Goal: Task Accomplishment & Management: Manage account settings

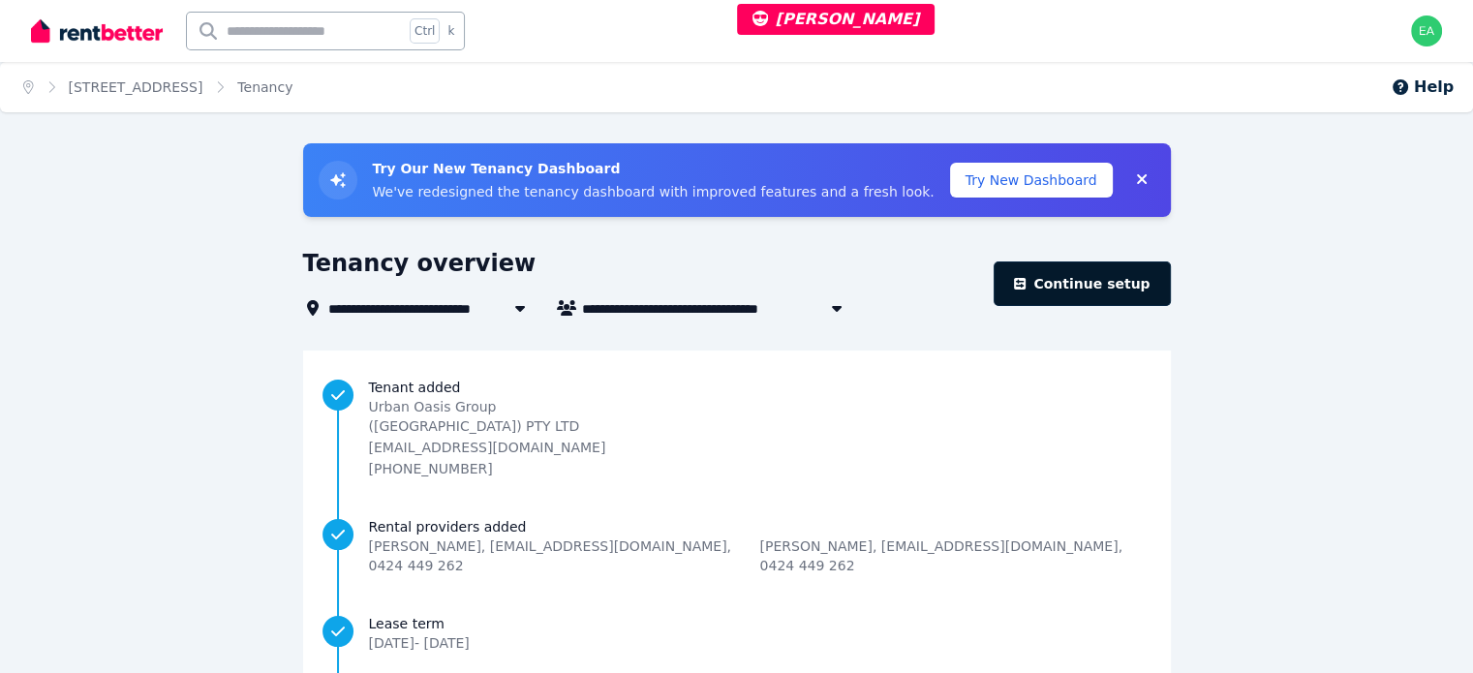
click at [1038, 301] on link "Continue setup" at bounding box center [1081, 283] width 176 height 45
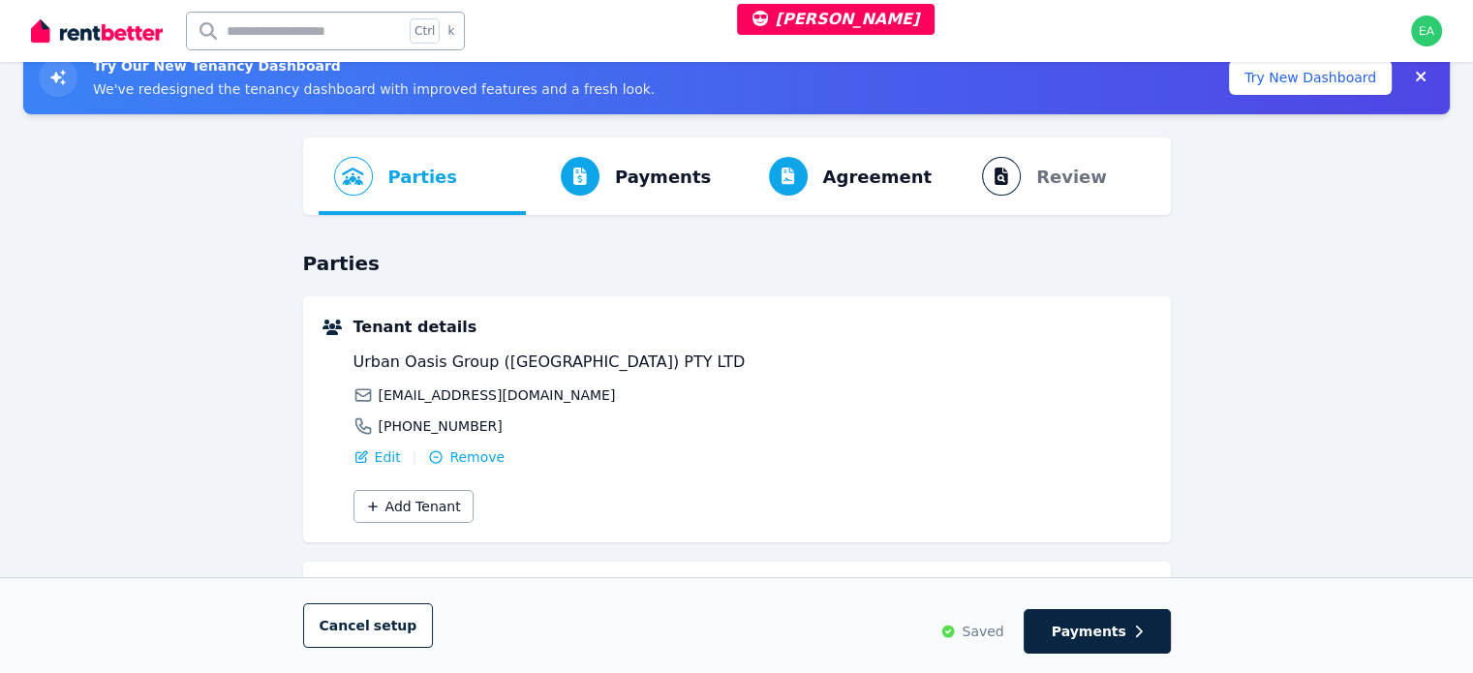
scroll to position [393, 0]
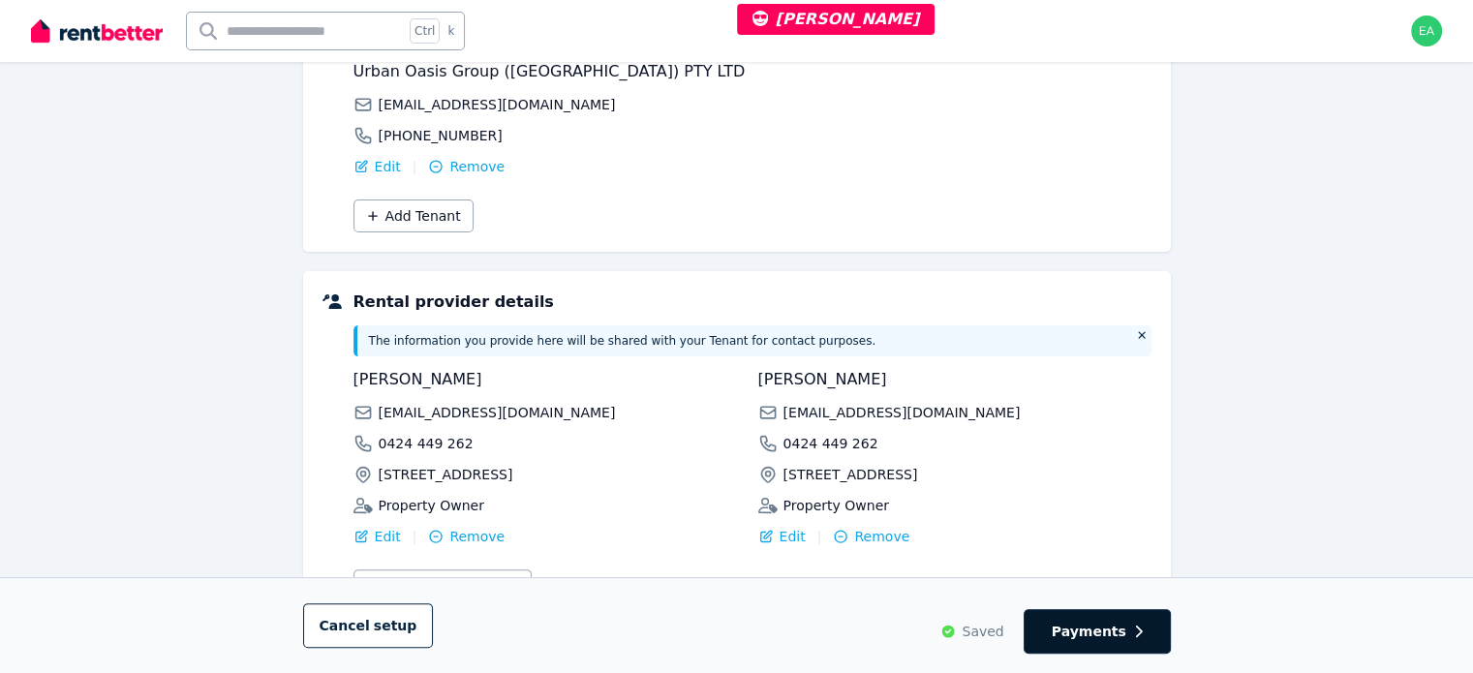
click at [1096, 640] on span "Payments" at bounding box center [1088, 631] width 75 height 19
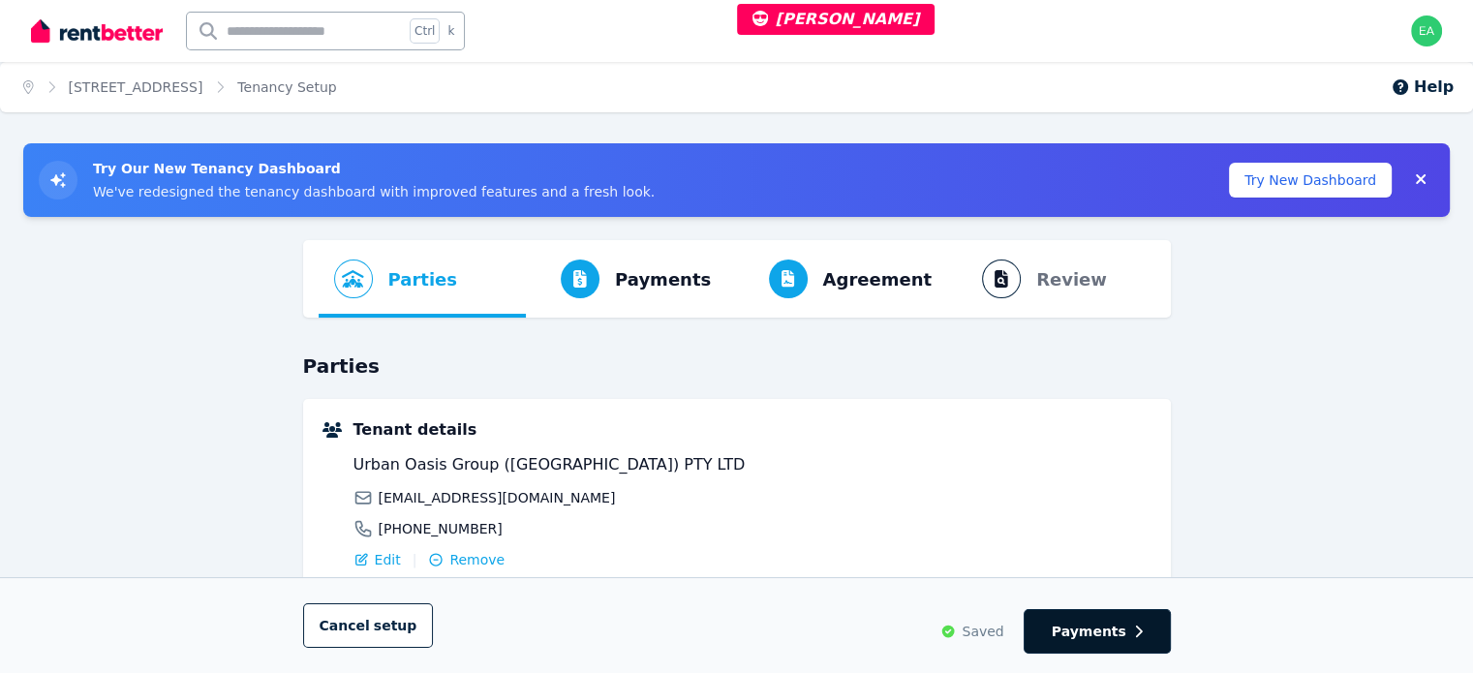
select select "**********"
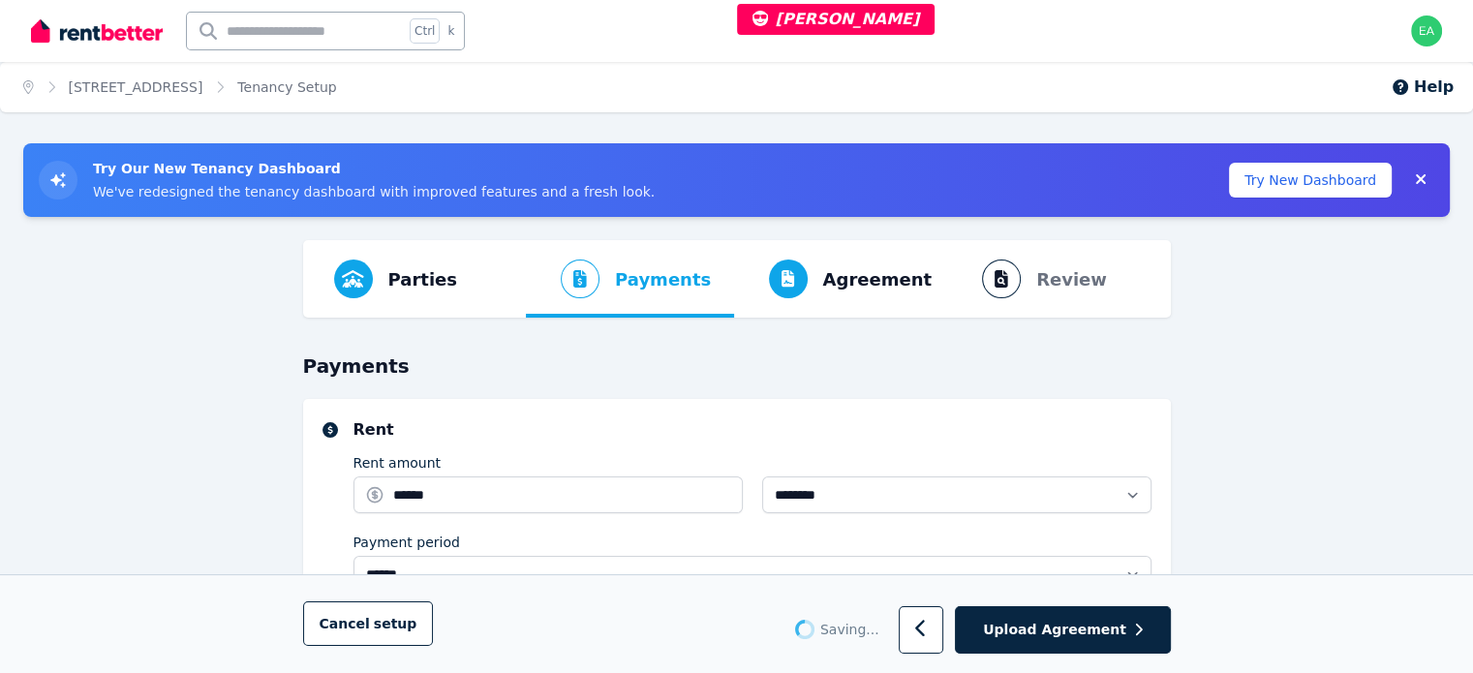
scroll to position [387, 0]
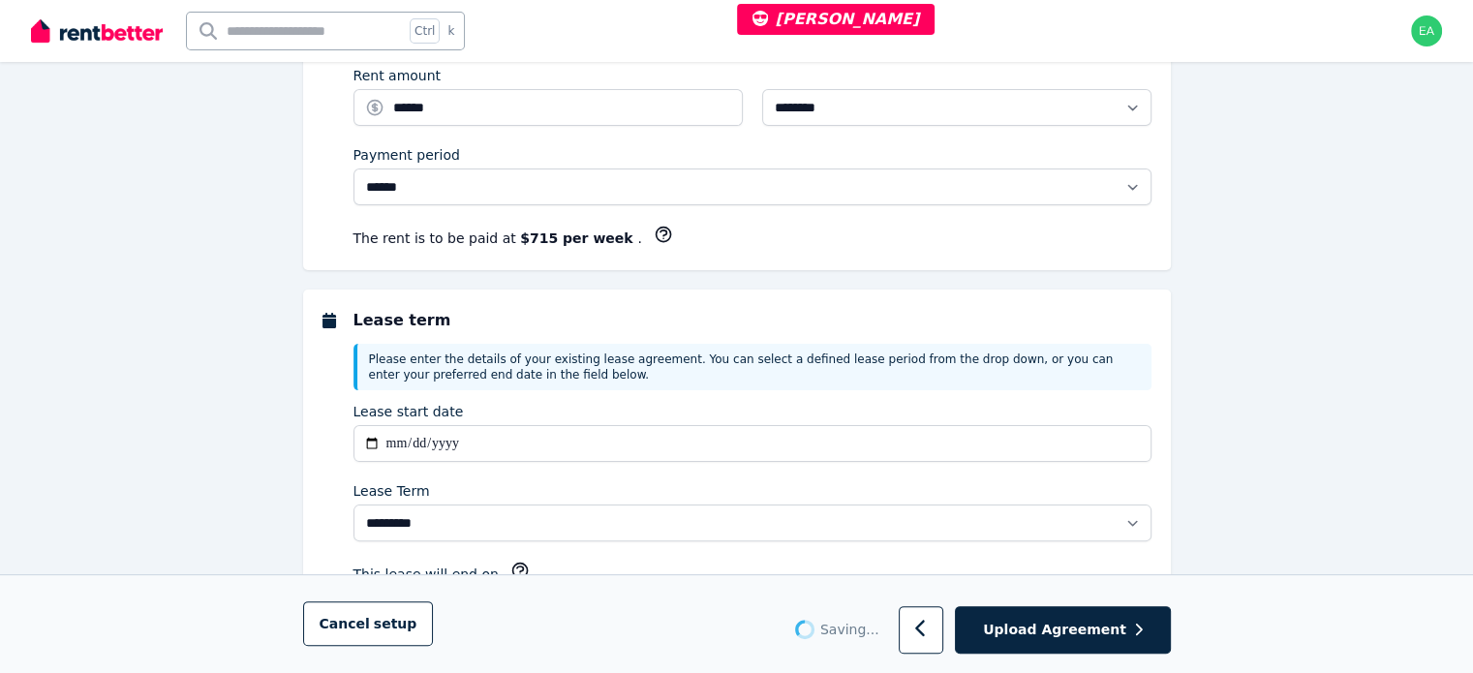
select select "**********"
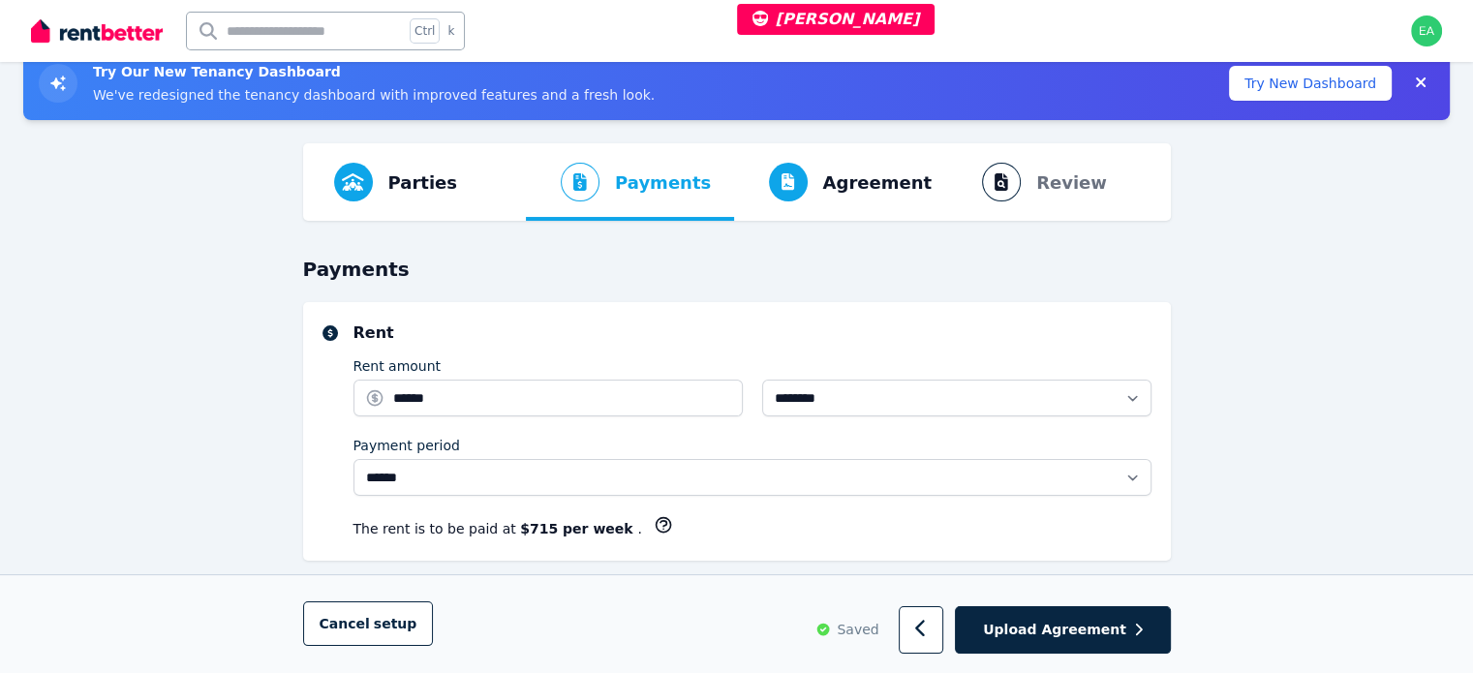
scroll to position [0, 0]
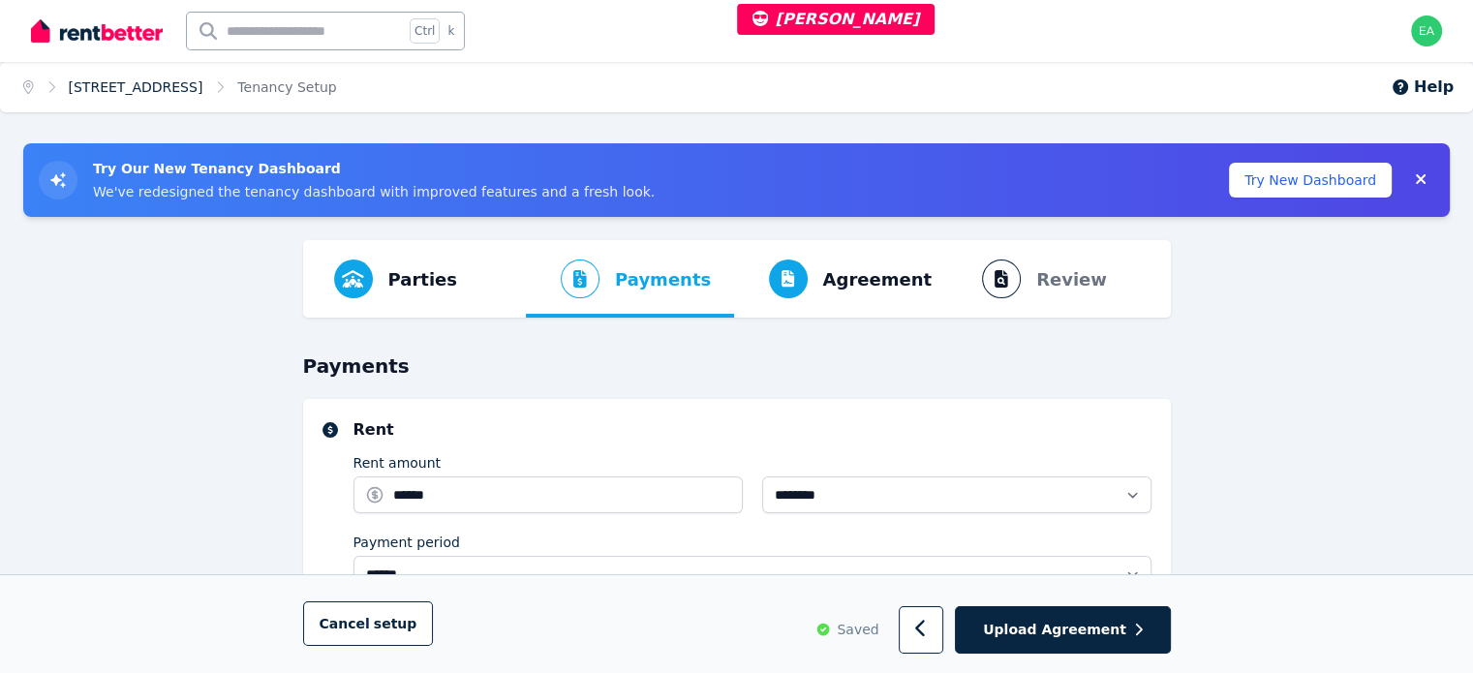
click at [151, 91] on link "[STREET_ADDRESS]" at bounding box center [136, 86] width 135 height 15
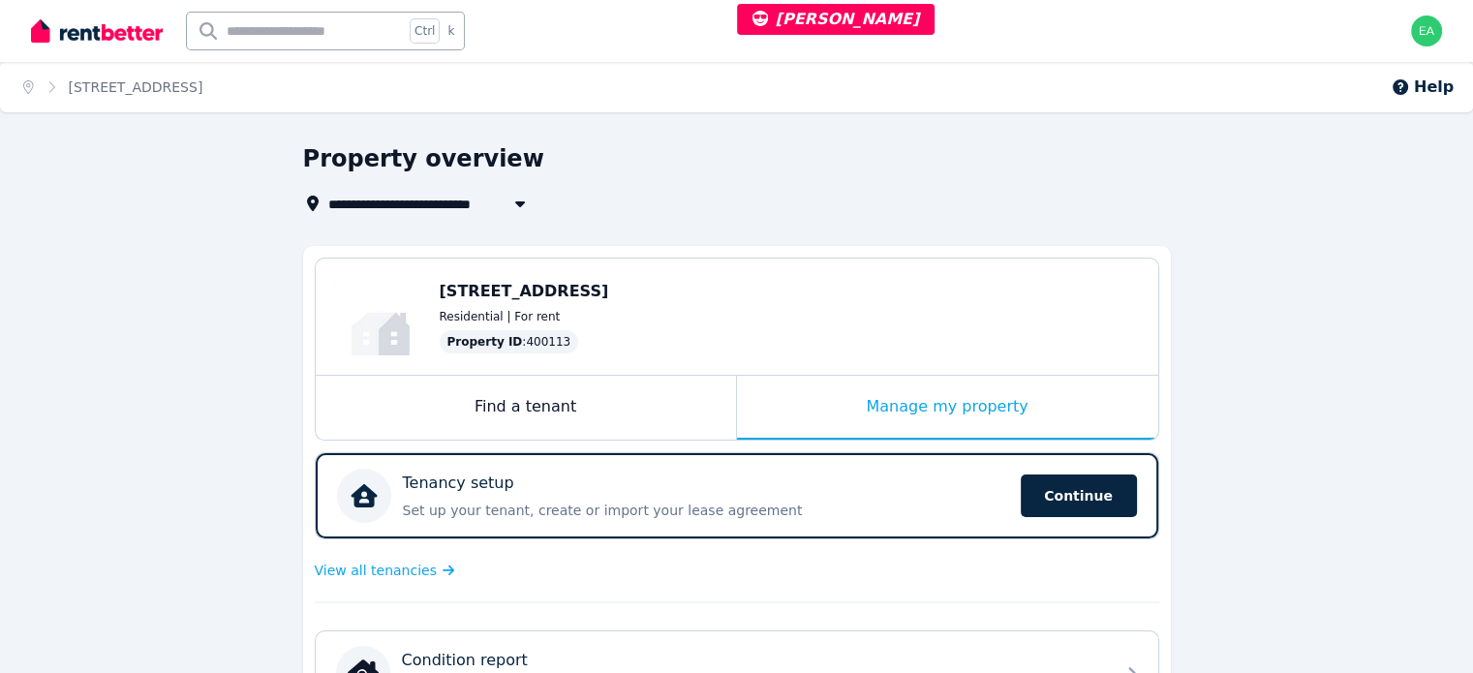
click at [803, 410] on div "Manage my property" at bounding box center [947, 408] width 421 height 64
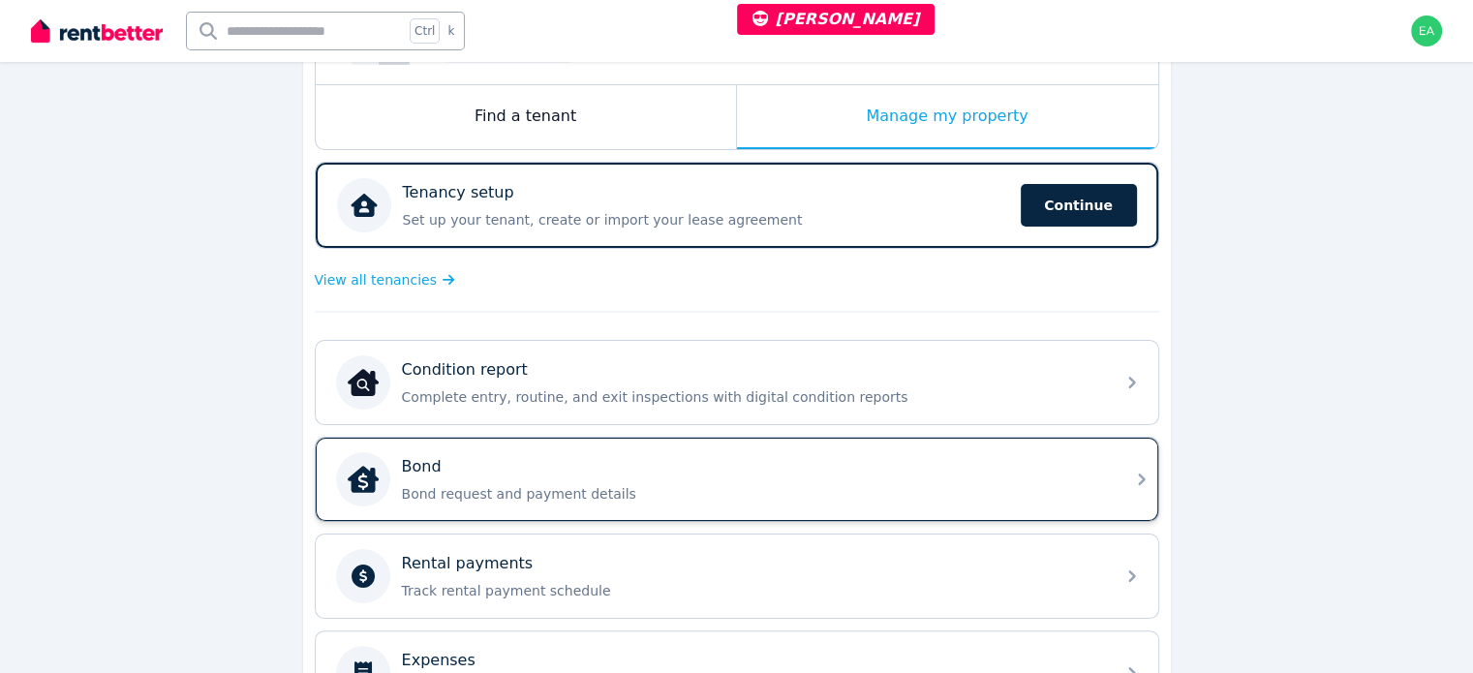
scroll to position [387, 0]
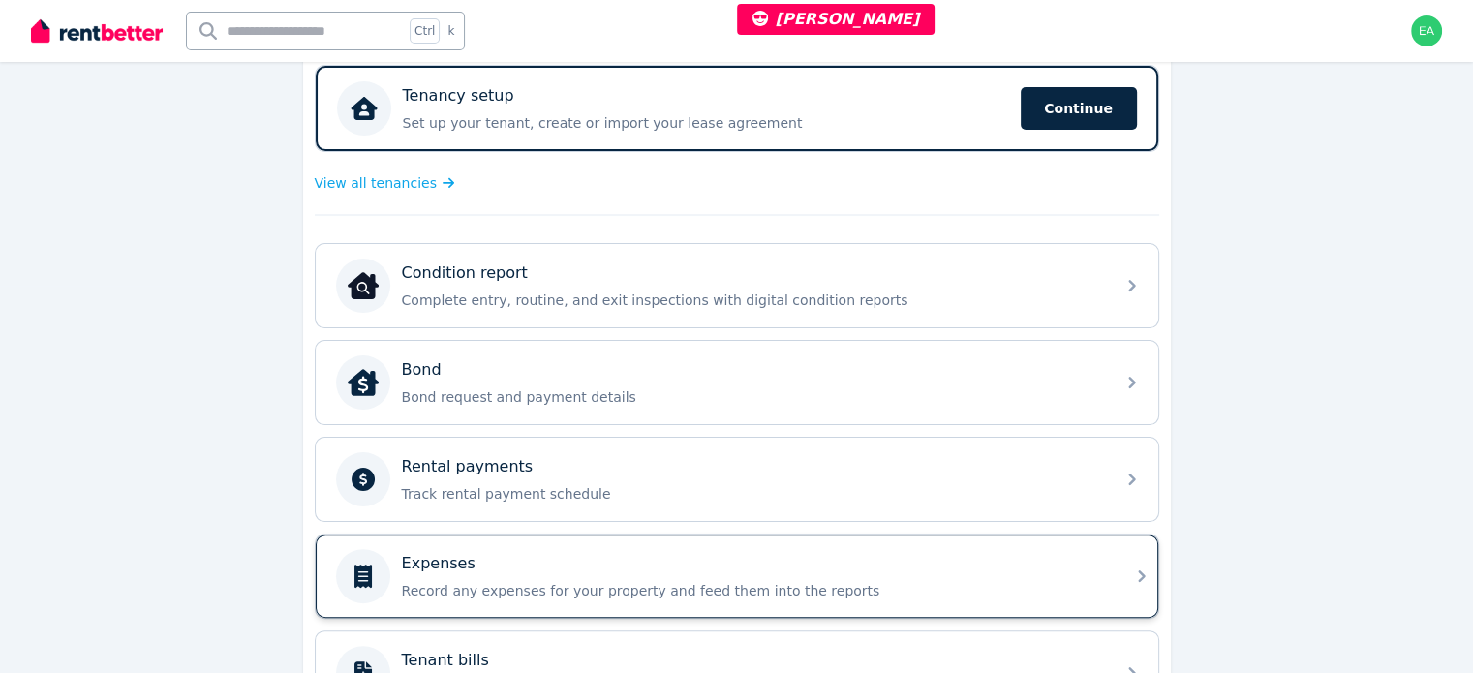
click at [926, 570] on div "Expenses Record any expenses for your property and feed them into the reports" at bounding box center [752, 576] width 701 height 48
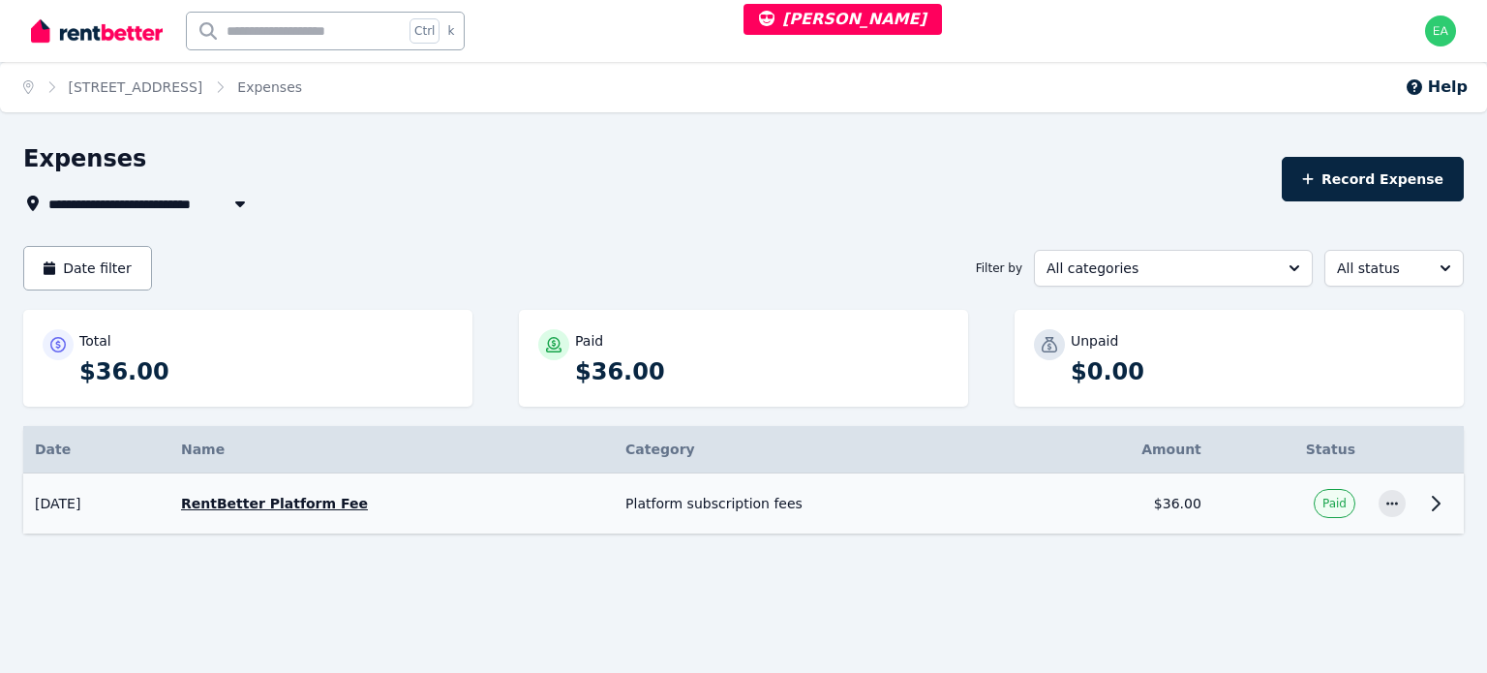
click at [1433, 507] on icon at bounding box center [1436, 504] width 7 height 14
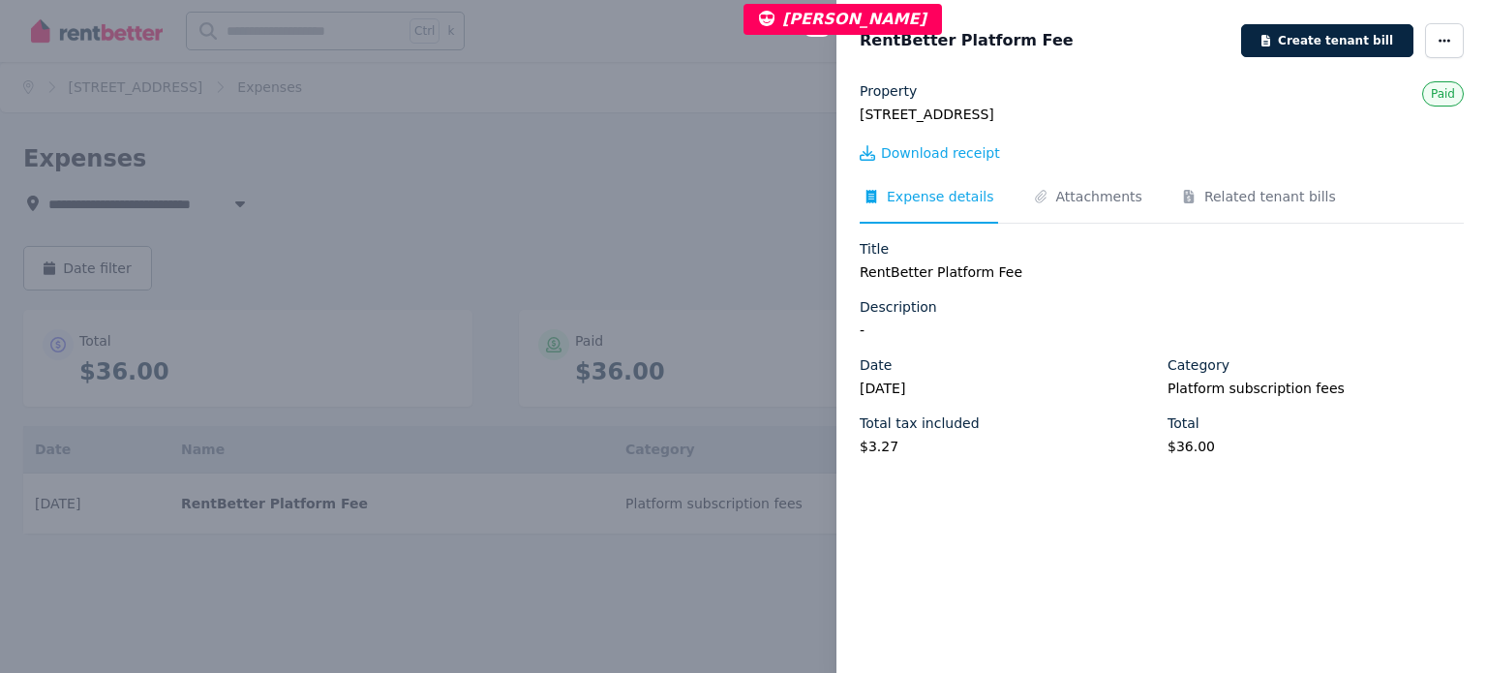
click at [706, 92] on div "Close panel RentBetter Platform Fee Create tenant bill Property 195/293 N Quay,…" at bounding box center [743, 336] width 1487 height 673
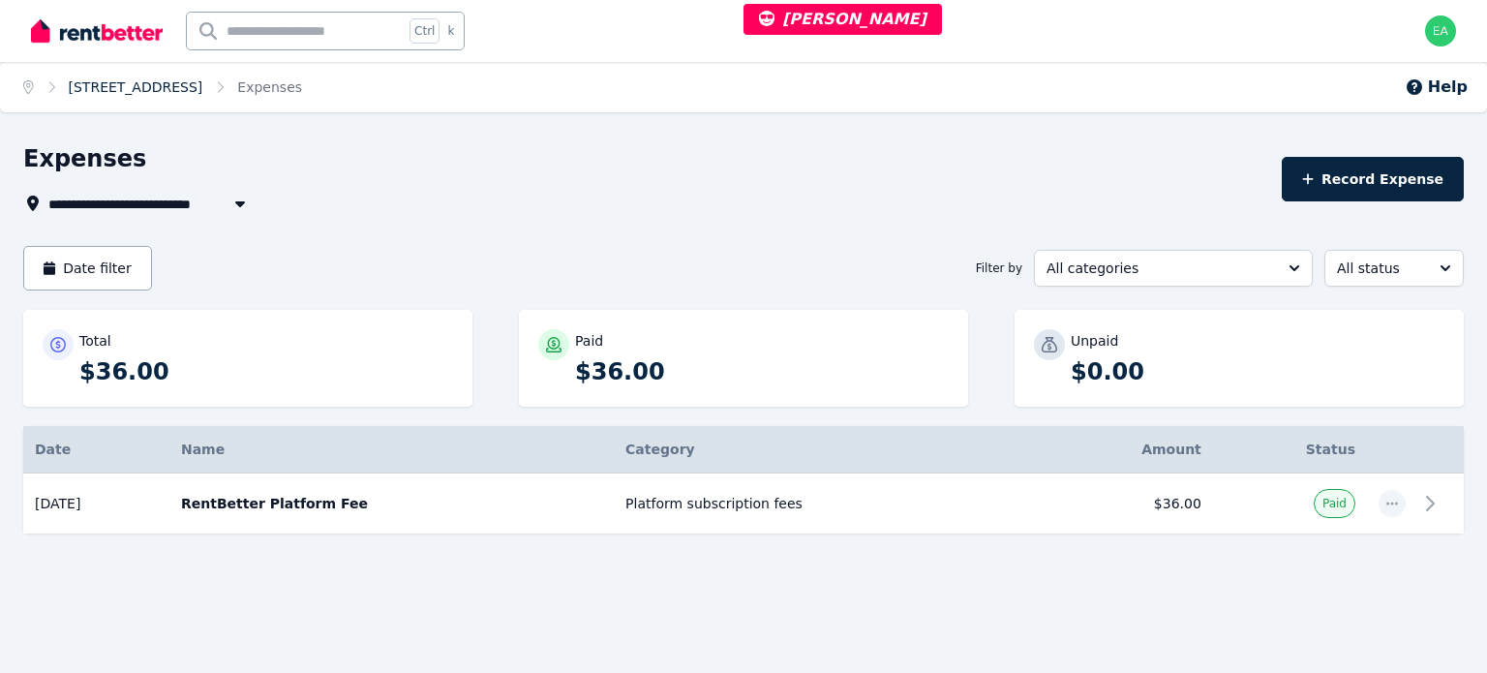
click at [155, 84] on link "195/293 N Quay, Brisbane City" at bounding box center [136, 86] width 135 height 15
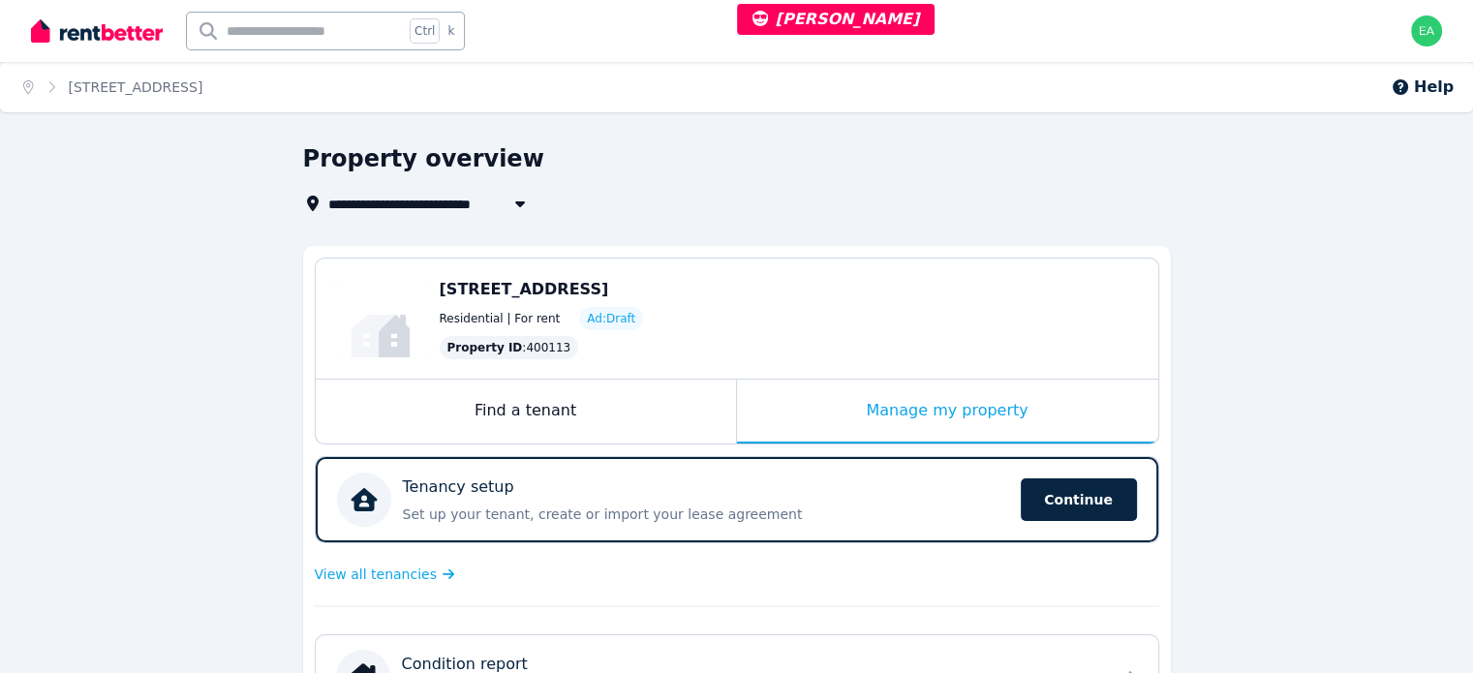
scroll to position [194, 0]
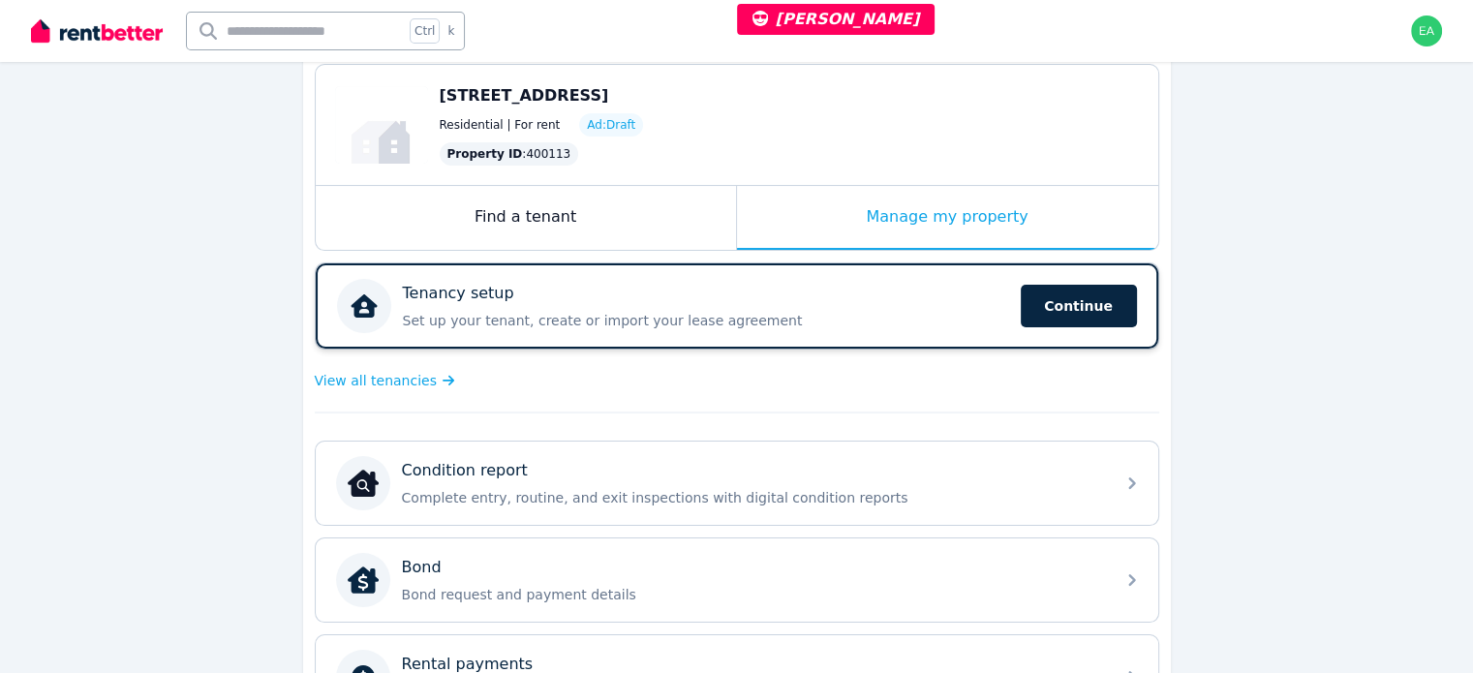
click at [825, 320] on p "Set up your tenant, create or import your lease agreement" at bounding box center [706, 320] width 606 height 19
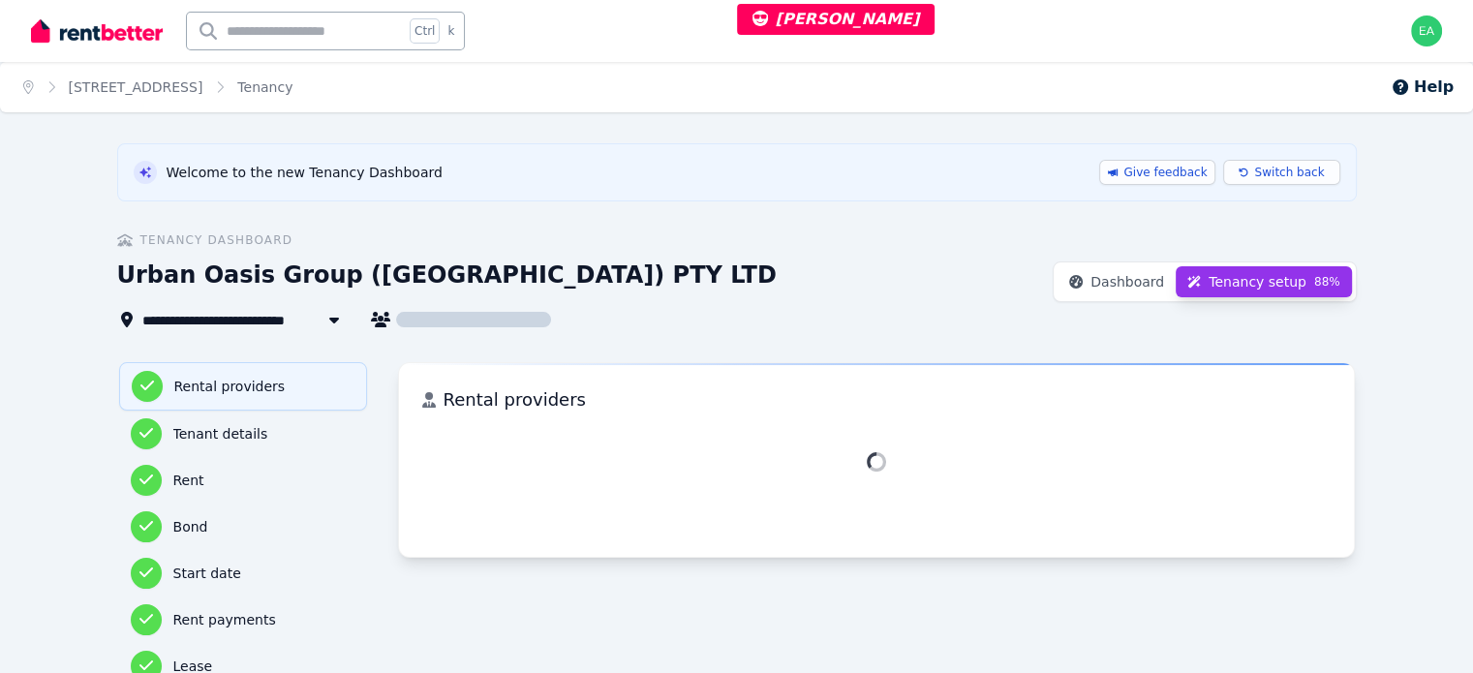
scroll to position [128, 0]
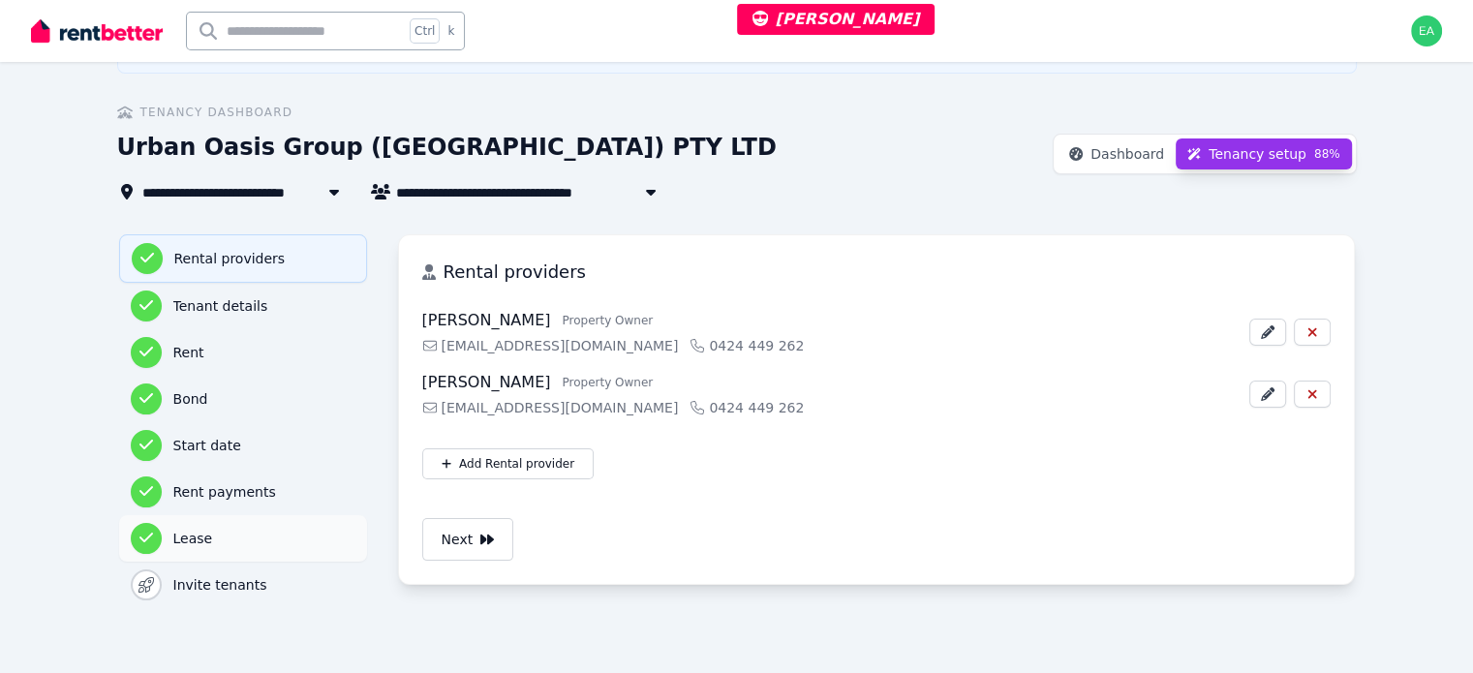
click at [173, 543] on h3 "Lease" at bounding box center [264, 538] width 182 height 19
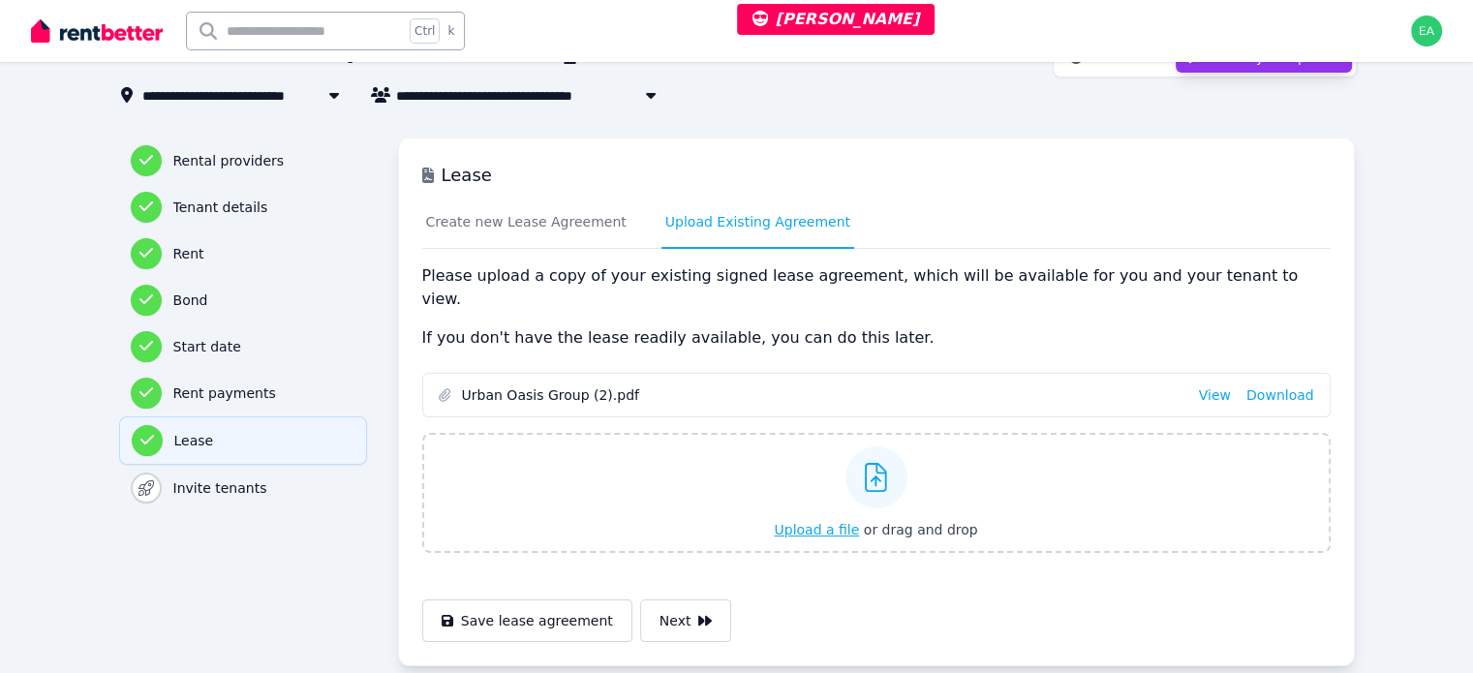
scroll to position [257, 0]
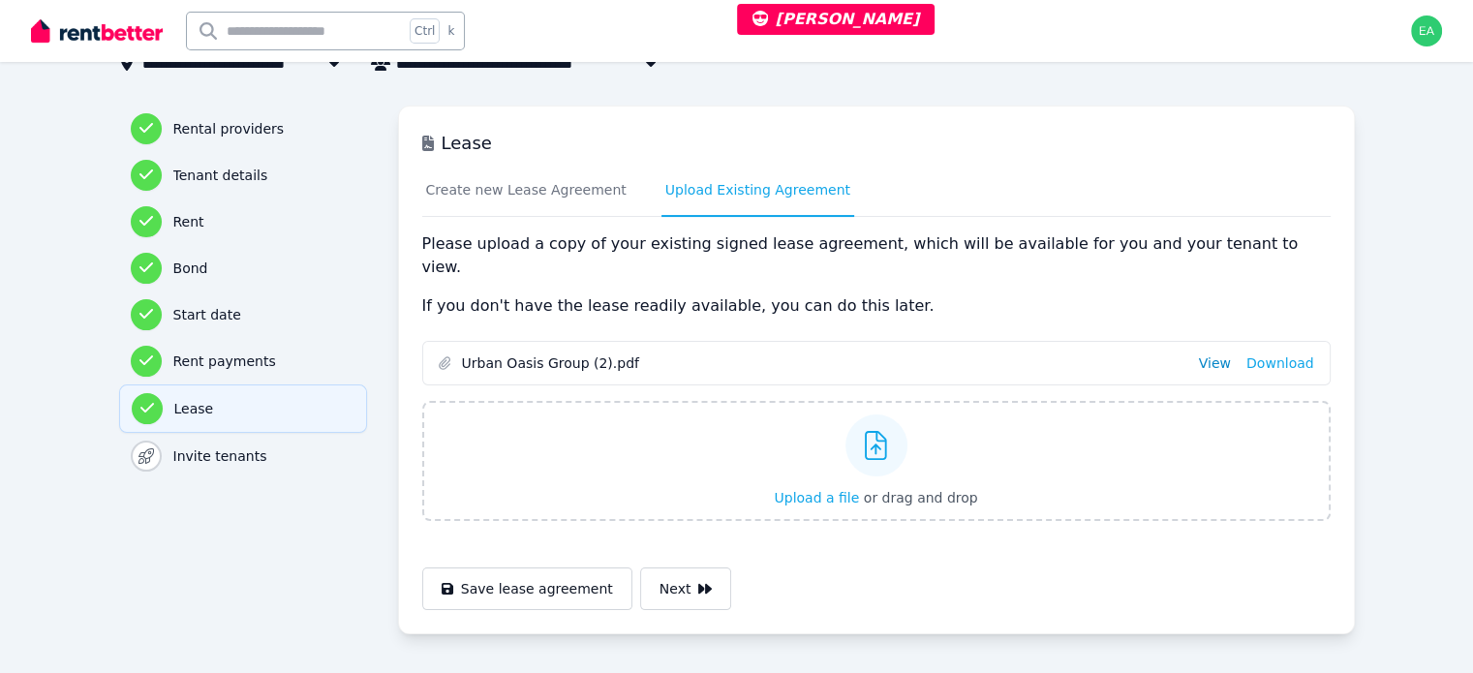
click at [1231, 353] on link "View" at bounding box center [1215, 362] width 32 height 19
click at [173, 214] on h3 "Rent" at bounding box center [264, 221] width 182 height 19
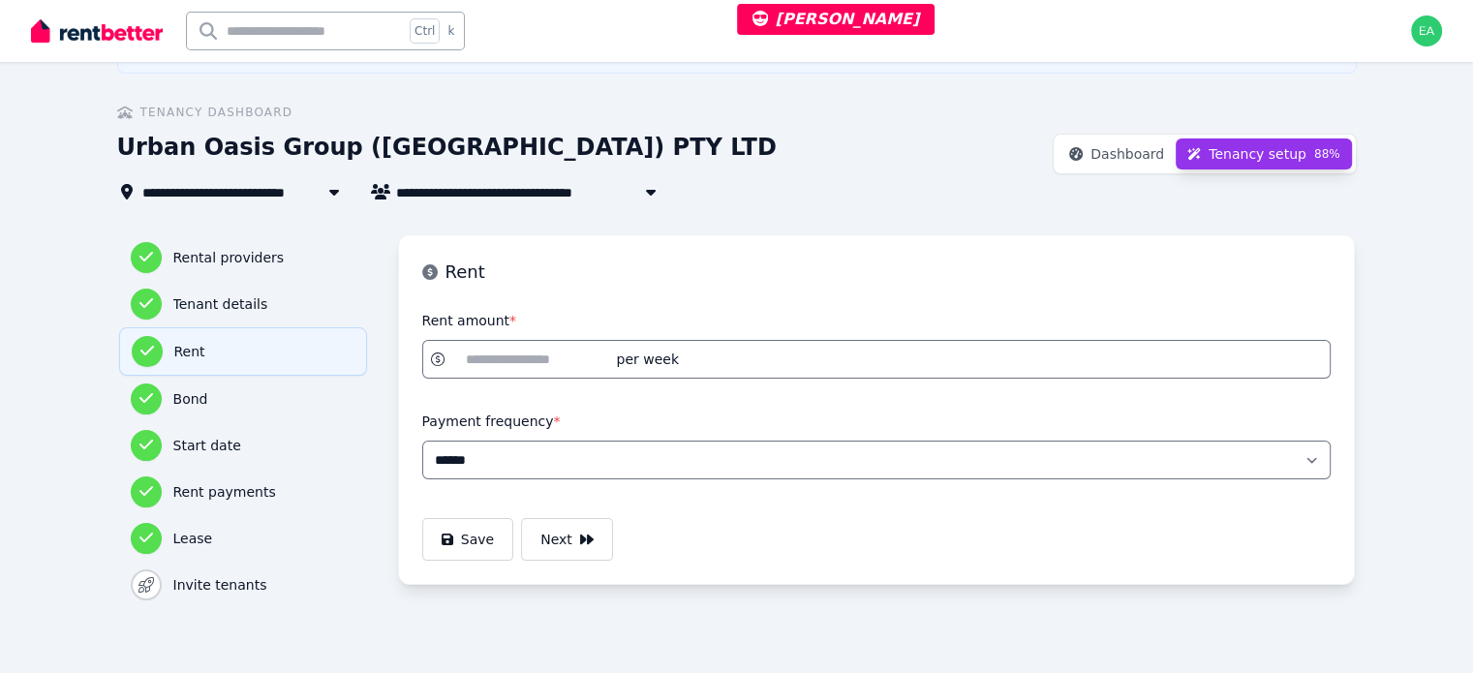
scroll to position [0, 0]
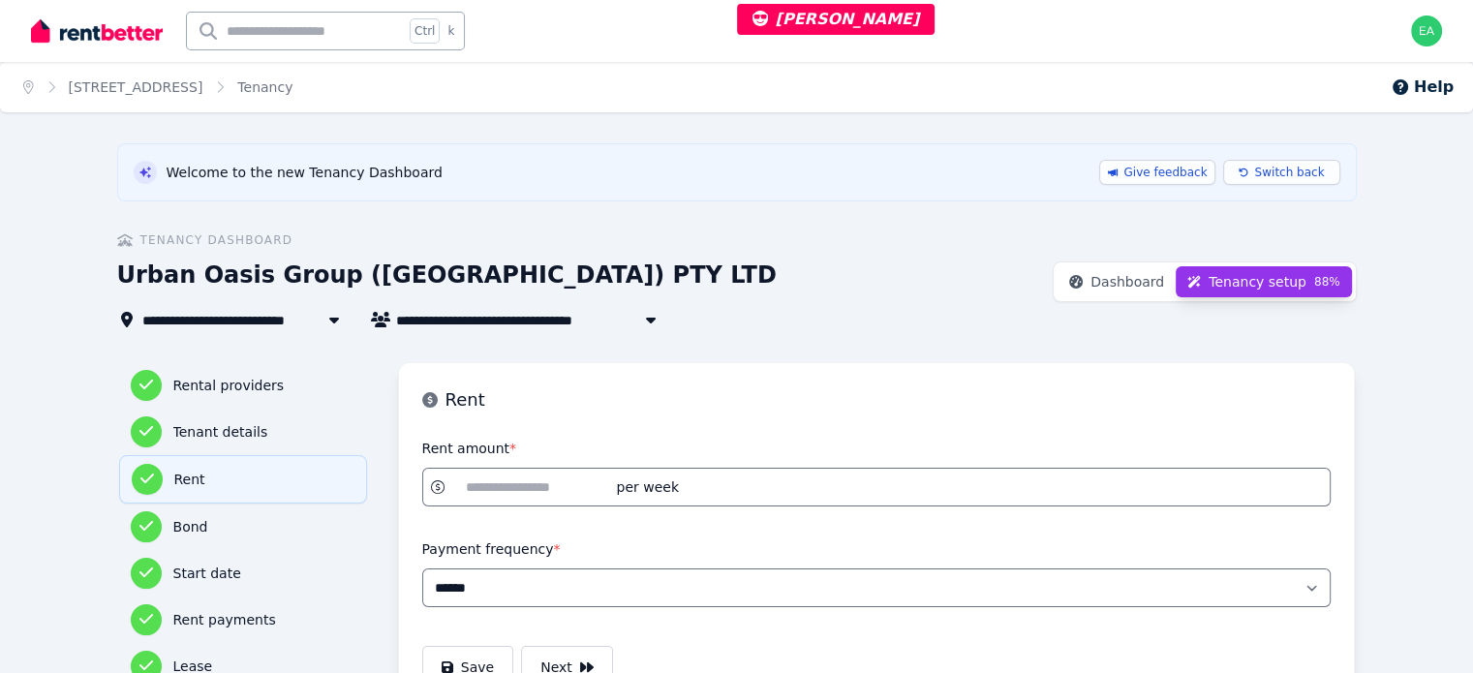
click at [143, 315] on span "195/293 N Quay, Brisbane City" at bounding box center [223, 319] width 162 height 23
click at [171, 84] on link "195/293 N Quay, Brisbane City" at bounding box center [136, 86] width 135 height 15
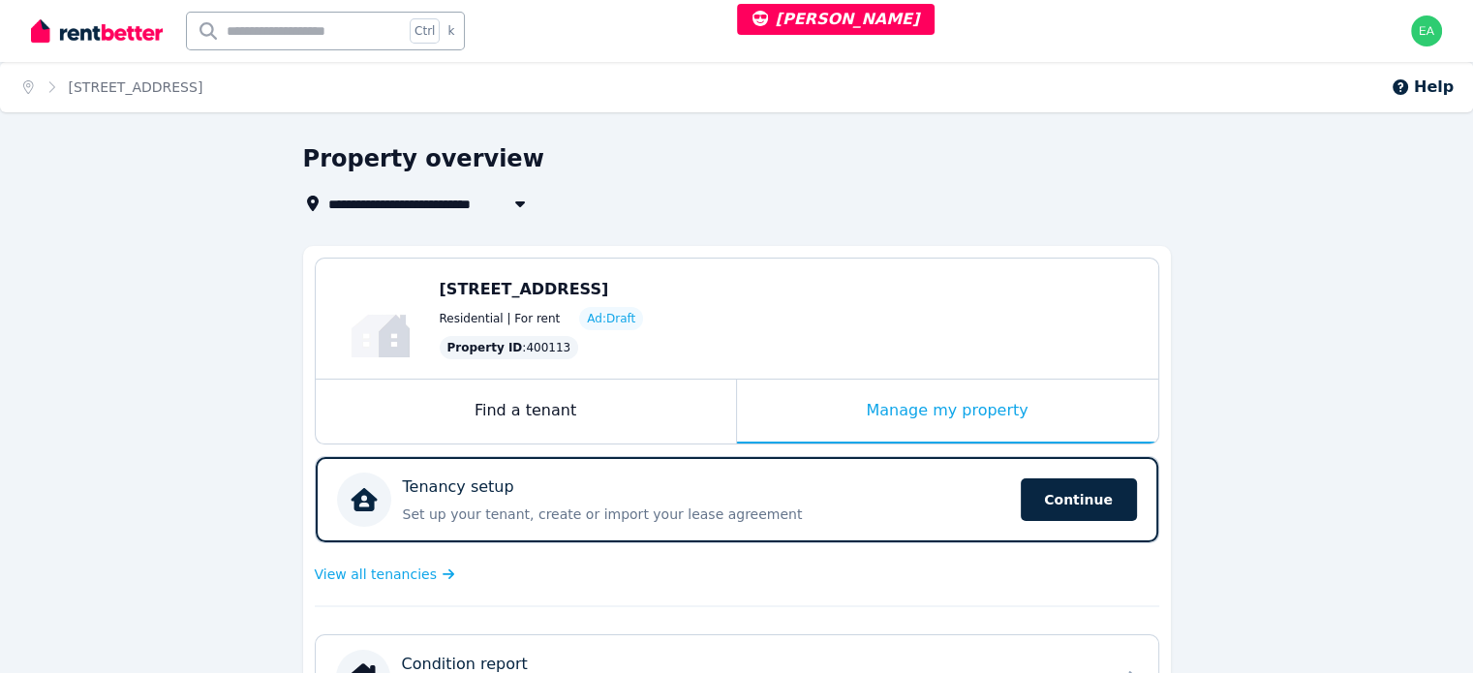
scroll to position [194, 0]
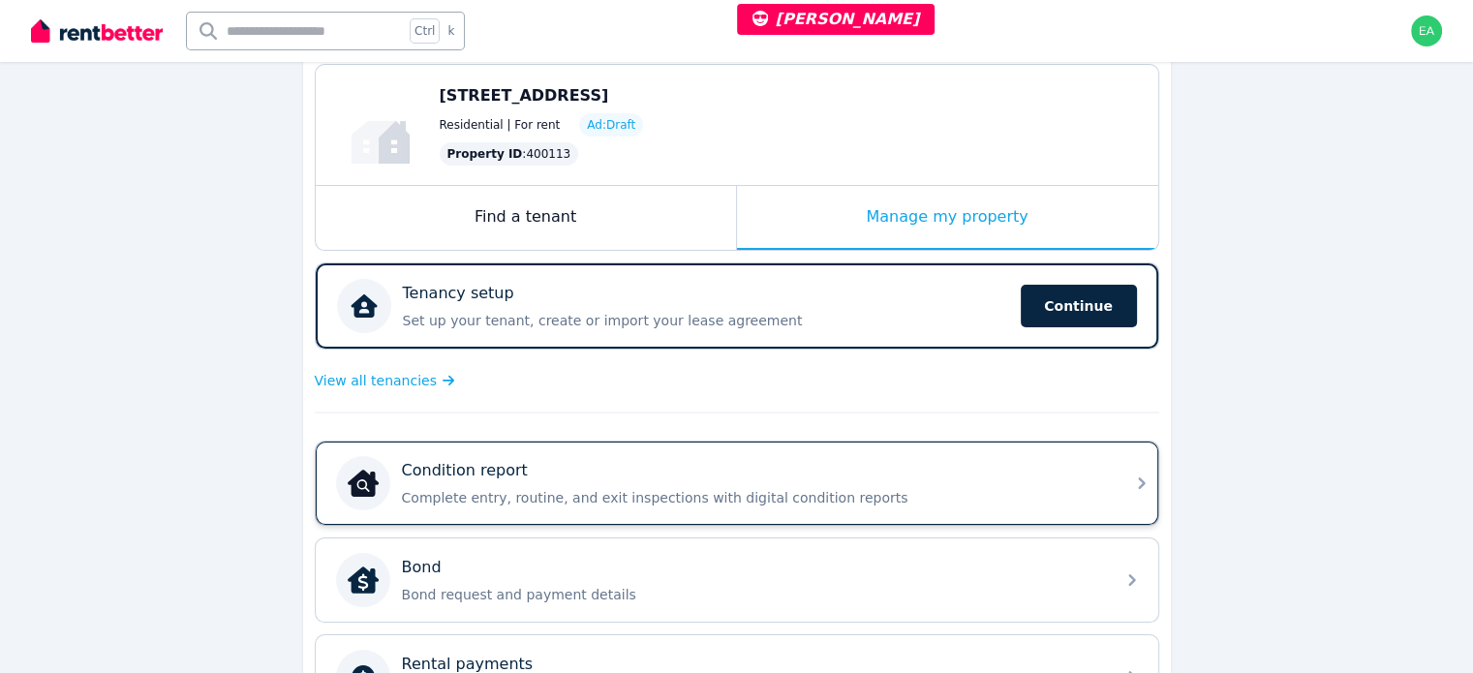
click at [891, 477] on div "Condition report" at bounding box center [752, 470] width 701 height 23
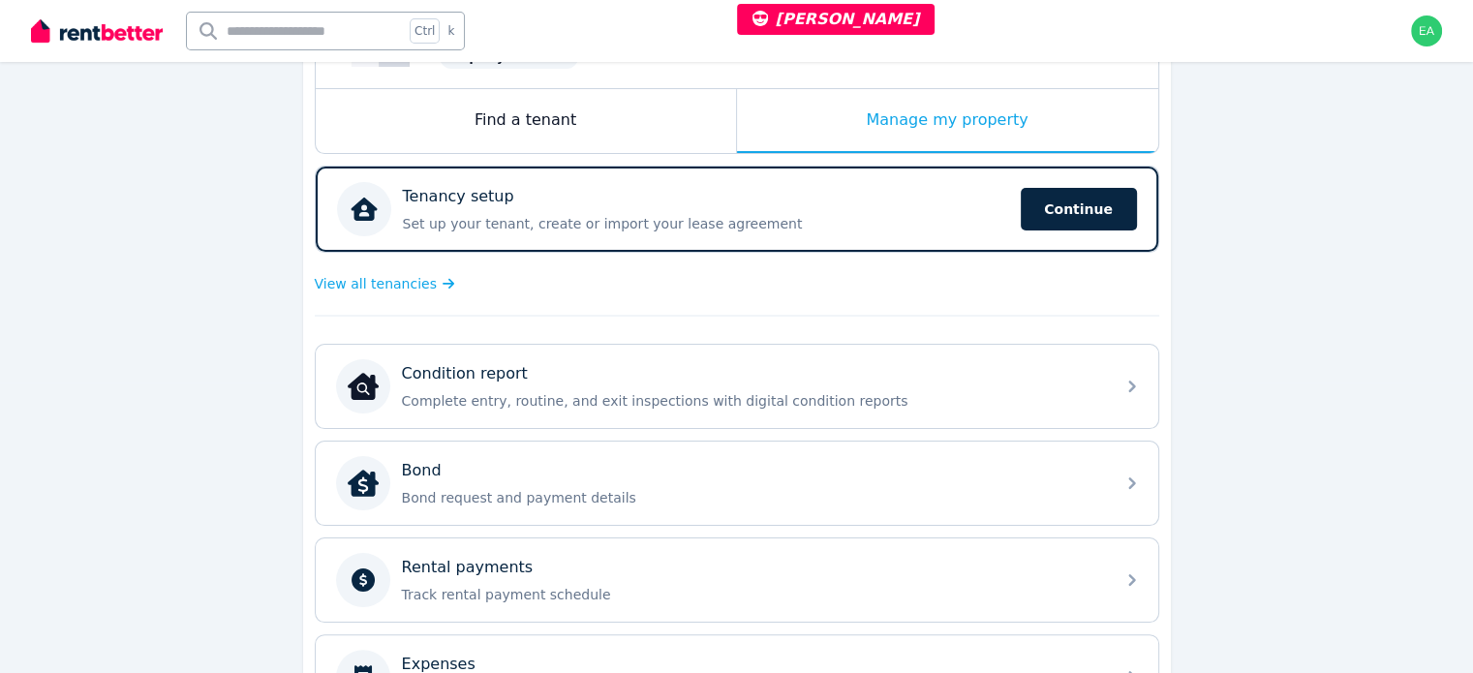
scroll to position [97, 0]
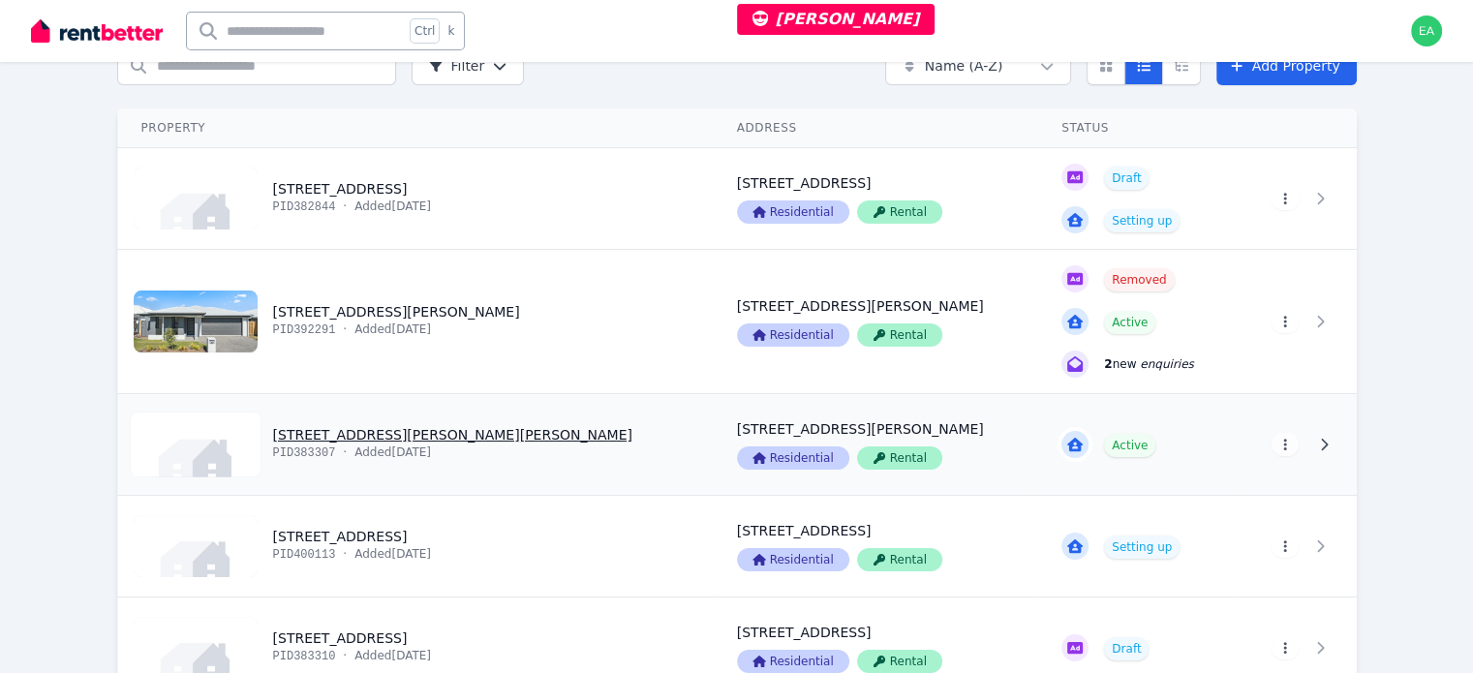
scroll to position [194, 0]
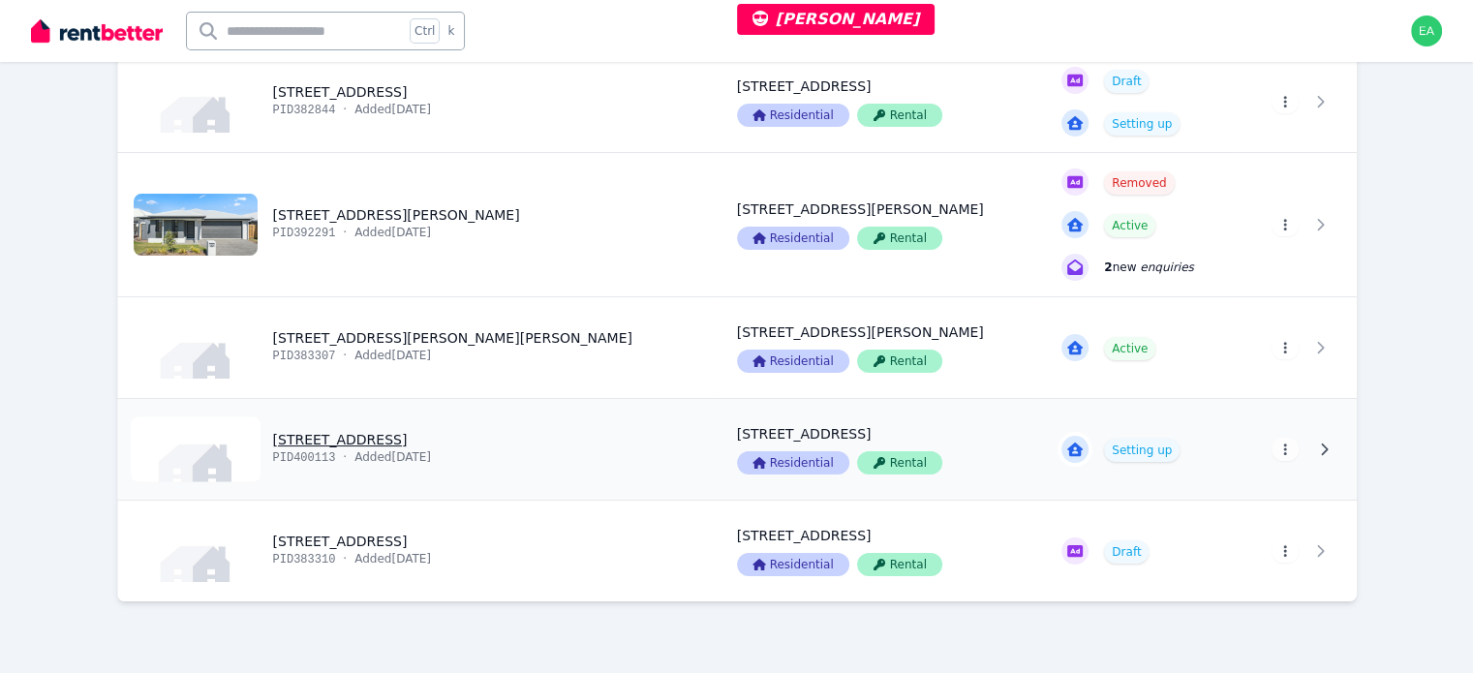
click at [256, 465] on link "View property details" at bounding box center [415, 449] width 595 height 101
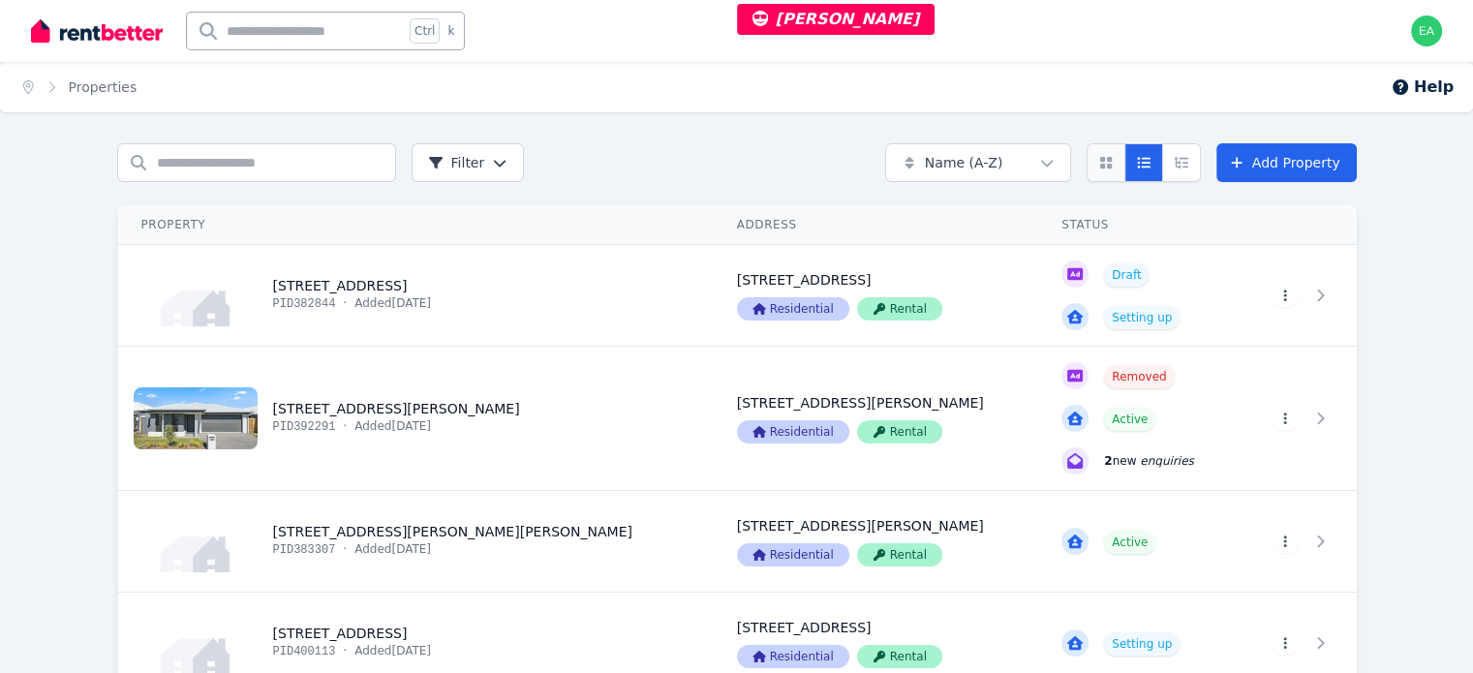
click at [1113, 163] on icon "Card view" at bounding box center [1105, 163] width 15 height 14
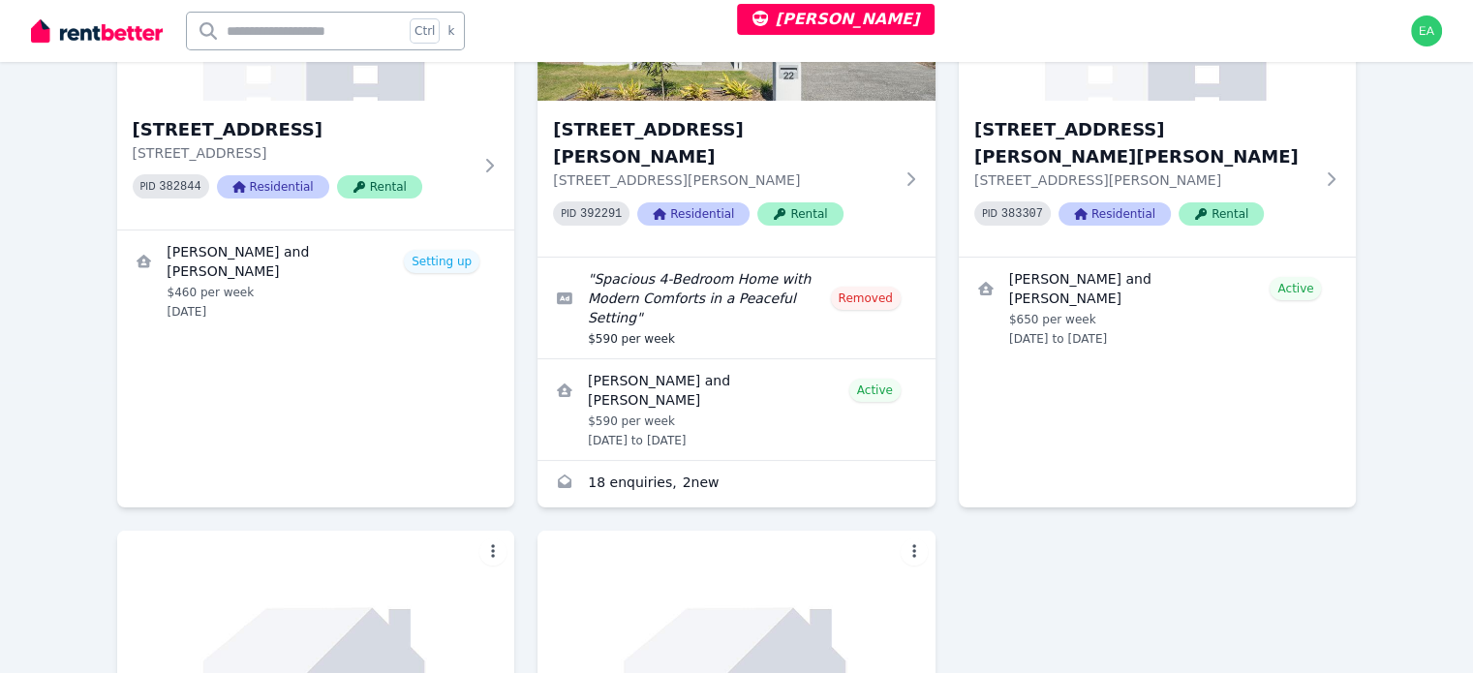
scroll to position [574, 0]
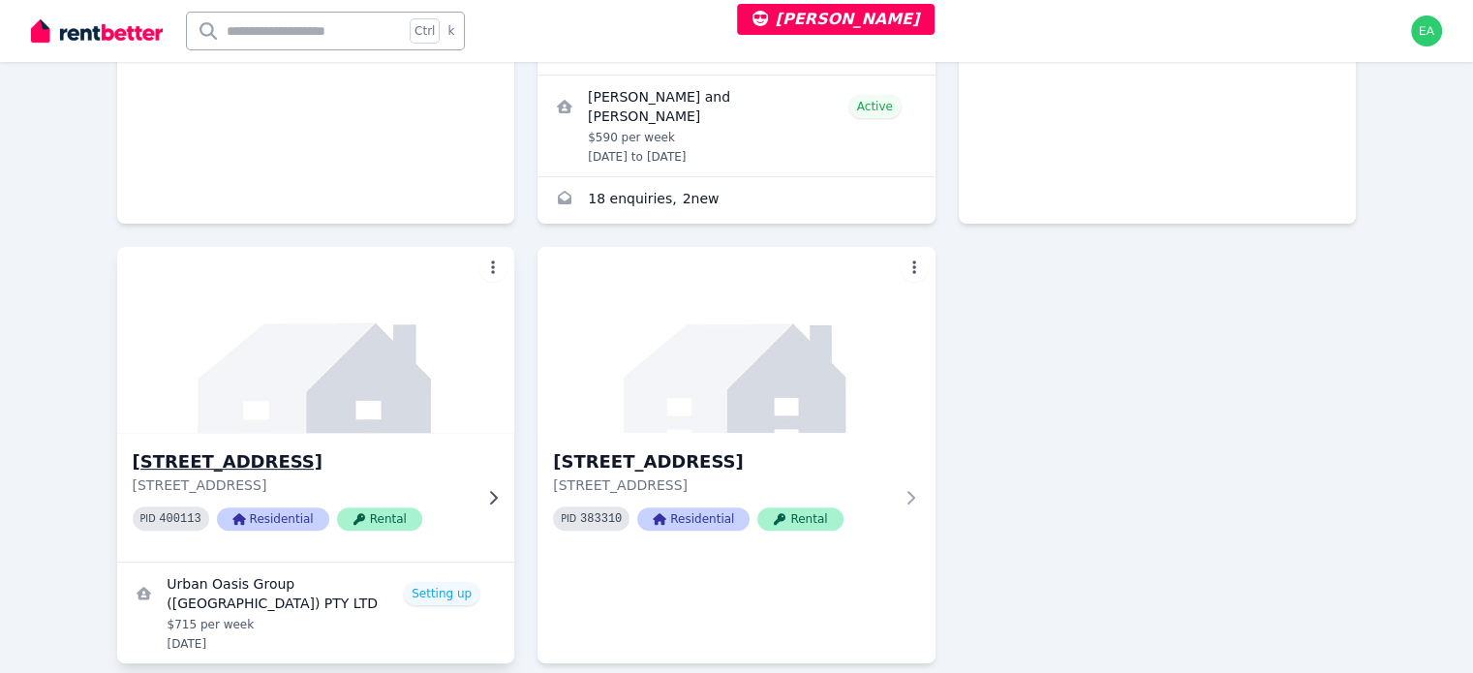
click at [490, 490] on icon at bounding box center [494, 497] width 8 height 14
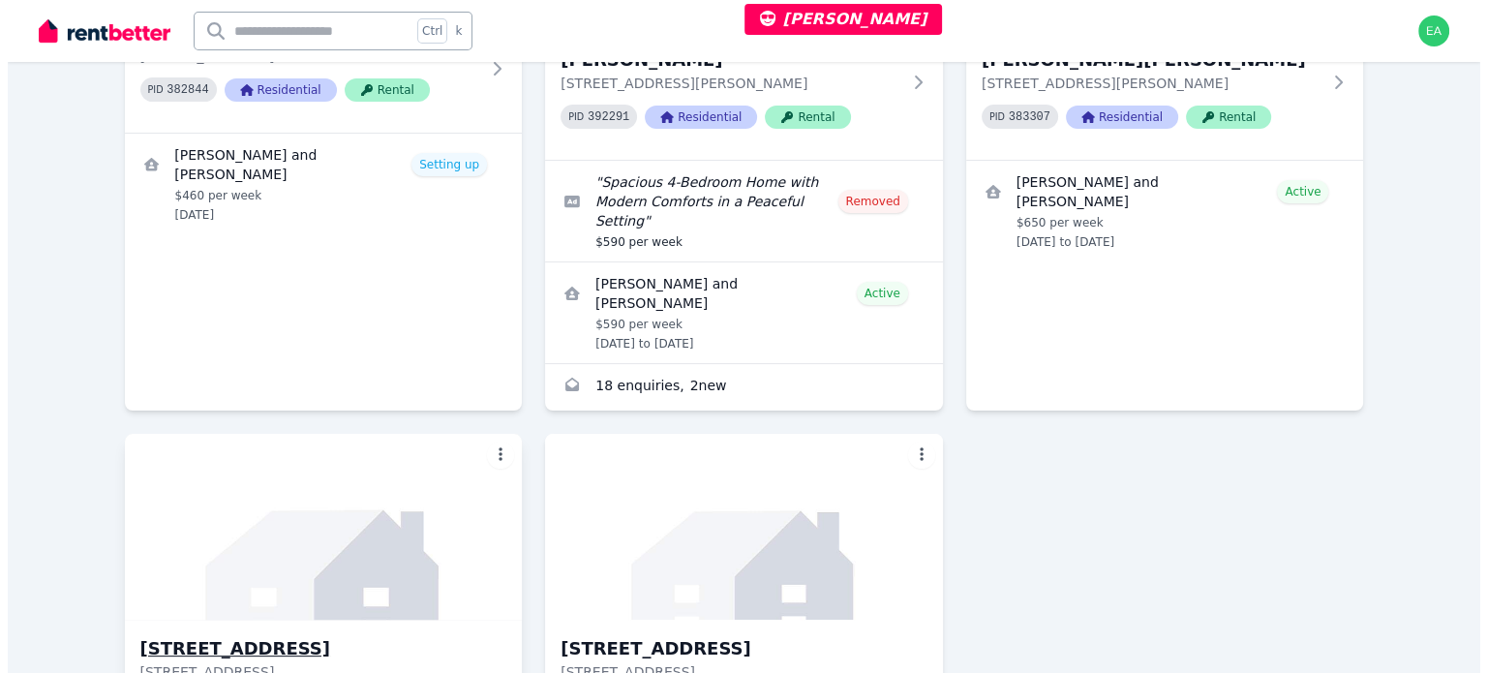
scroll to position [574, 0]
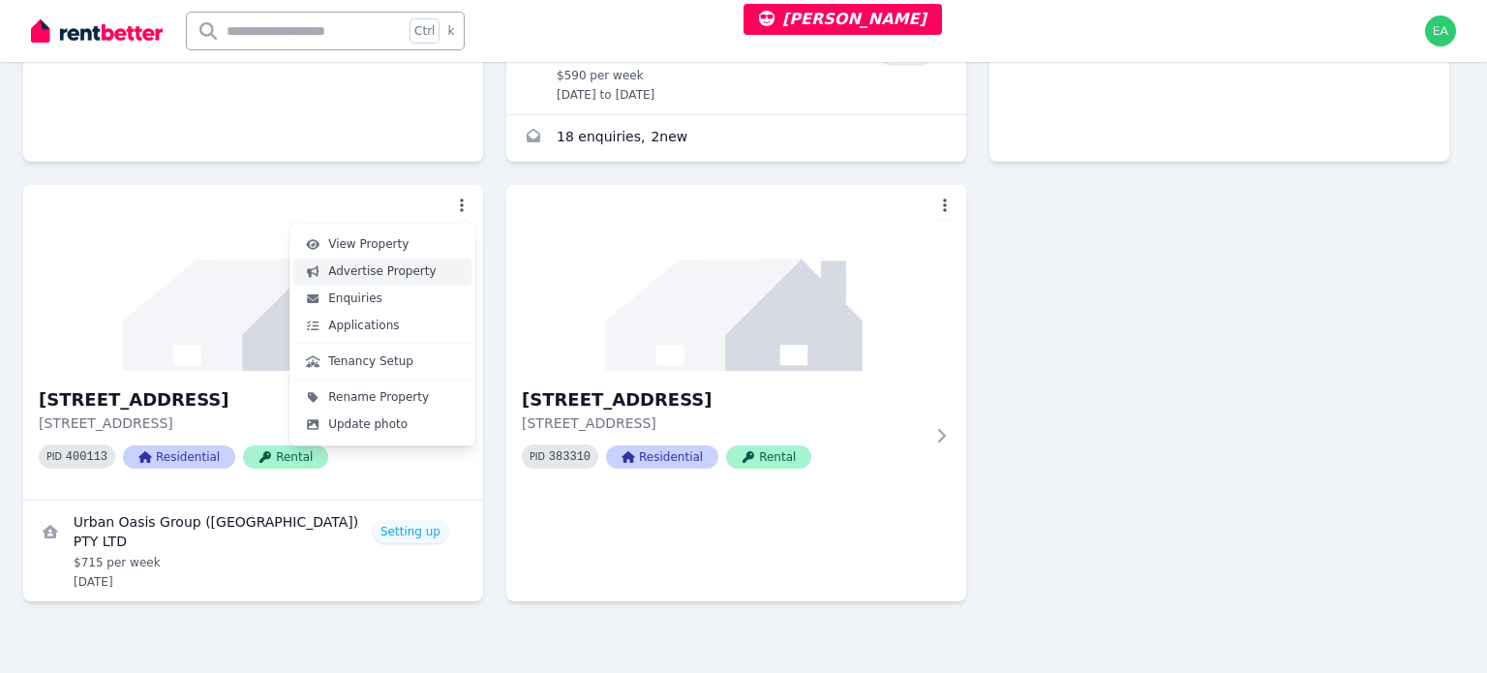
click at [417, 279] on link "Advertise Property" at bounding box center [382, 271] width 178 height 27
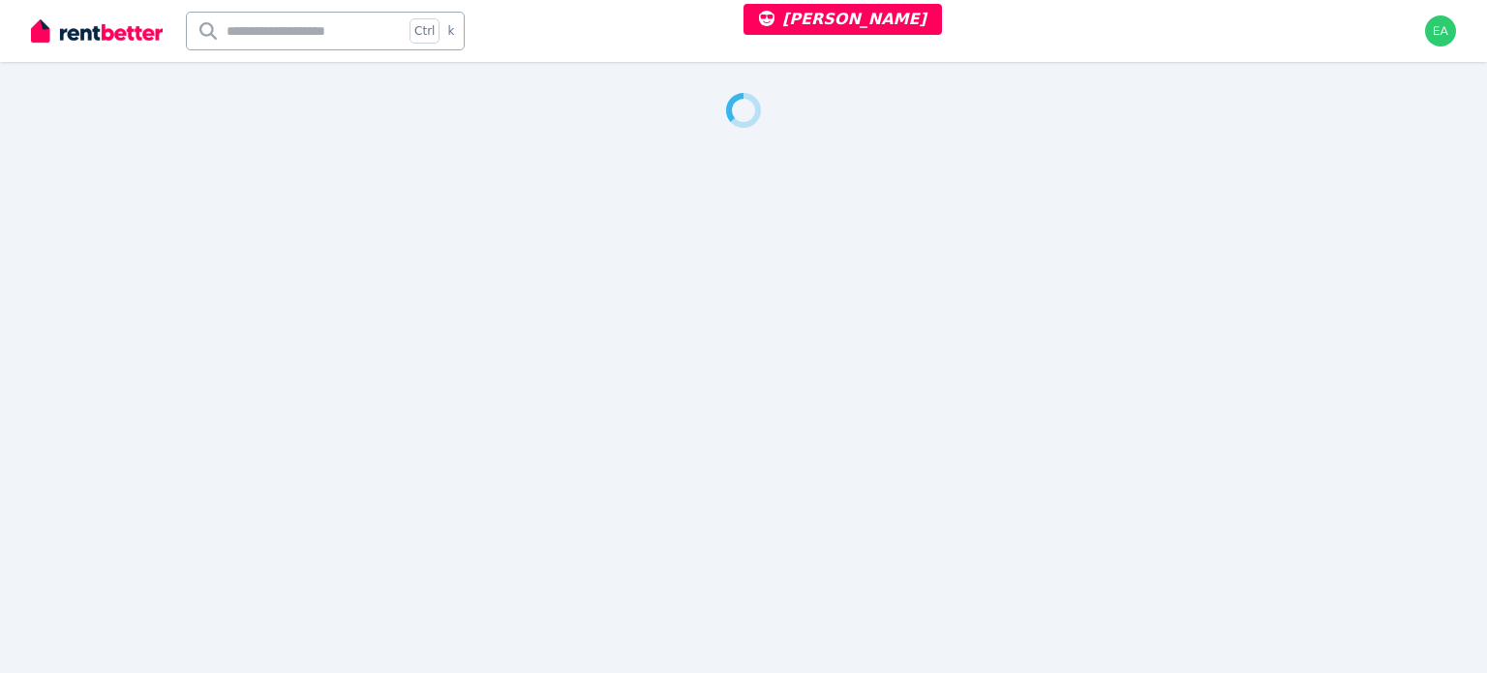
select select "***"
select select "**********"
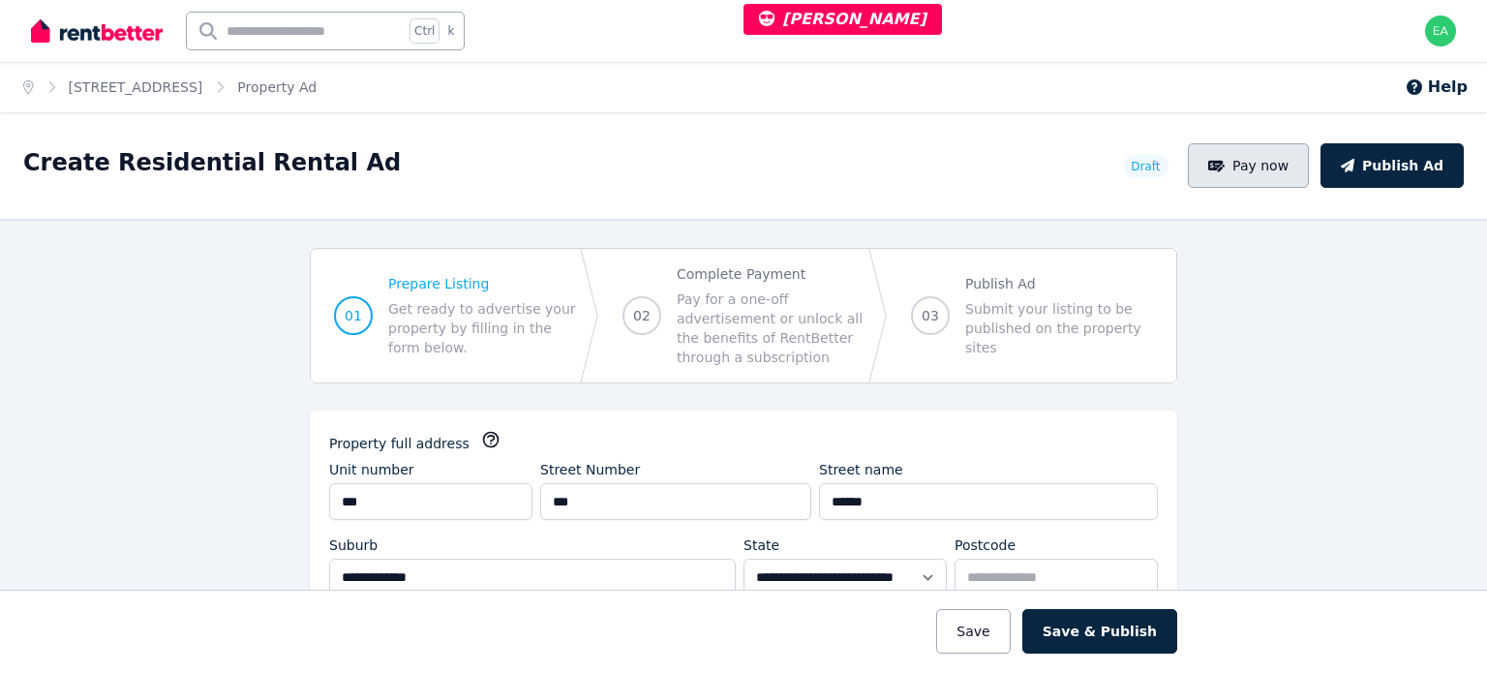
click at [1303, 177] on button "Pay now" at bounding box center [1249, 165] width 122 height 45
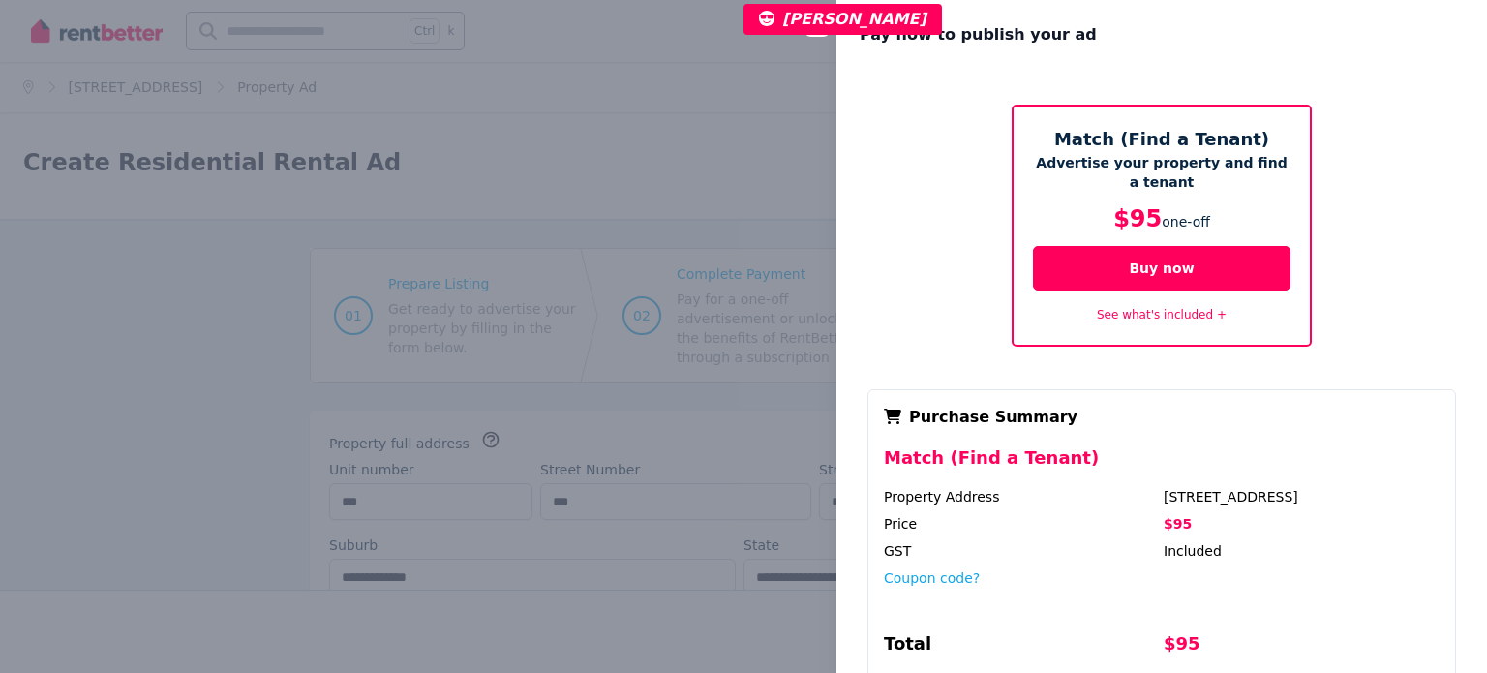
click at [631, 117] on div "Close panel Pay now to publish your ad Match (Find a Tenant) Advertise your pro…" at bounding box center [743, 336] width 1487 height 673
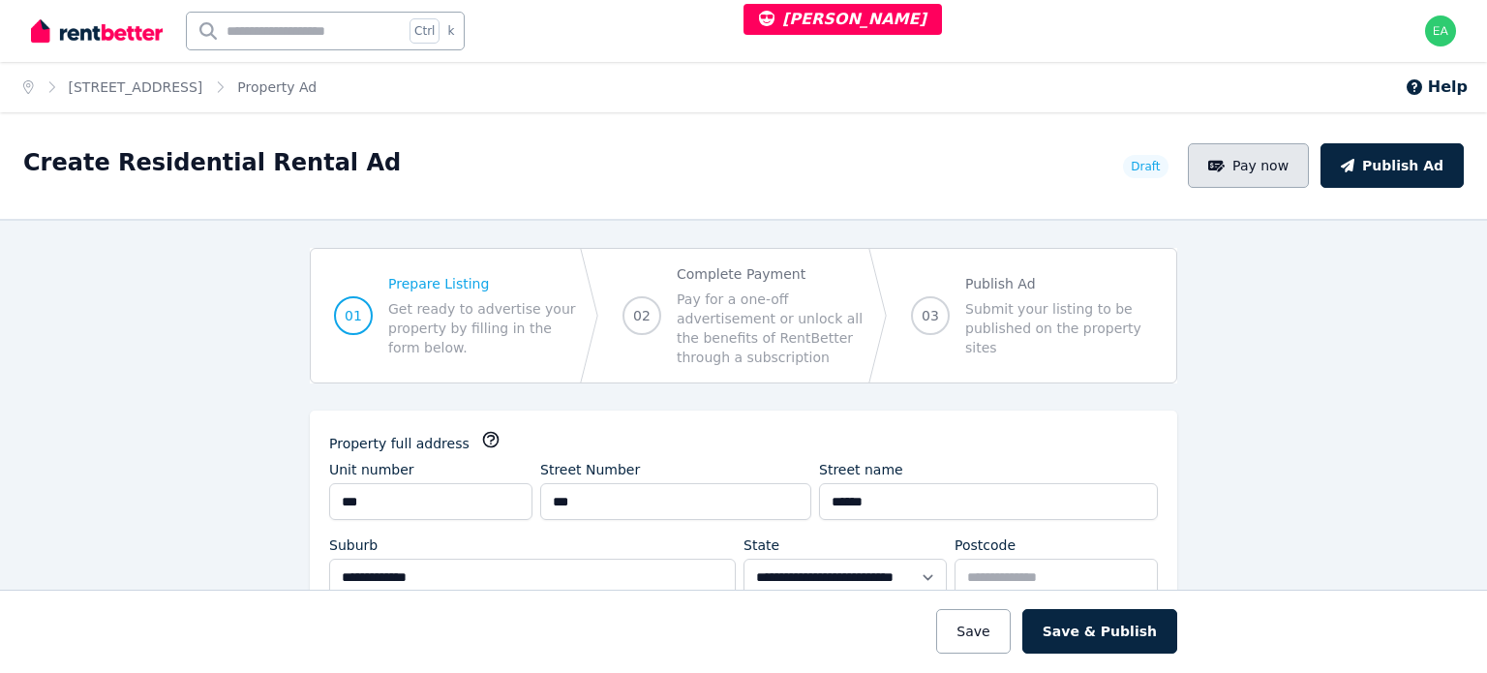
click at [1297, 182] on button "Pay now" at bounding box center [1249, 165] width 122 height 45
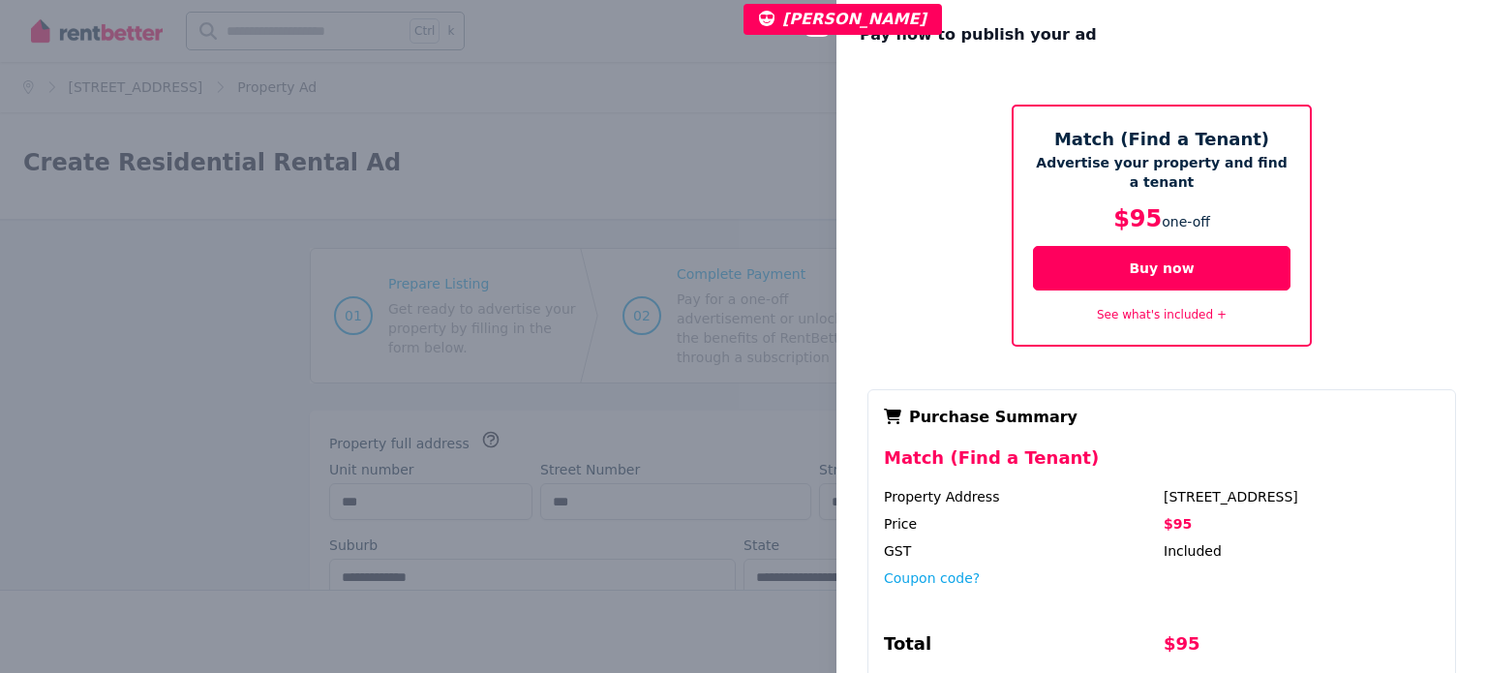
click at [643, 126] on div "Close panel Pay now to publish your ad Match (Find a Tenant) Advertise your pro…" at bounding box center [743, 336] width 1487 height 673
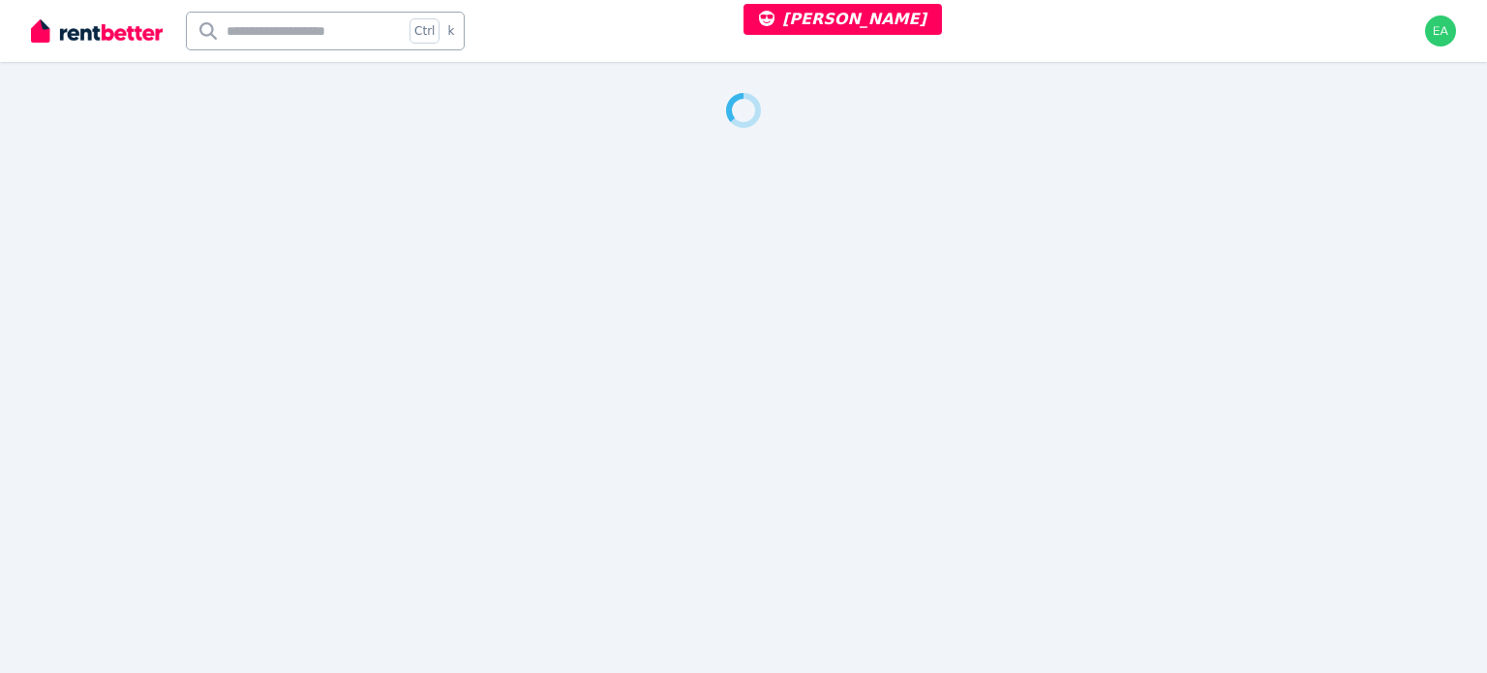
select select "***"
select select "**********"
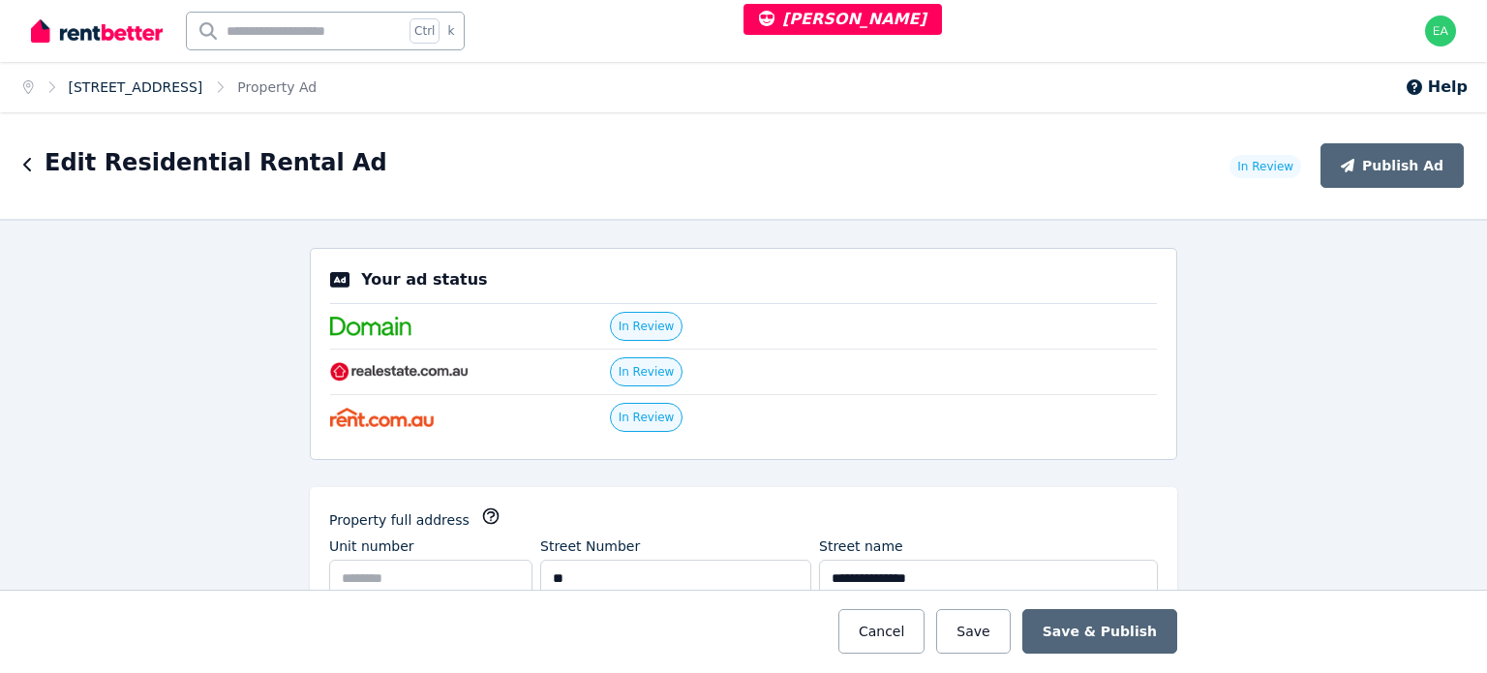
click at [203, 81] on link "66 Buckland Street, Wellington Point" at bounding box center [136, 86] width 135 height 15
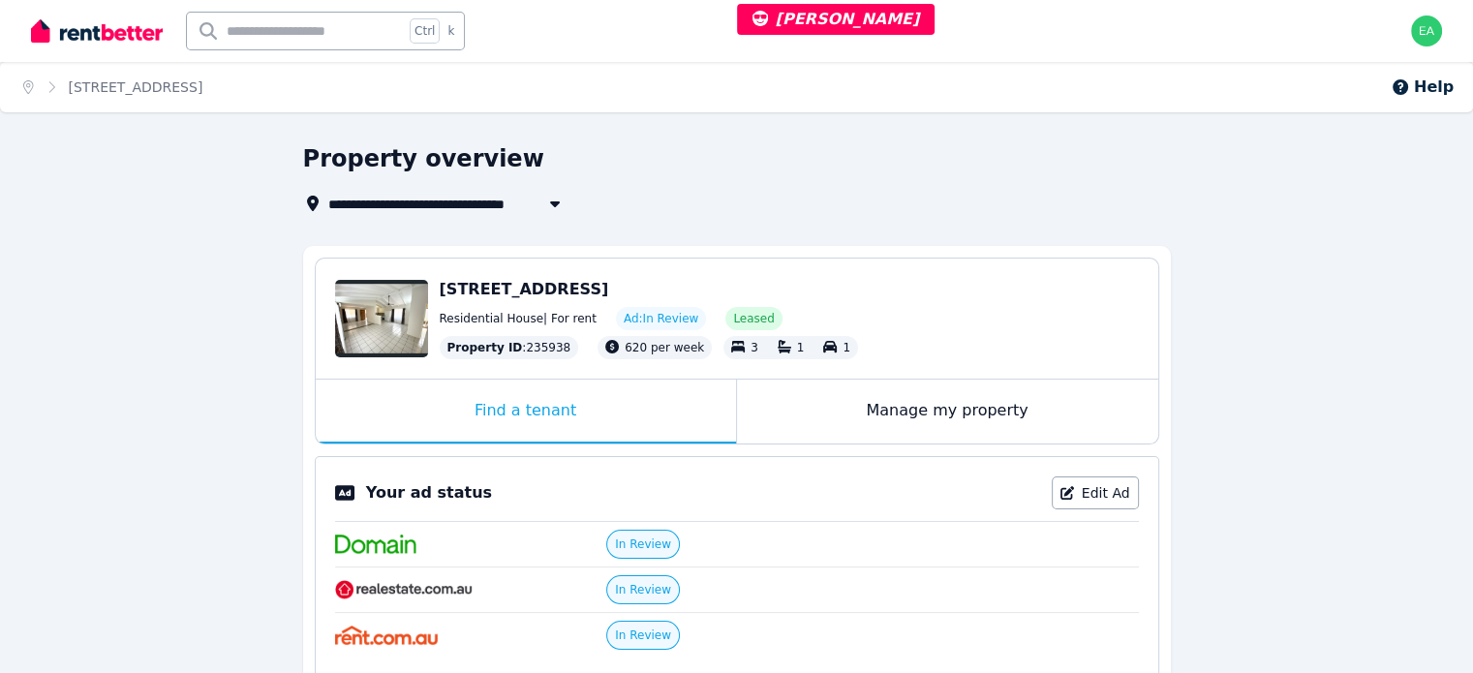
click at [808, 404] on div "Manage my property" at bounding box center [947, 412] width 421 height 64
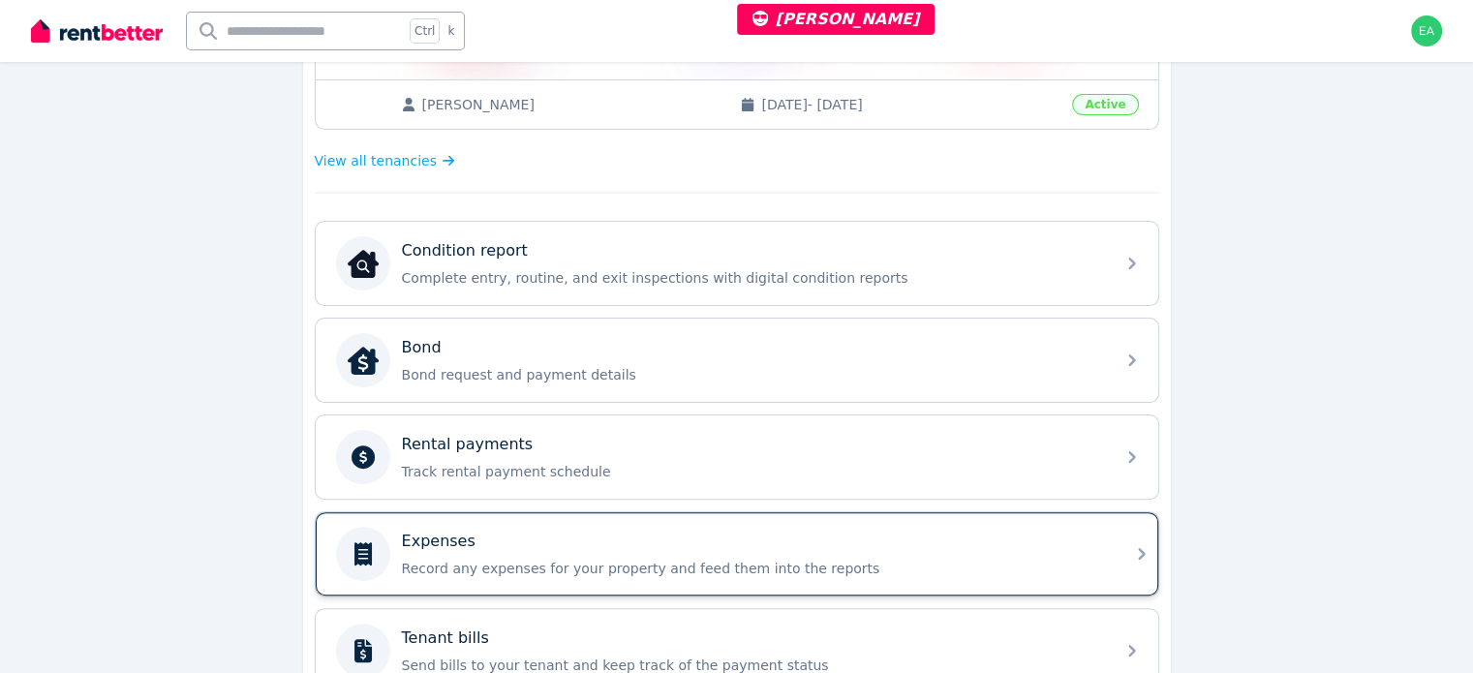
scroll to position [581, 0]
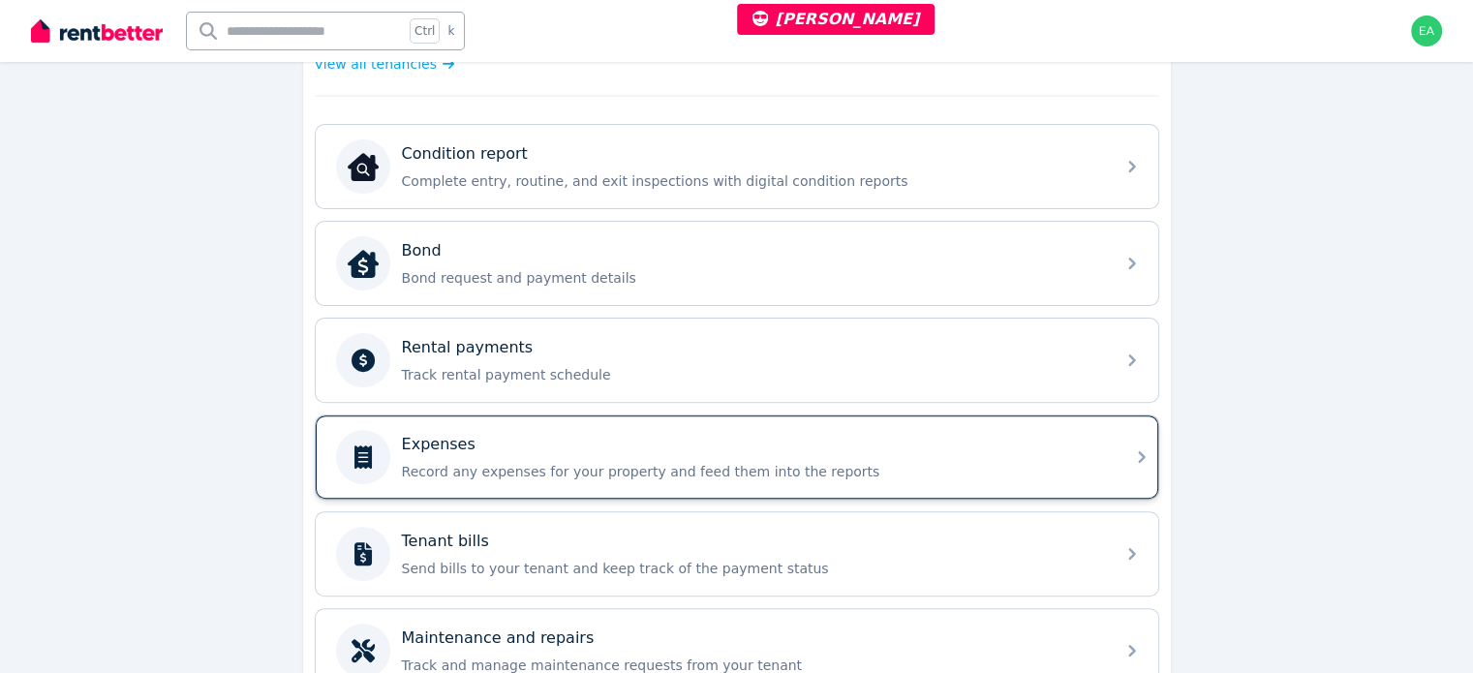
click at [968, 435] on div "Expenses" at bounding box center [752, 444] width 701 height 23
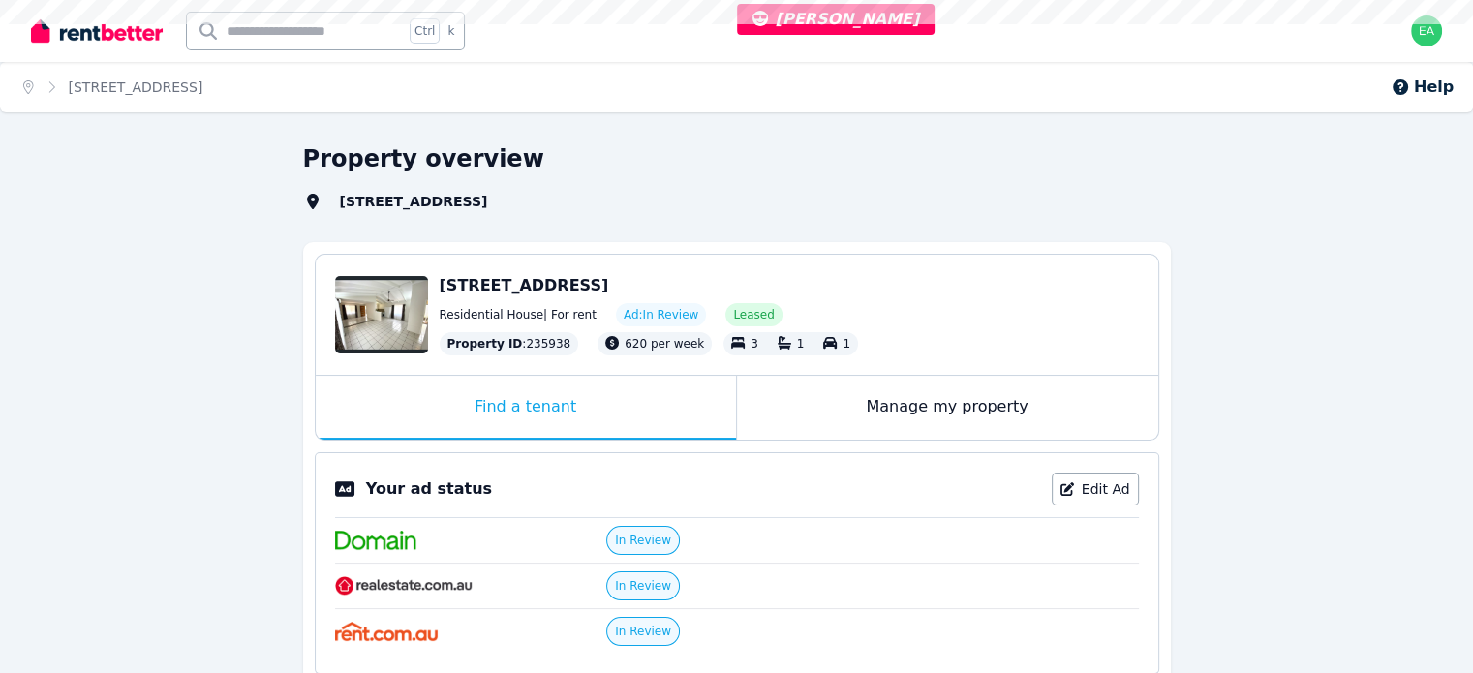
select select "***"
select select "**********"
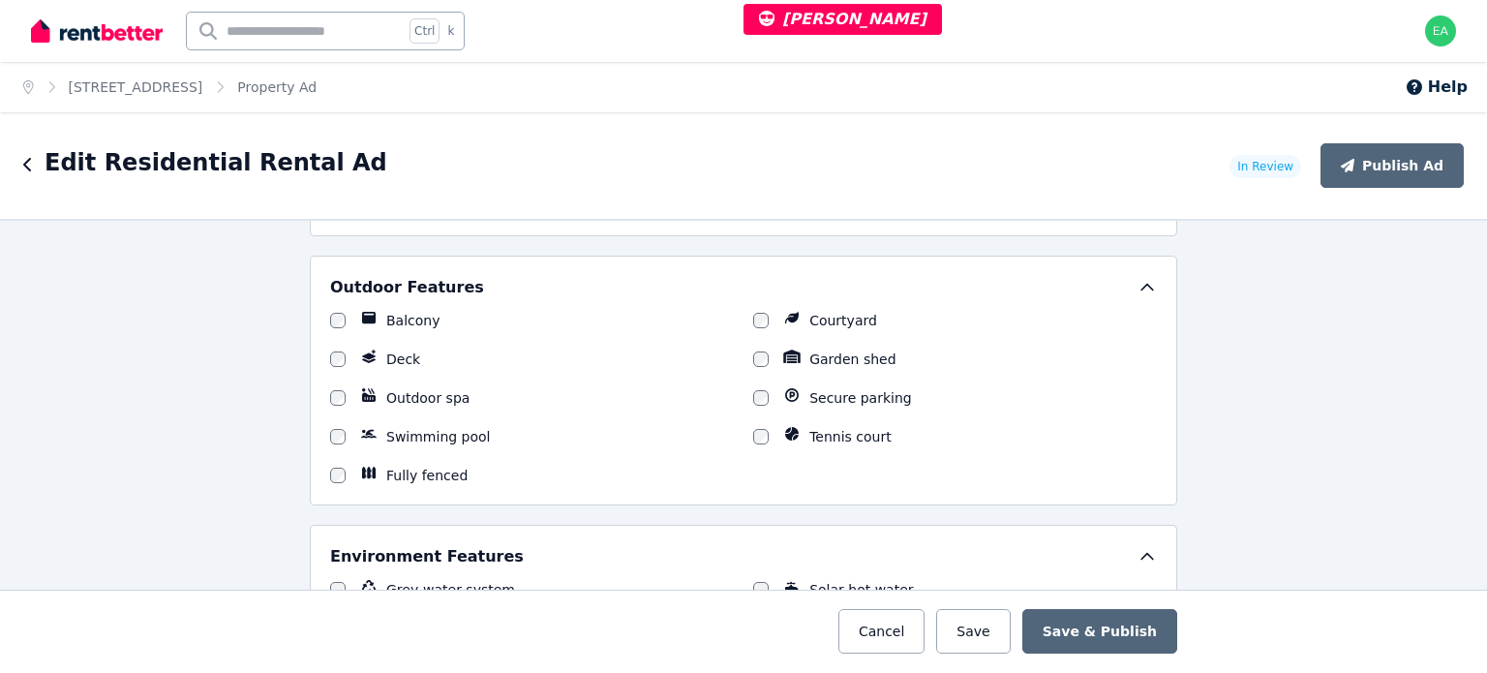
scroll to position [2517, 0]
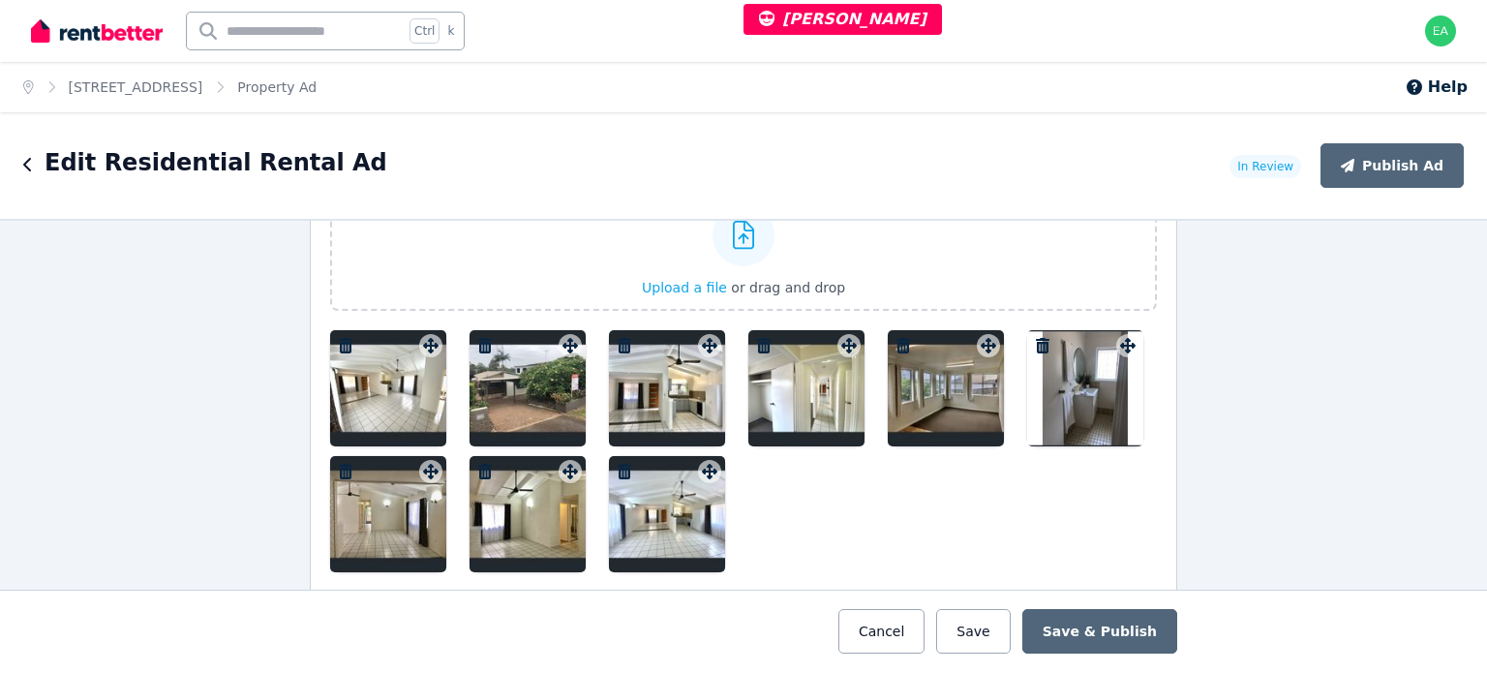
click at [387, 394] on div at bounding box center [388, 388] width 116 height 116
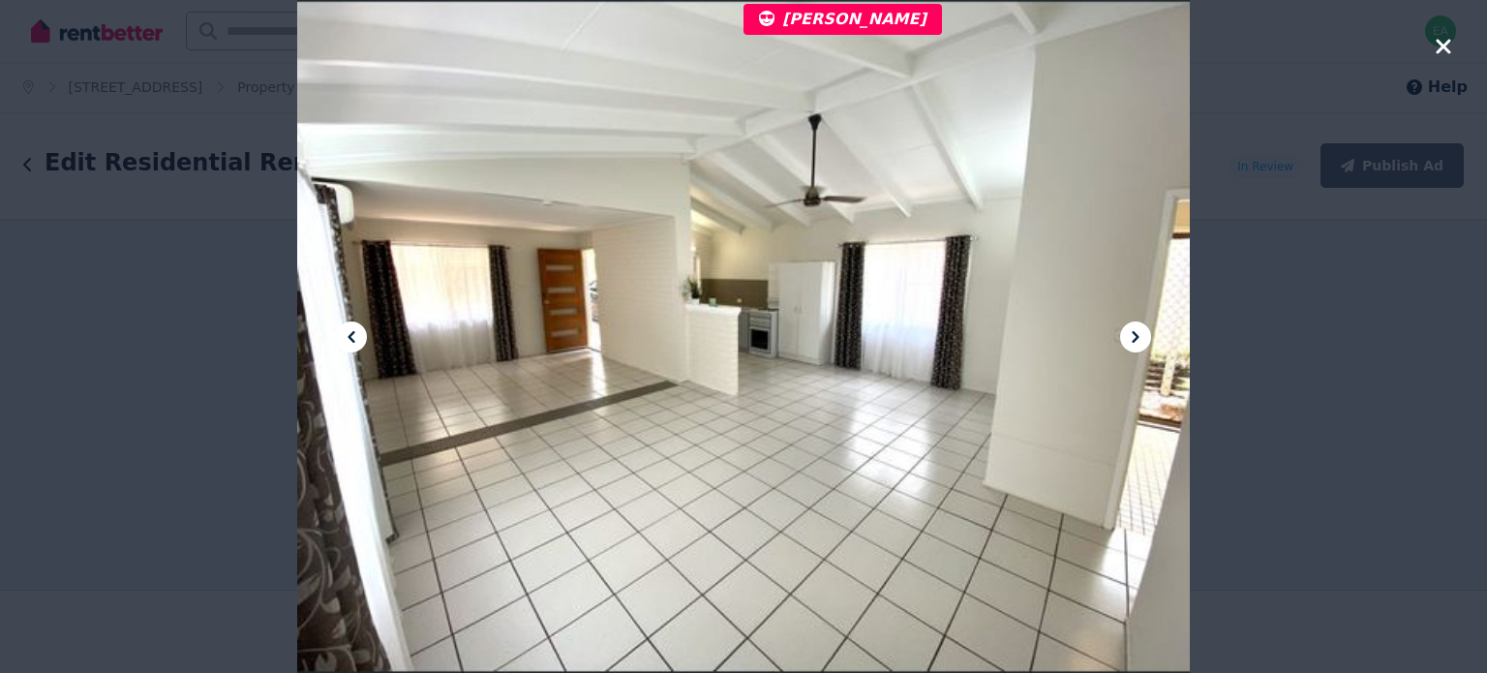
click at [1130, 340] on icon at bounding box center [1135, 336] width 23 height 23
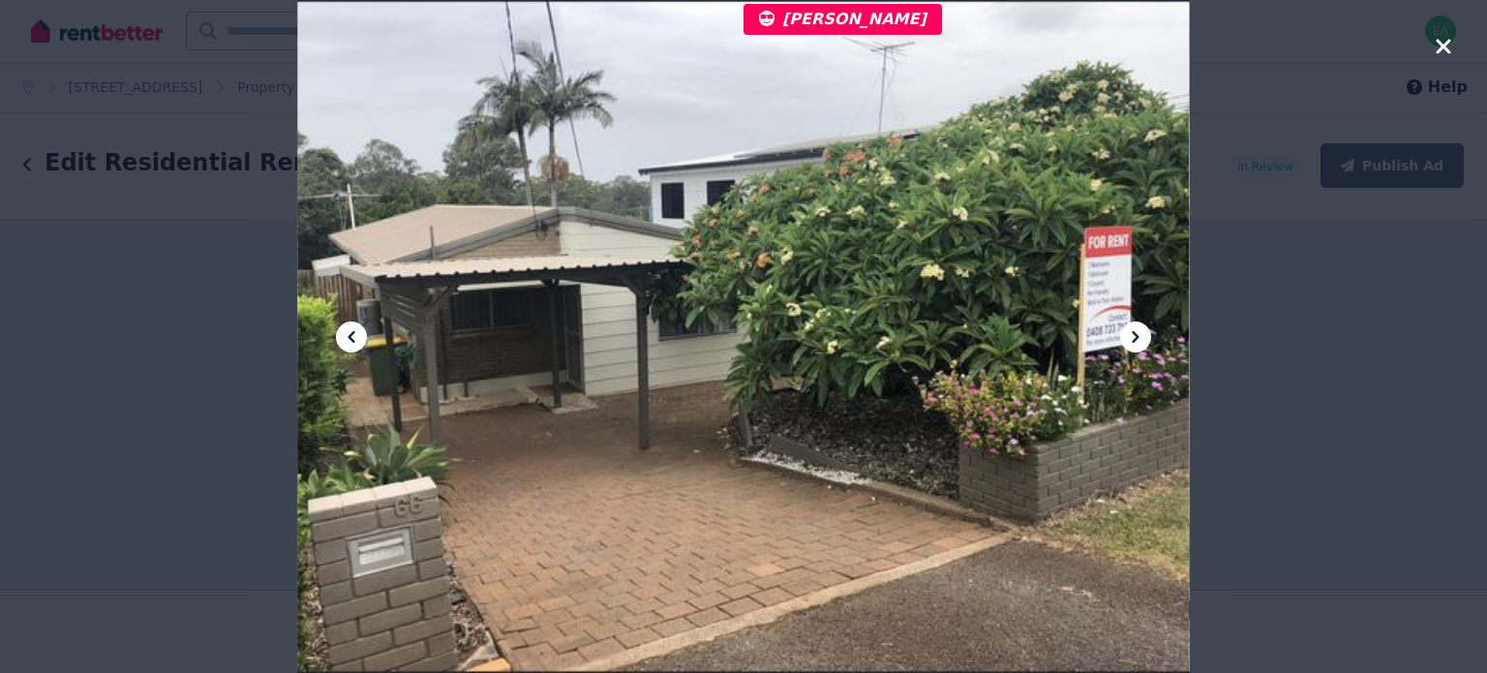
click at [1130, 340] on icon at bounding box center [1135, 336] width 23 height 23
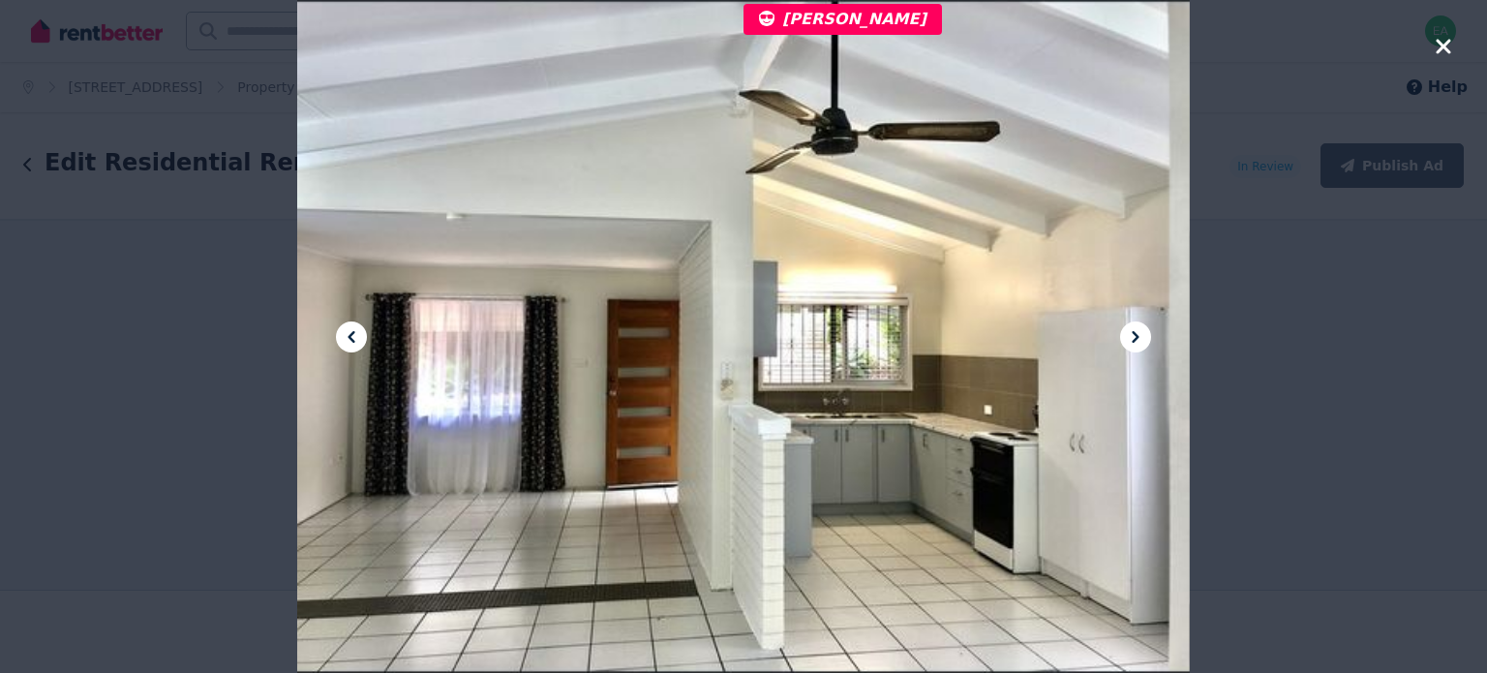
click at [1130, 340] on icon at bounding box center [1135, 336] width 23 height 23
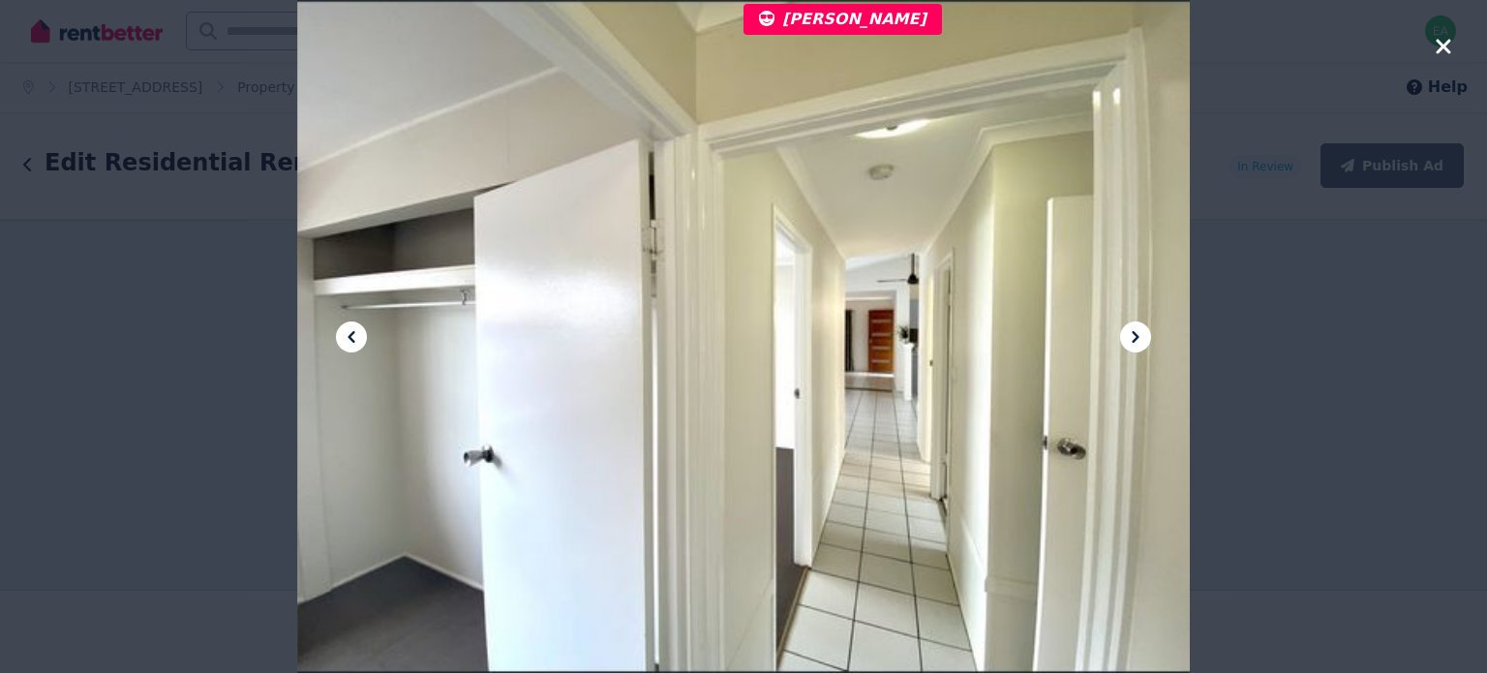
click at [1130, 340] on icon at bounding box center [1135, 336] width 23 height 23
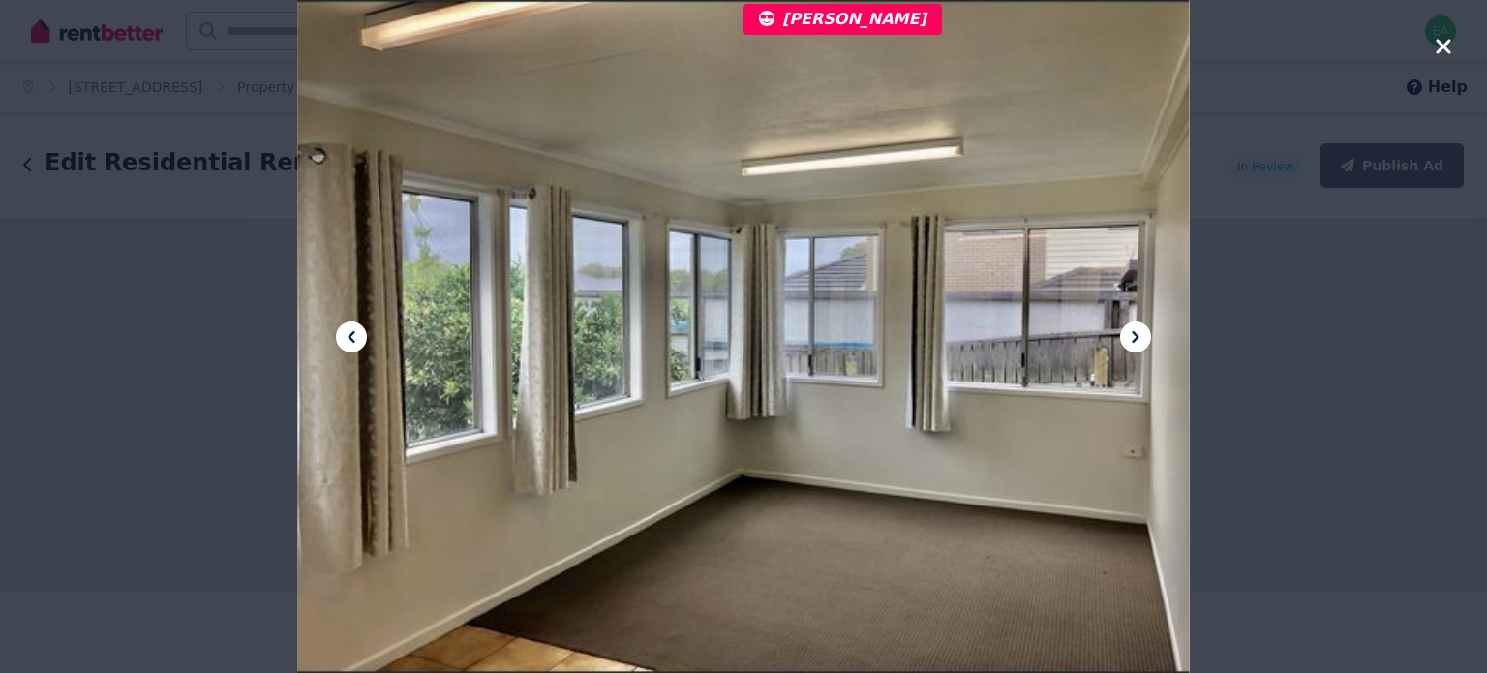
click at [1130, 340] on icon at bounding box center [1135, 336] width 23 height 23
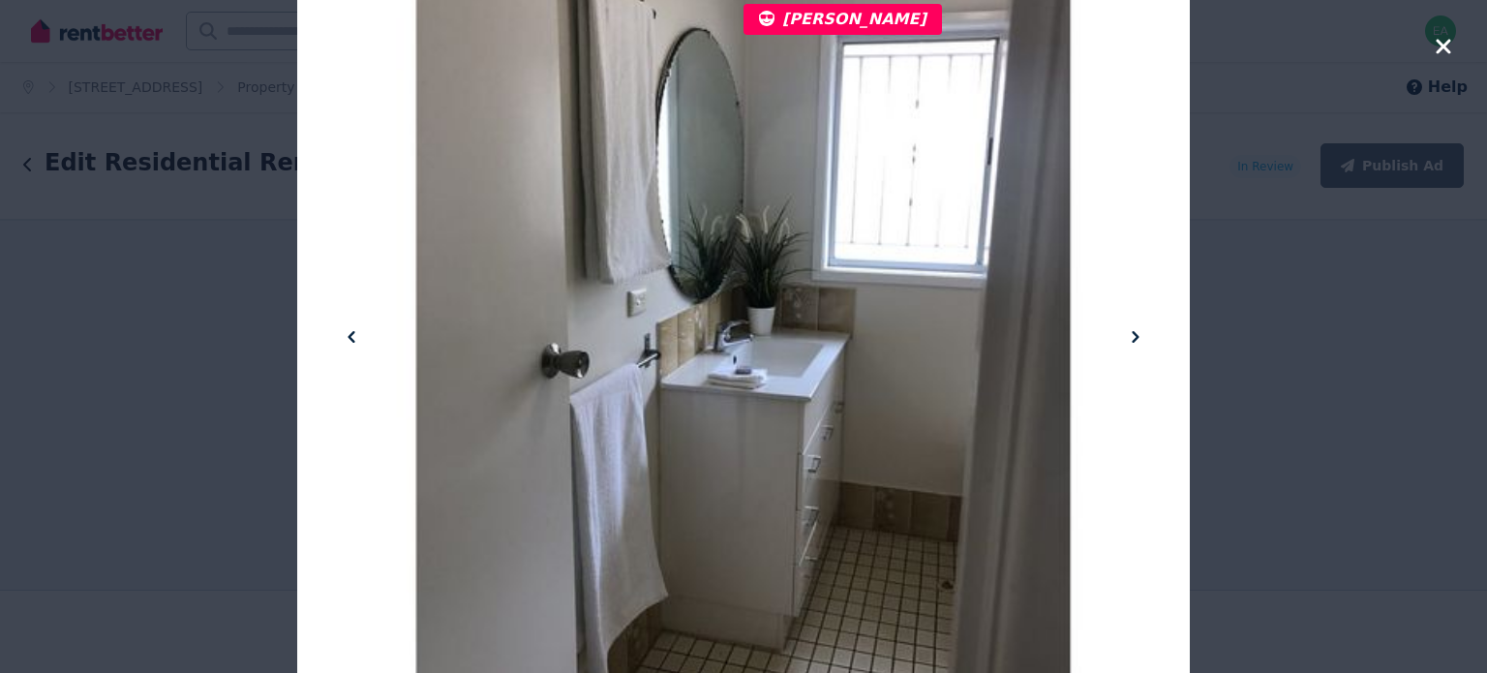
click at [1130, 340] on icon at bounding box center [1135, 336] width 23 height 23
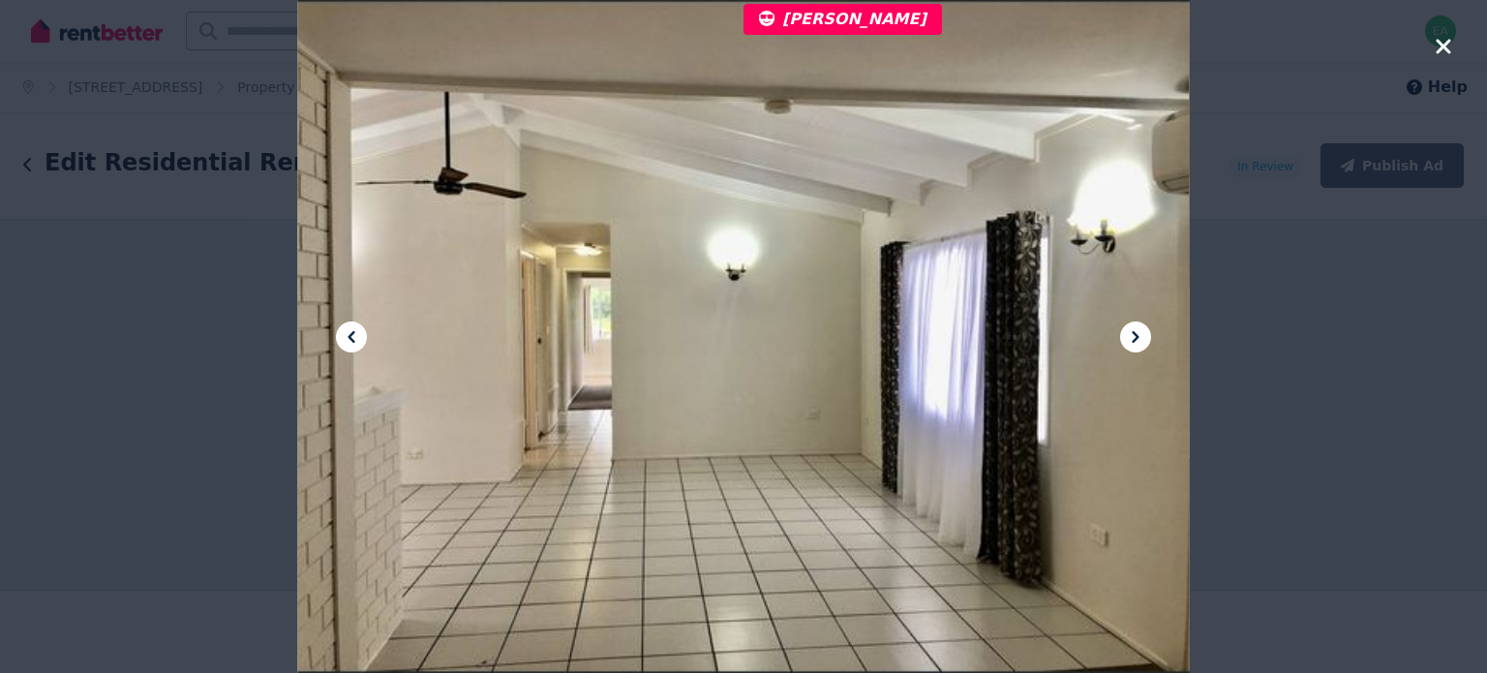
click at [1130, 340] on icon at bounding box center [1135, 336] width 23 height 23
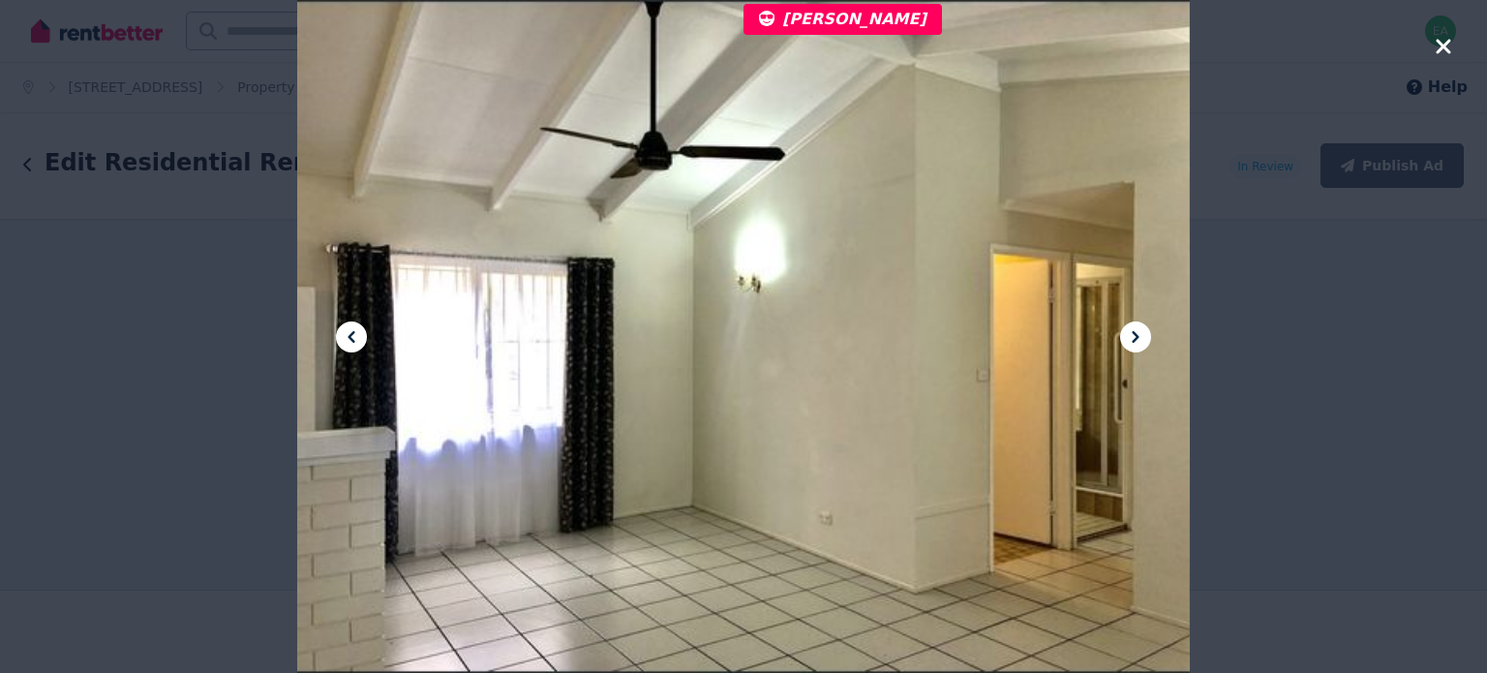
click at [1130, 340] on icon at bounding box center [1135, 336] width 23 height 23
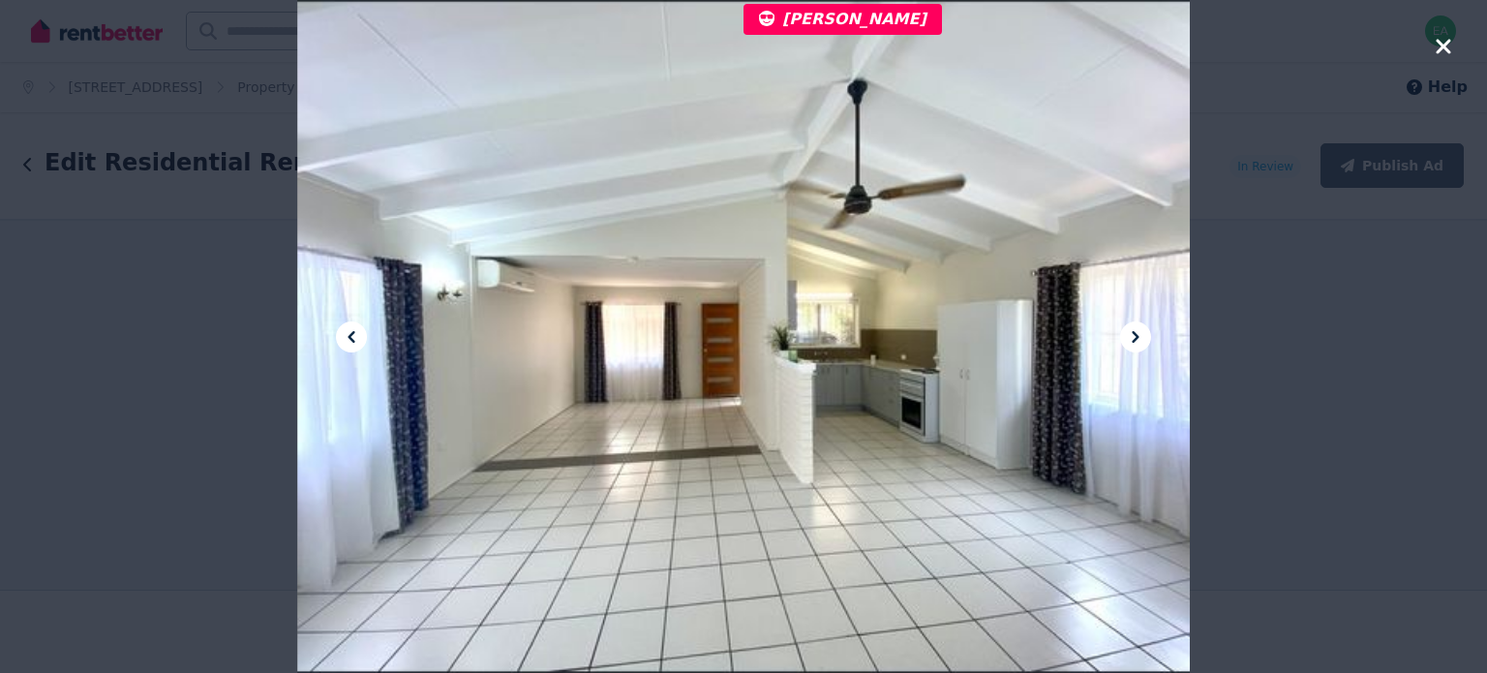
click at [1130, 340] on icon at bounding box center [1135, 336] width 23 height 23
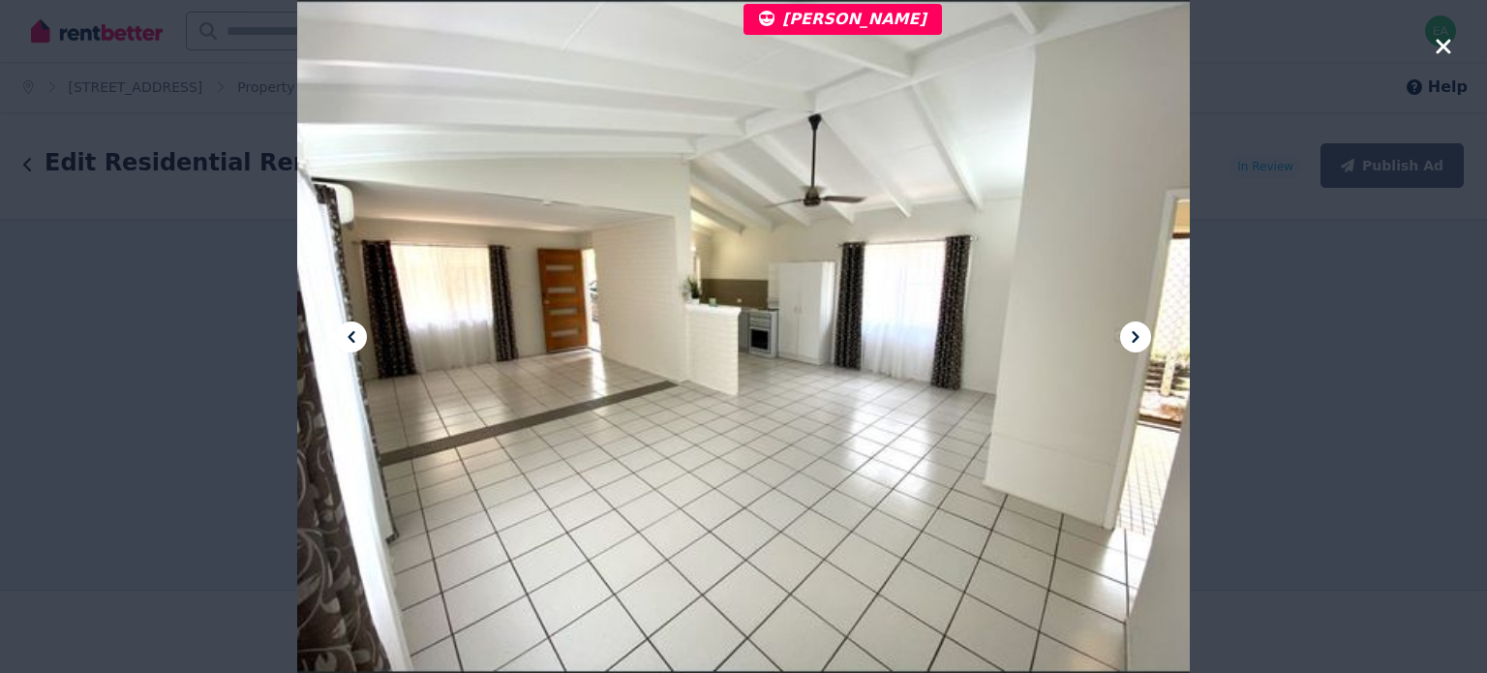
click at [1130, 340] on icon at bounding box center [1135, 336] width 23 height 23
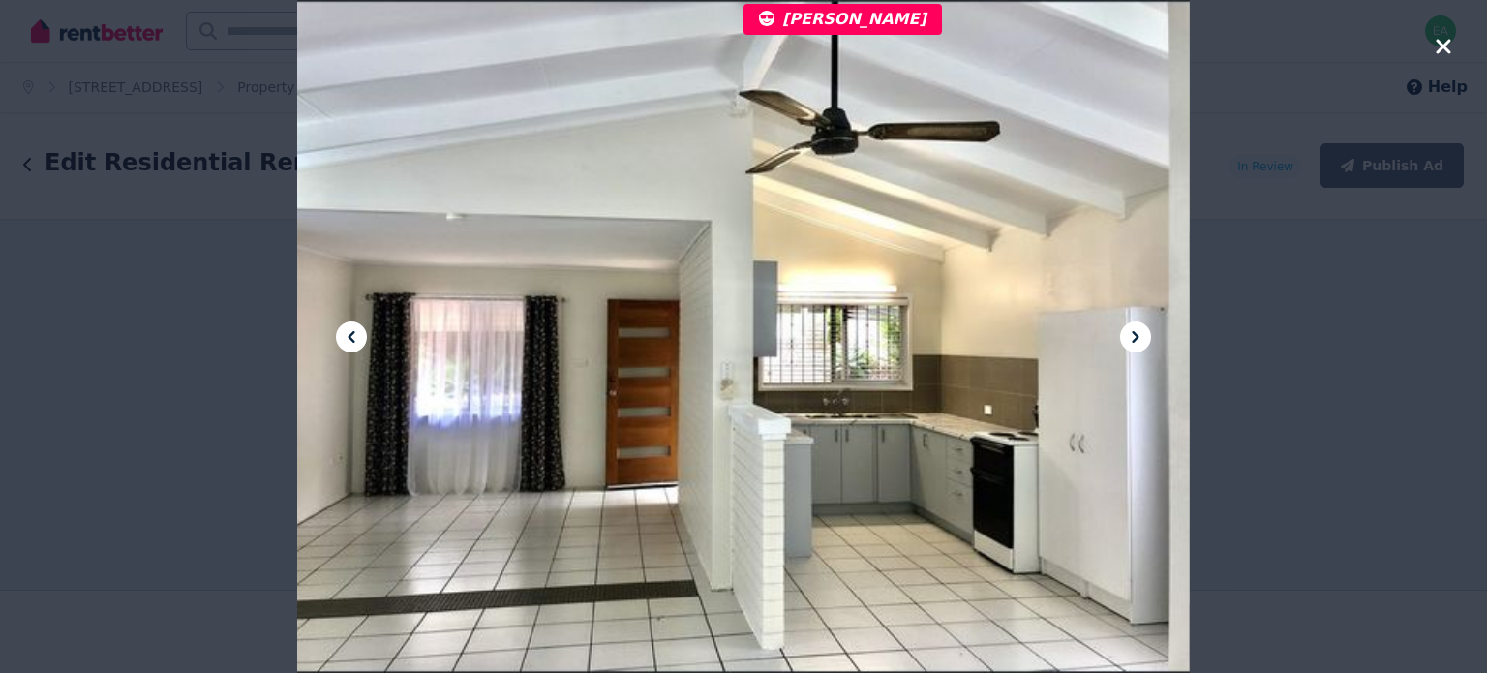
click at [1130, 340] on icon at bounding box center [1135, 336] width 23 height 23
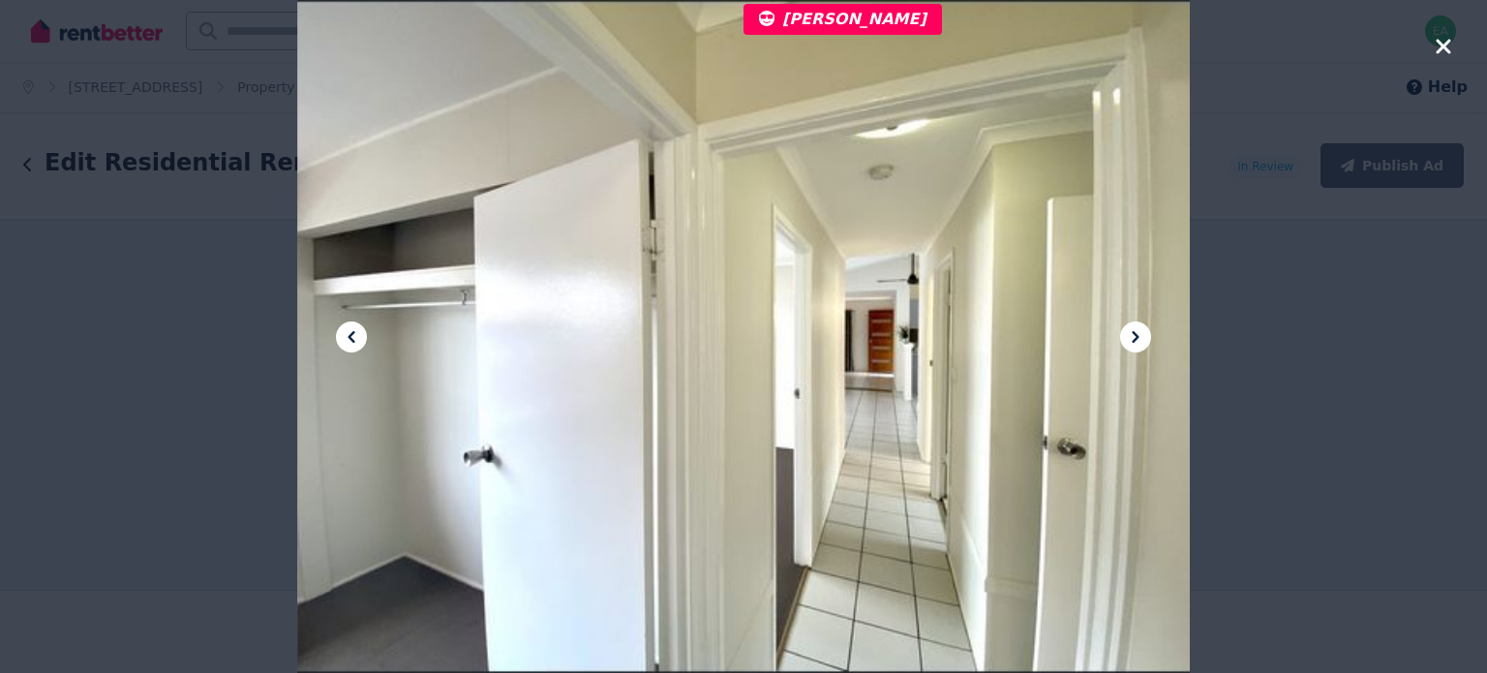
click at [1130, 340] on icon at bounding box center [1135, 336] width 23 height 23
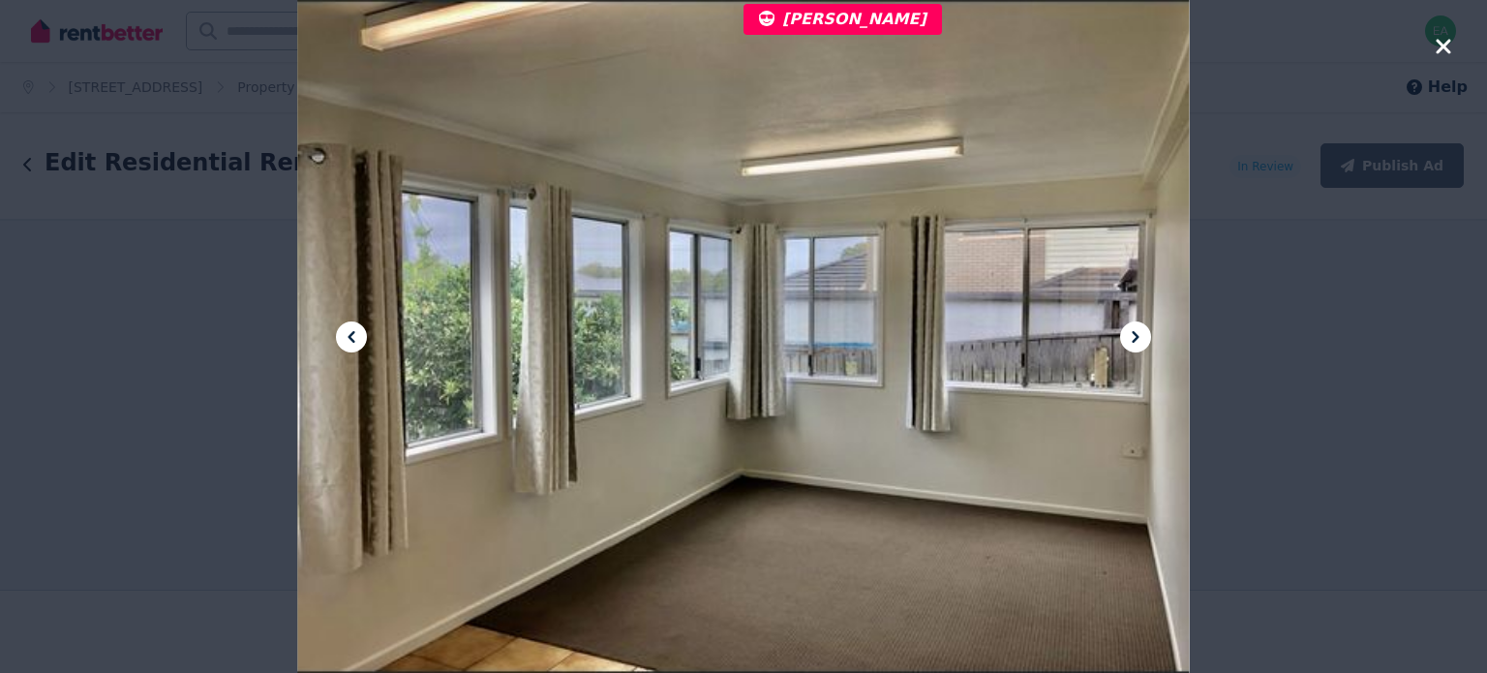
click at [1130, 340] on icon at bounding box center [1135, 336] width 23 height 23
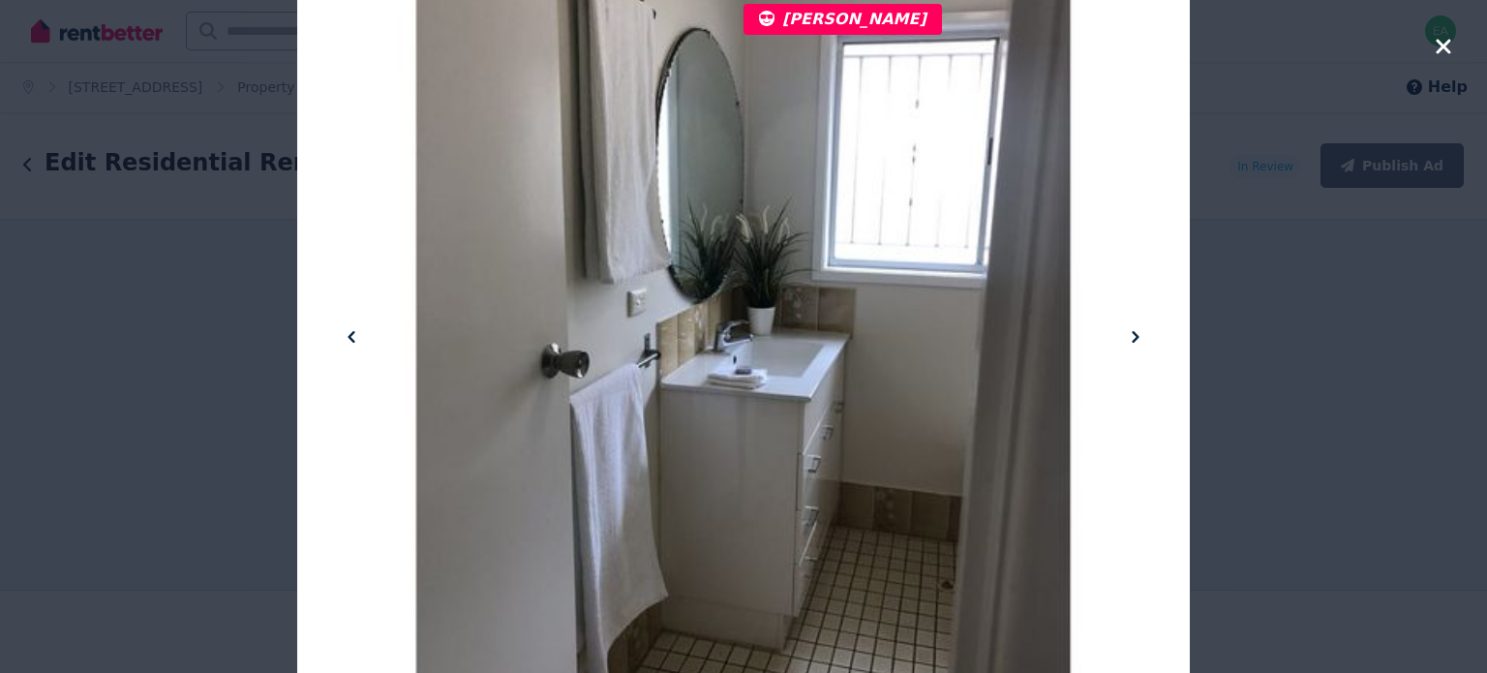
click at [1130, 340] on icon at bounding box center [1135, 336] width 23 height 23
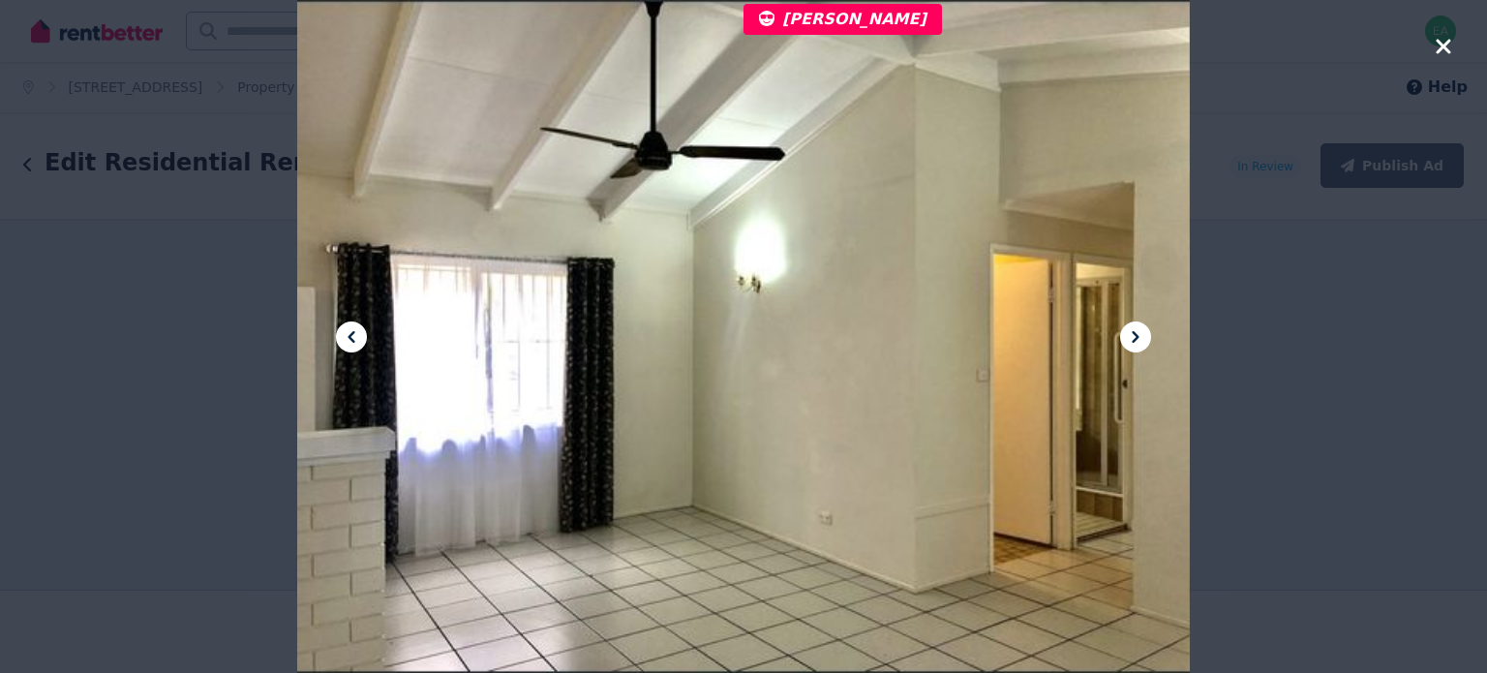
click at [1130, 340] on icon at bounding box center [1135, 336] width 23 height 23
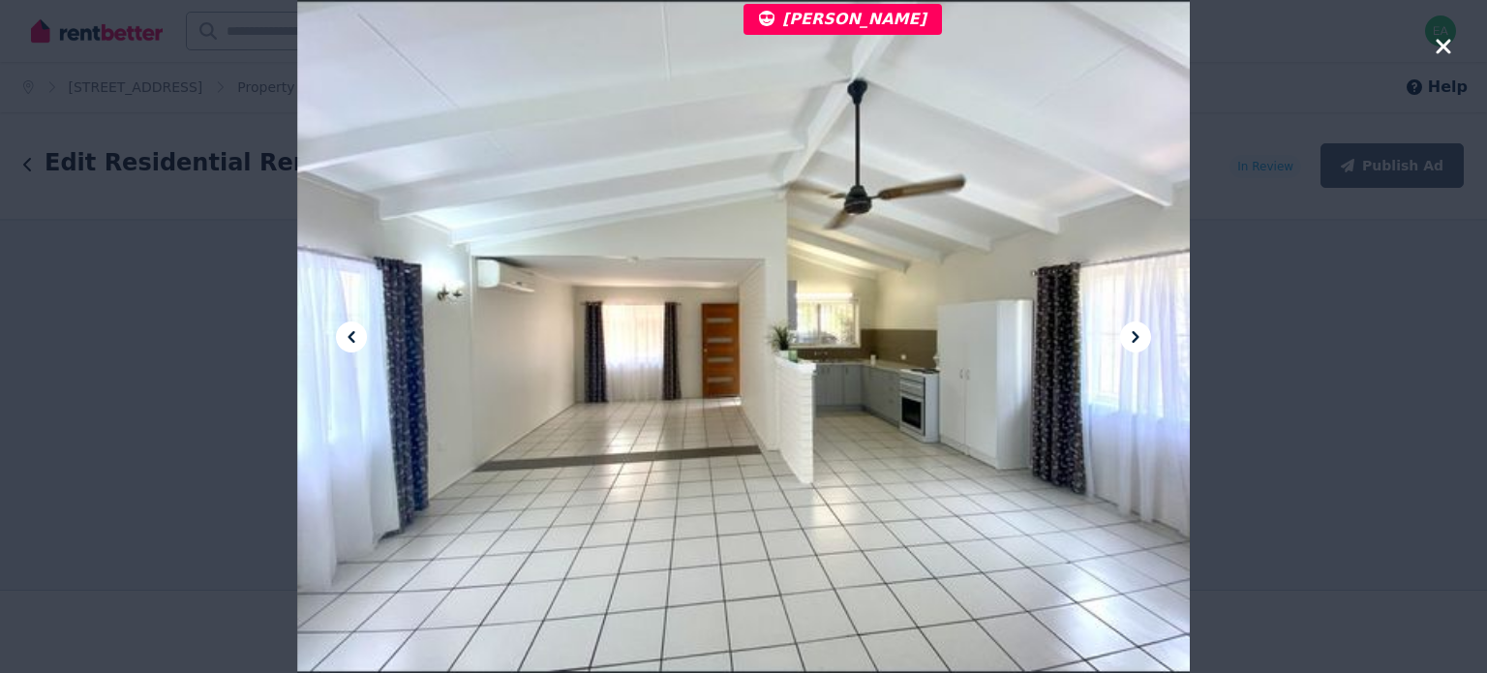
click at [1130, 340] on icon at bounding box center [1135, 336] width 23 height 23
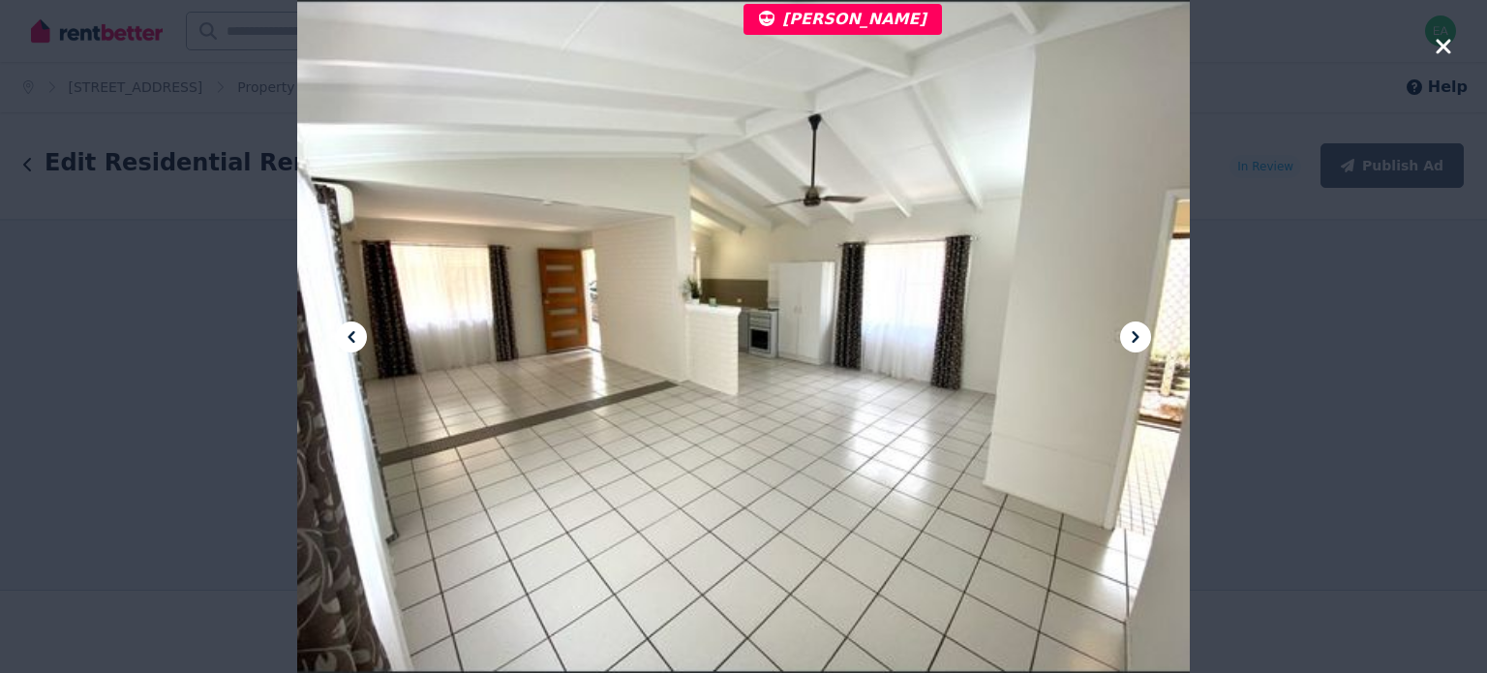
click at [1130, 340] on icon at bounding box center [1135, 336] width 23 height 23
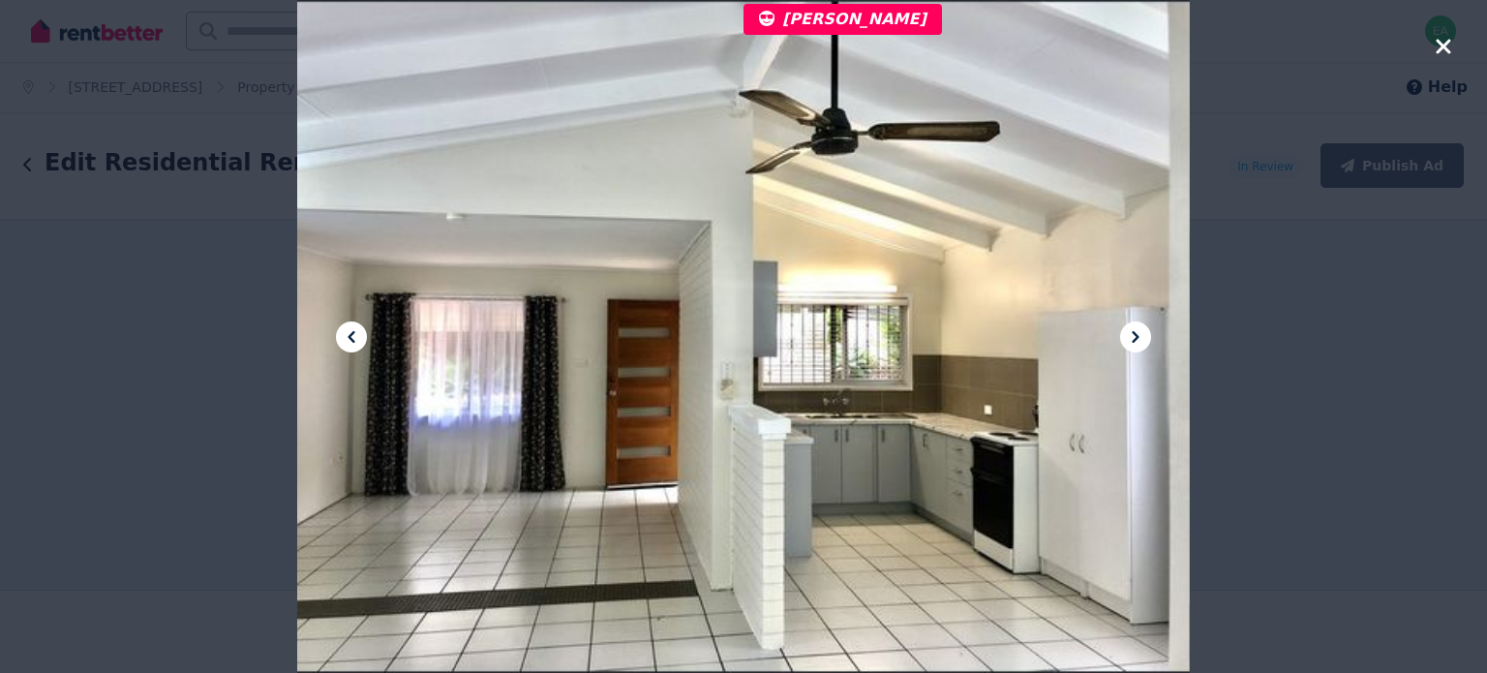
click at [1439, 46] on icon "button" at bounding box center [1443, 46] width 17 height 23
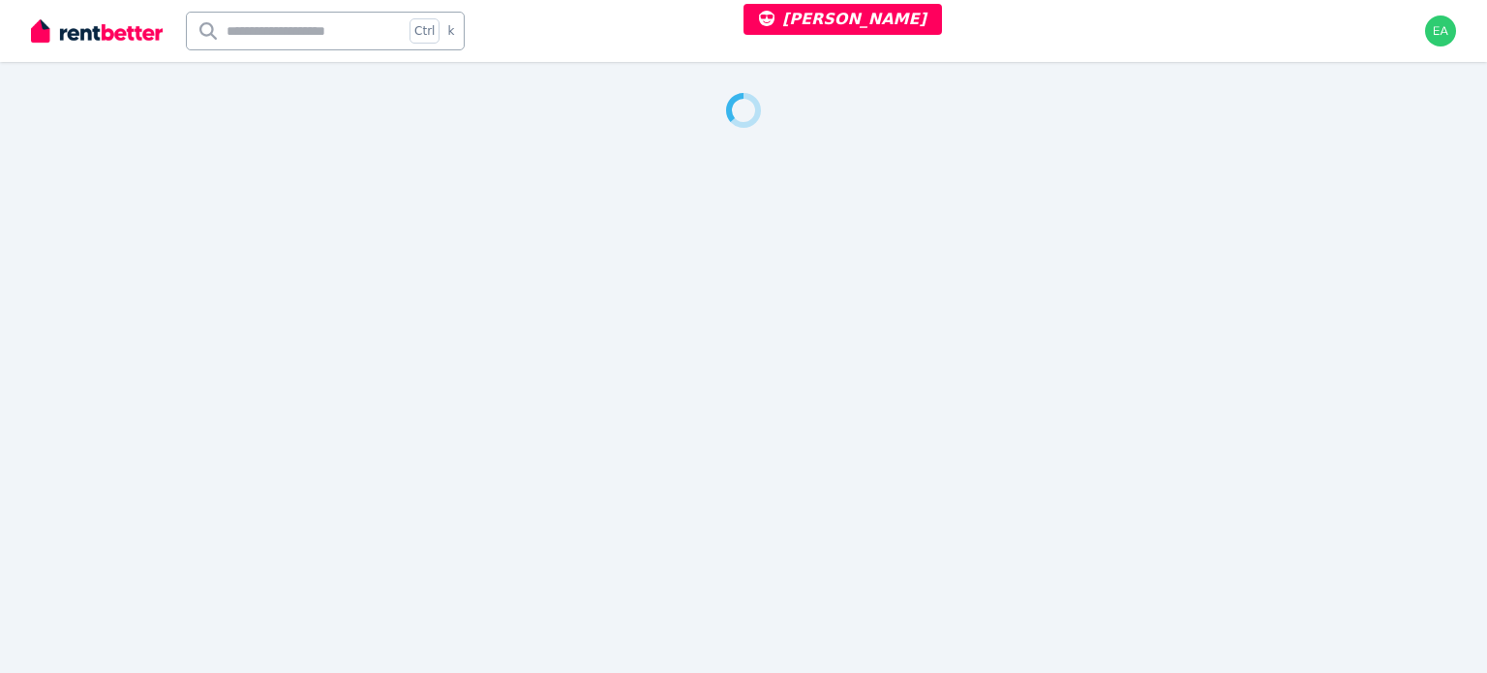
select select "***"
select select "**********"
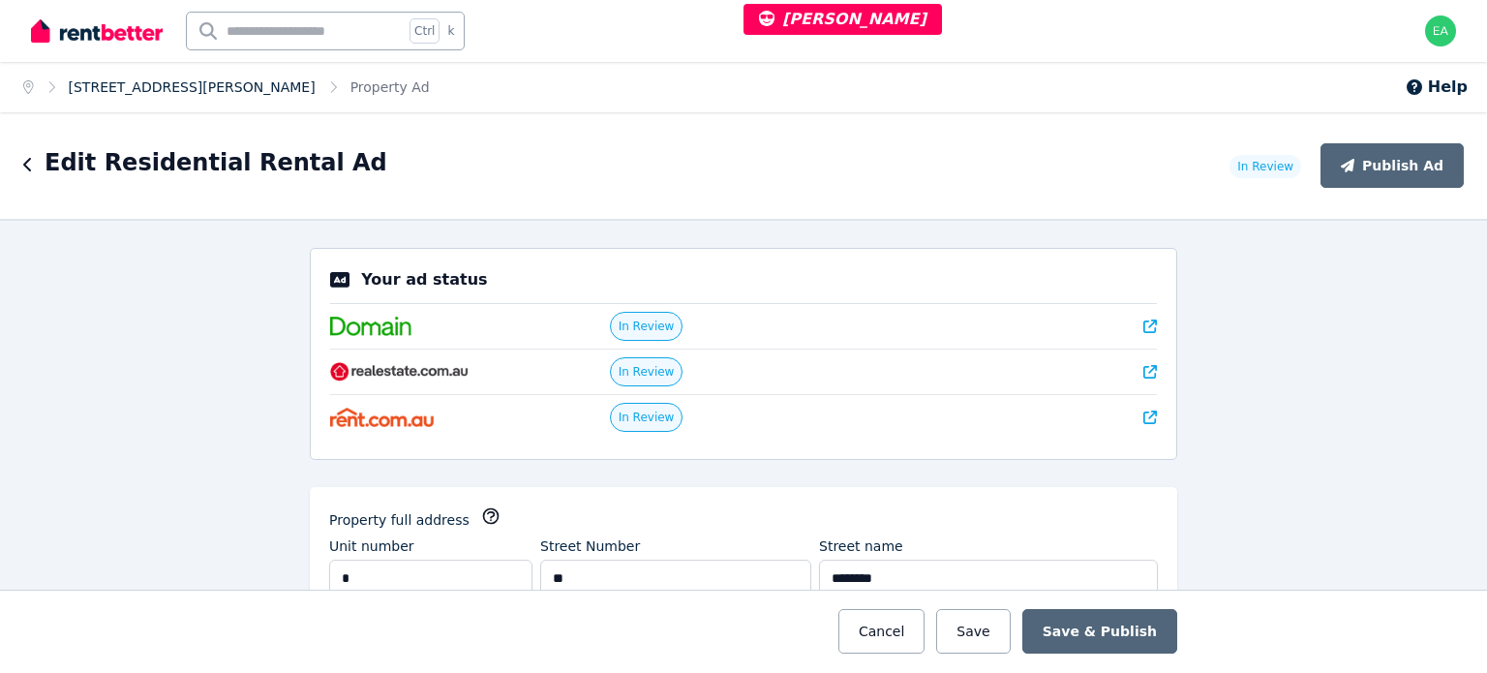
click at [180, 88] on link "4/21 Mason St, Shepparton" at bounding box center [192, 86] width 247 height 15
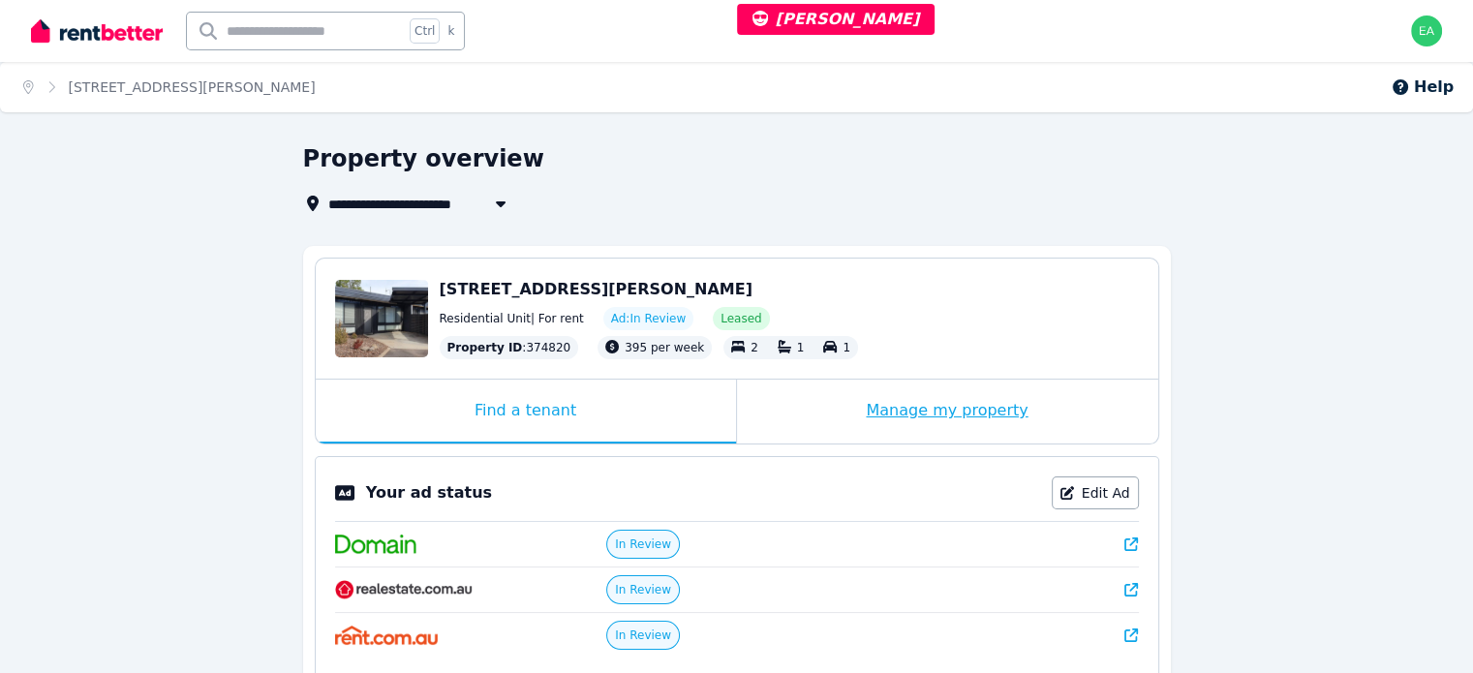
click at [791, 419] on div "Manage my property" at bounding box center [947, 412] width 421 height 64
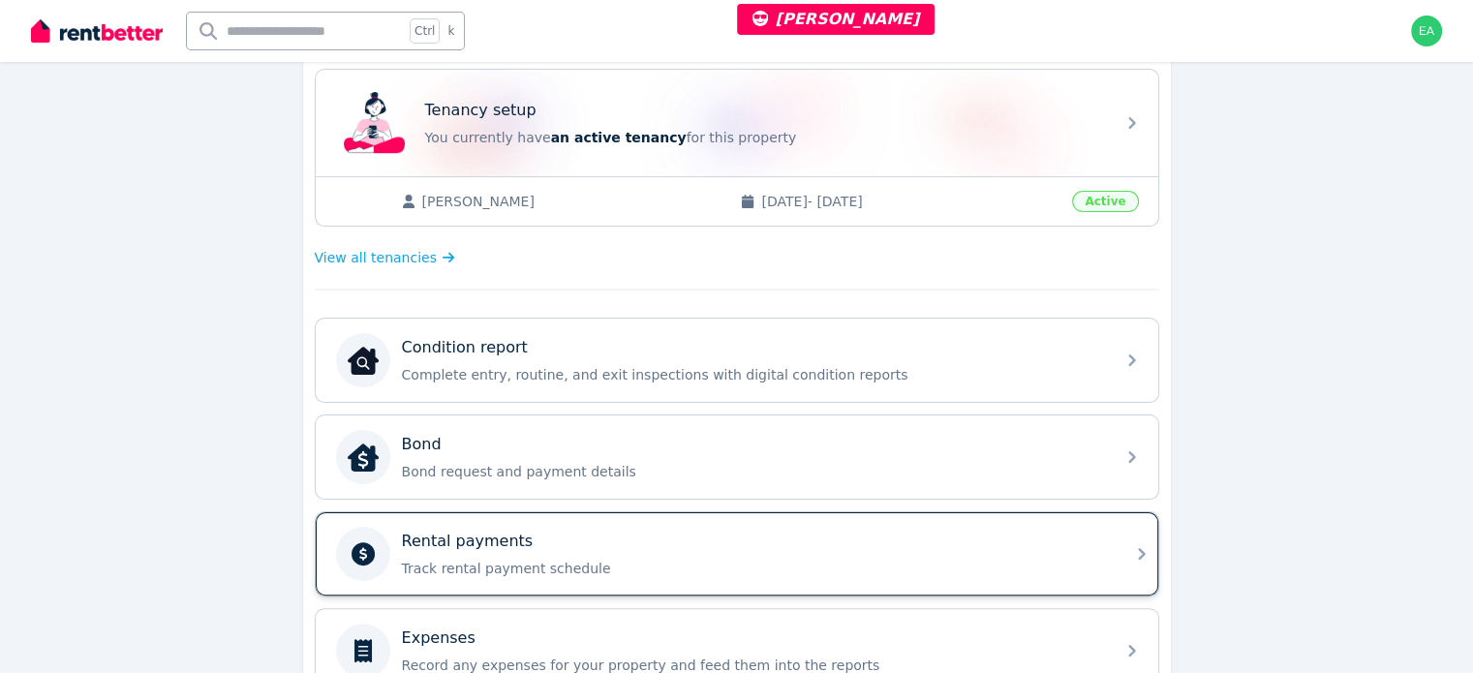
scroll to position [581, 0]
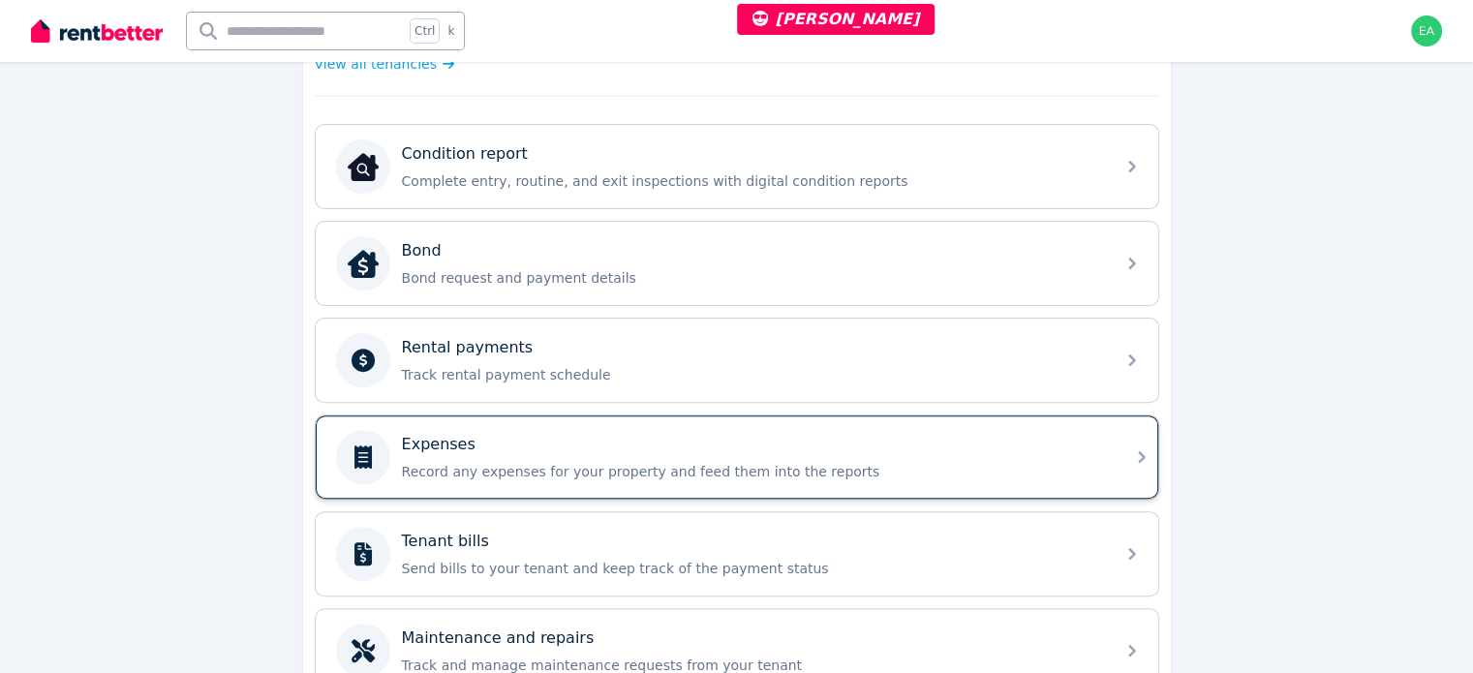
click at [943, 472] on p "Record any expenses for your property and feed them into the reports" at bounding box center [752, 471] width 701 height 19
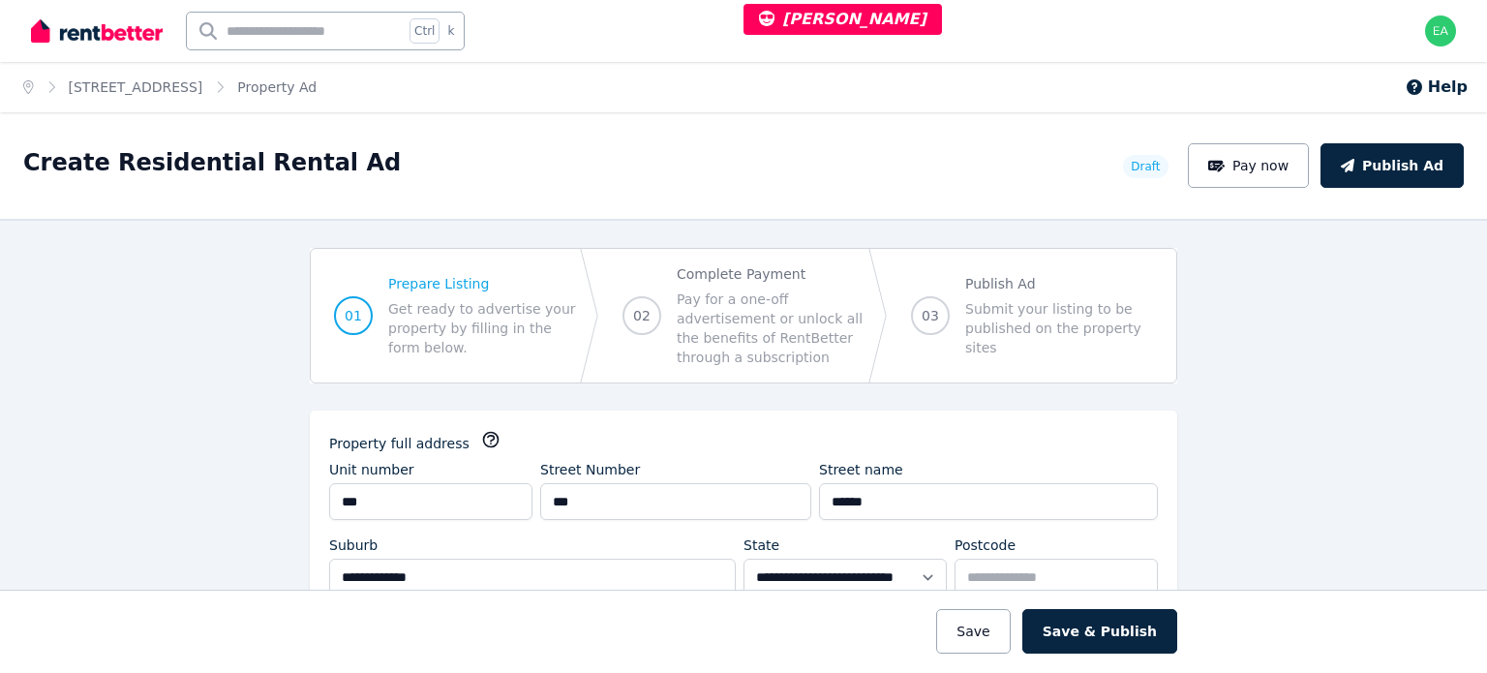
select select "***"
select select "**********"
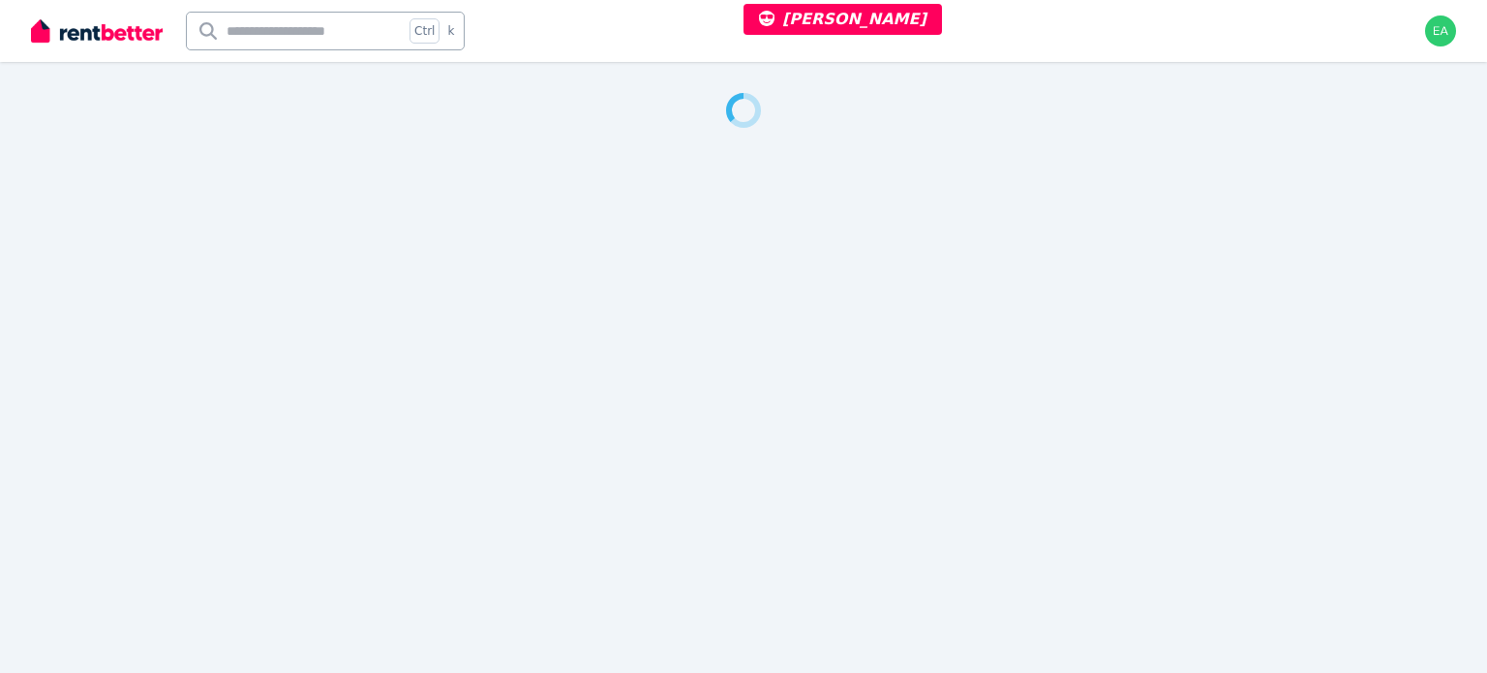
select select "***"
select select "**********"
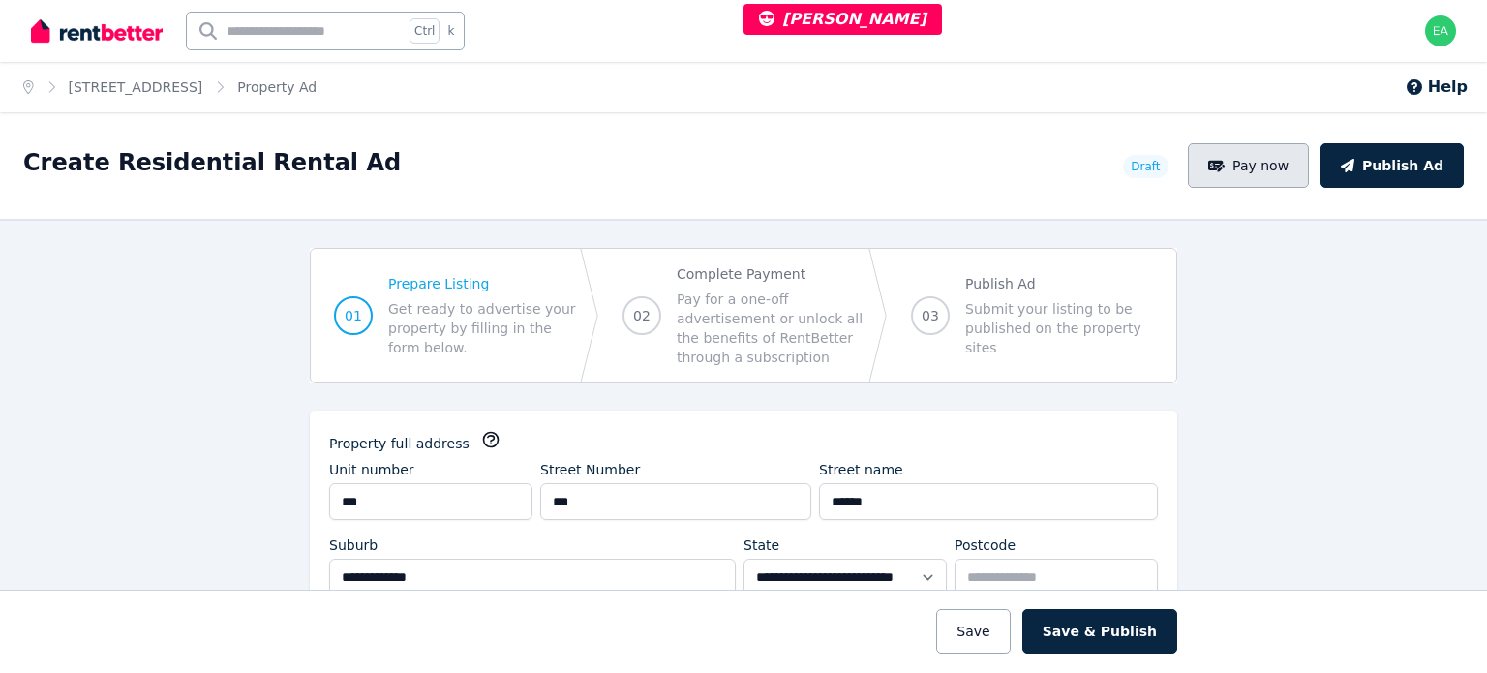
click at [1227, 185] on button "Pay now" at bounding box center [1249, 165] width 122 height 45
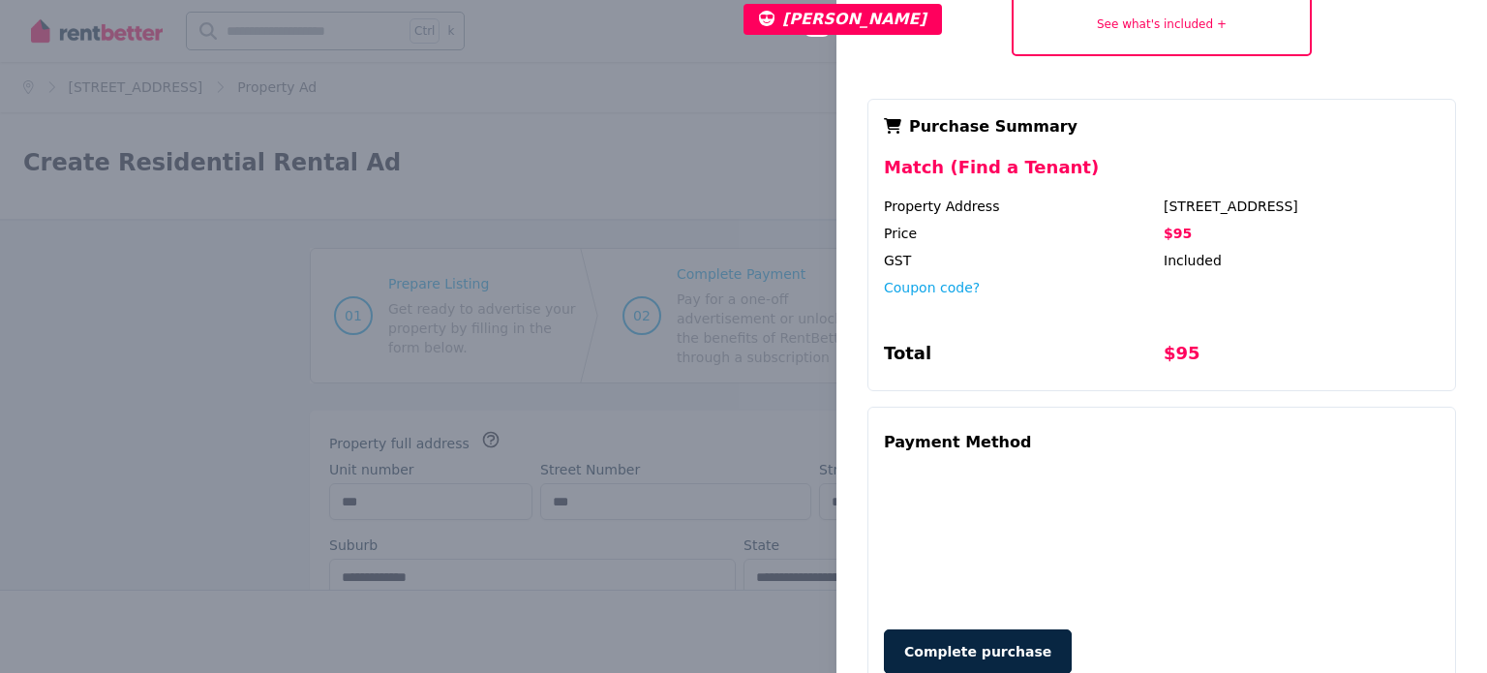
scroll to position [97, 0]
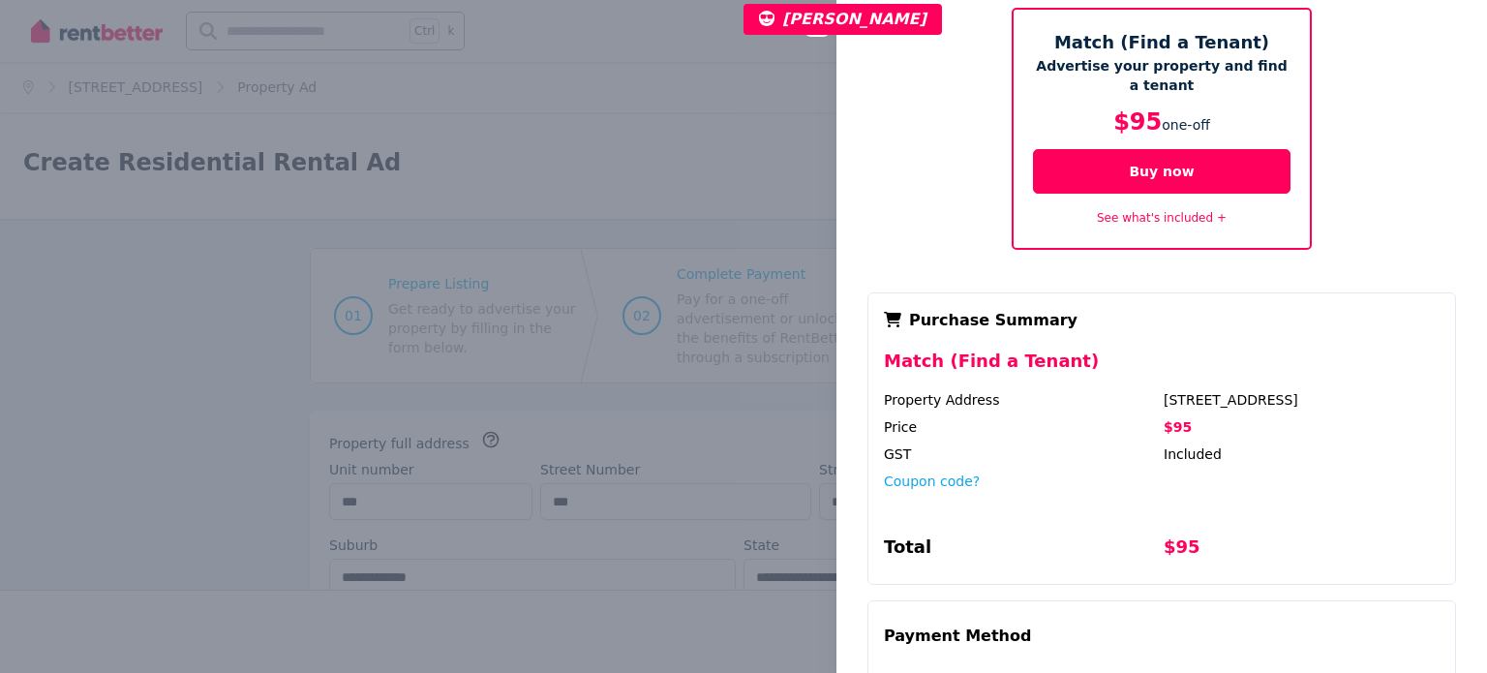
click at [616, 128] on div "Close panel Pay now to publish your ad Match (Find a Tenant) Advertise your pro…" at bounding box center [743, 336] width 1487 height 673
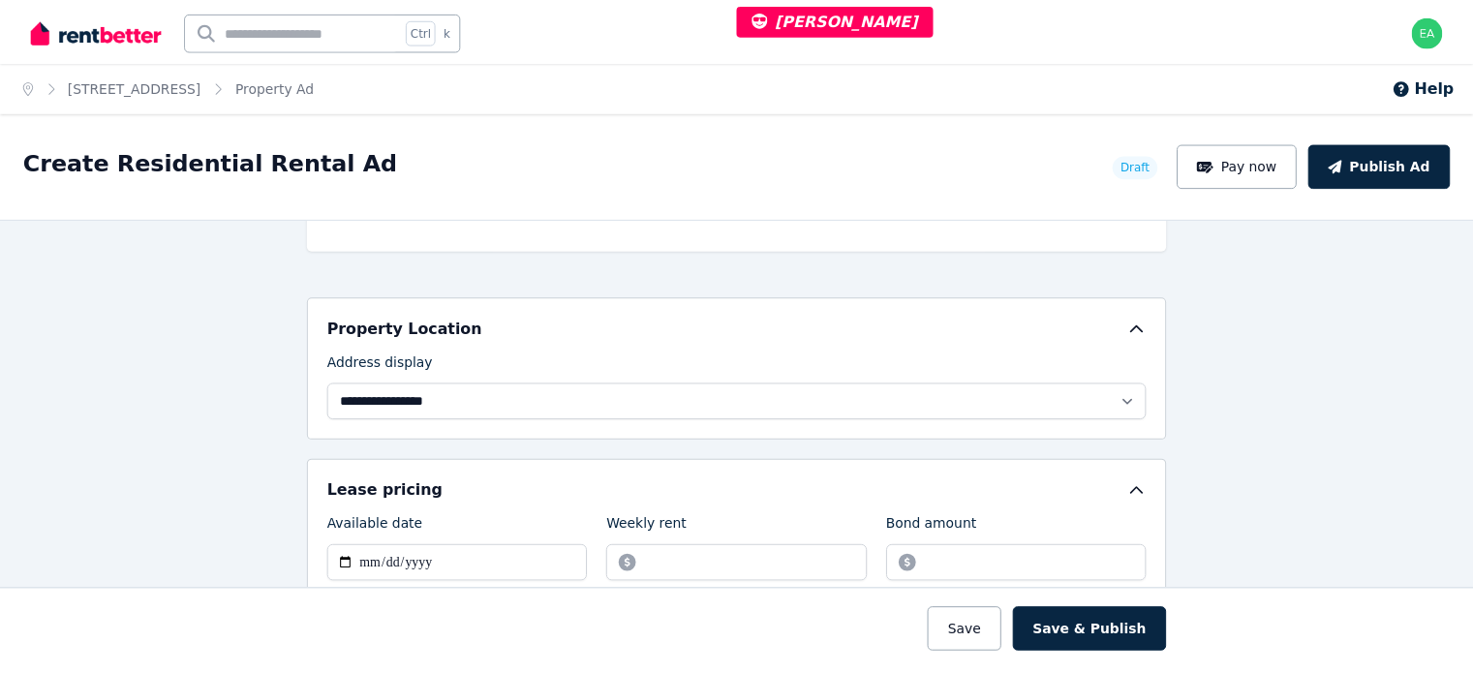
scroll to position [0, 0]
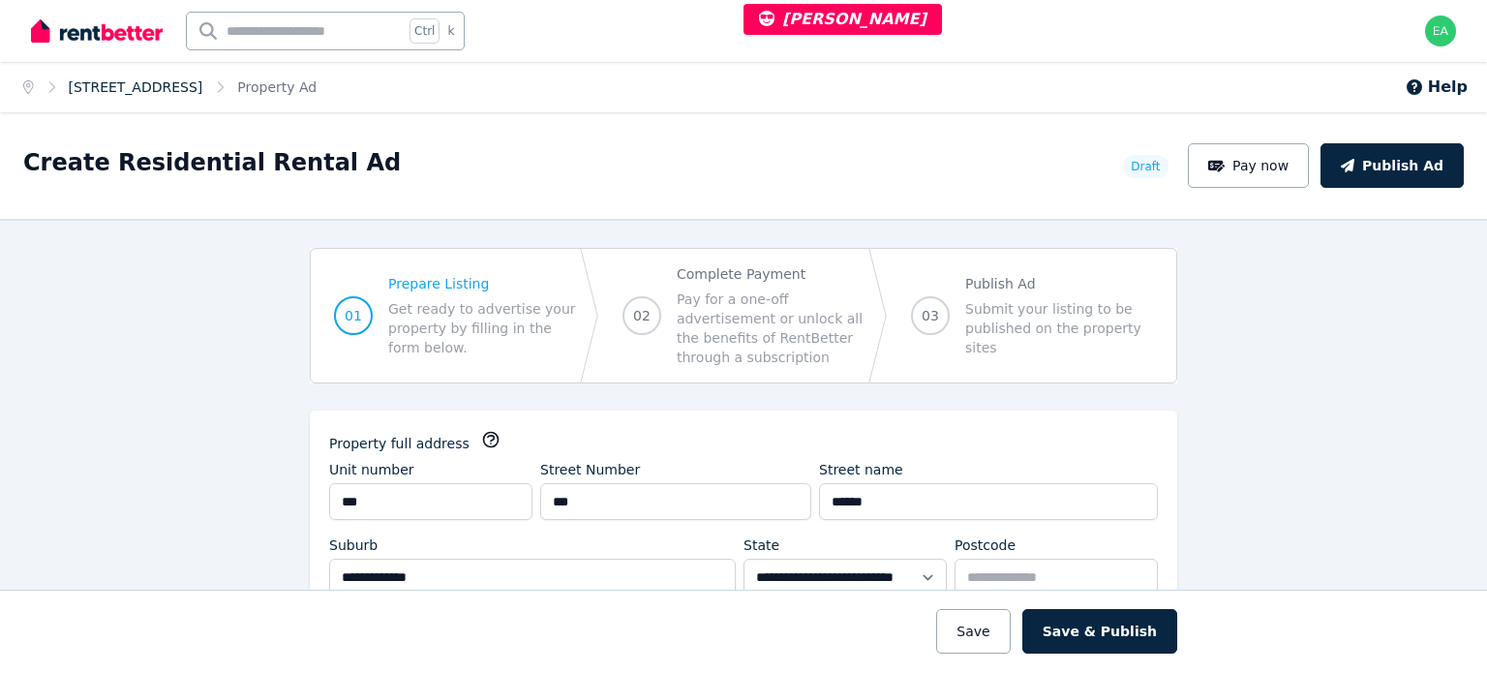
click at [182, 92] on link "[STREET_ADDRESS]" at bounding box center [136, 86] width 135 height 15
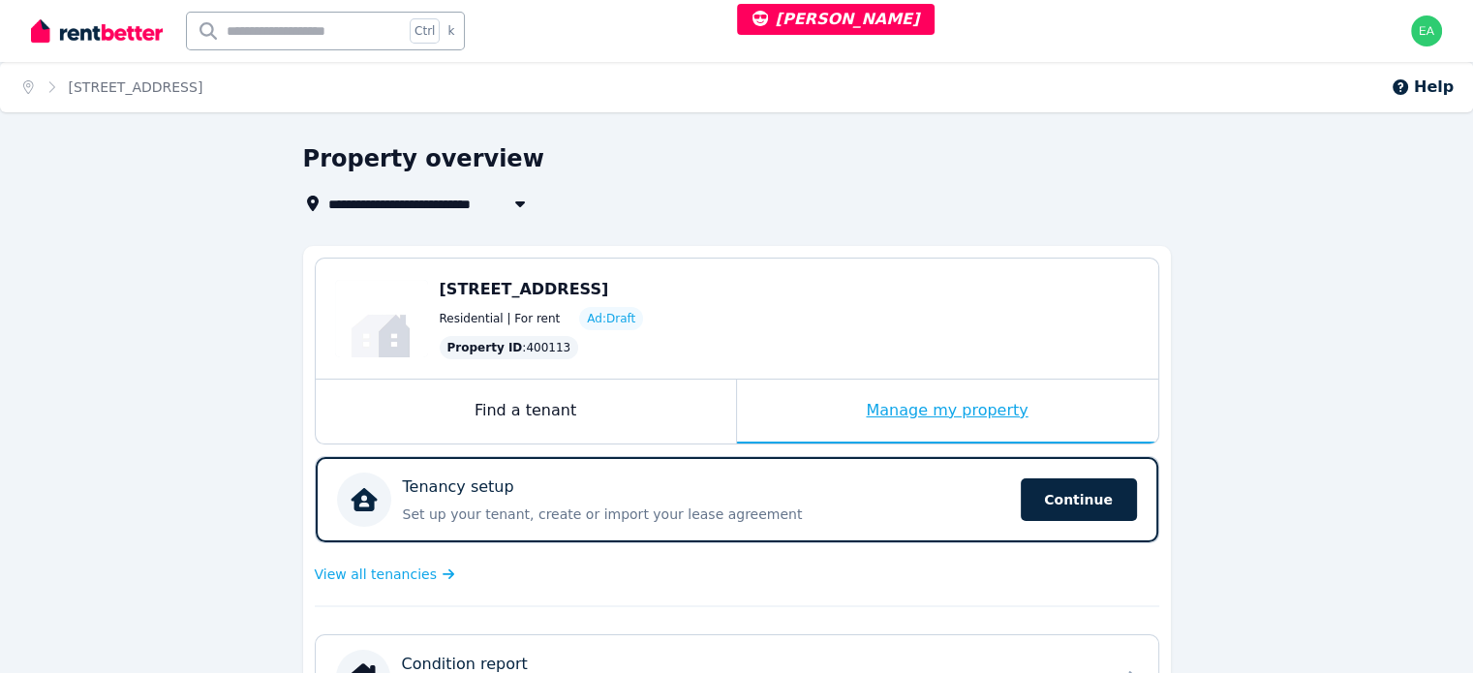
click at [817, 411] on div "Manage my property" at bounding box center [947, 412] width 421 height 64
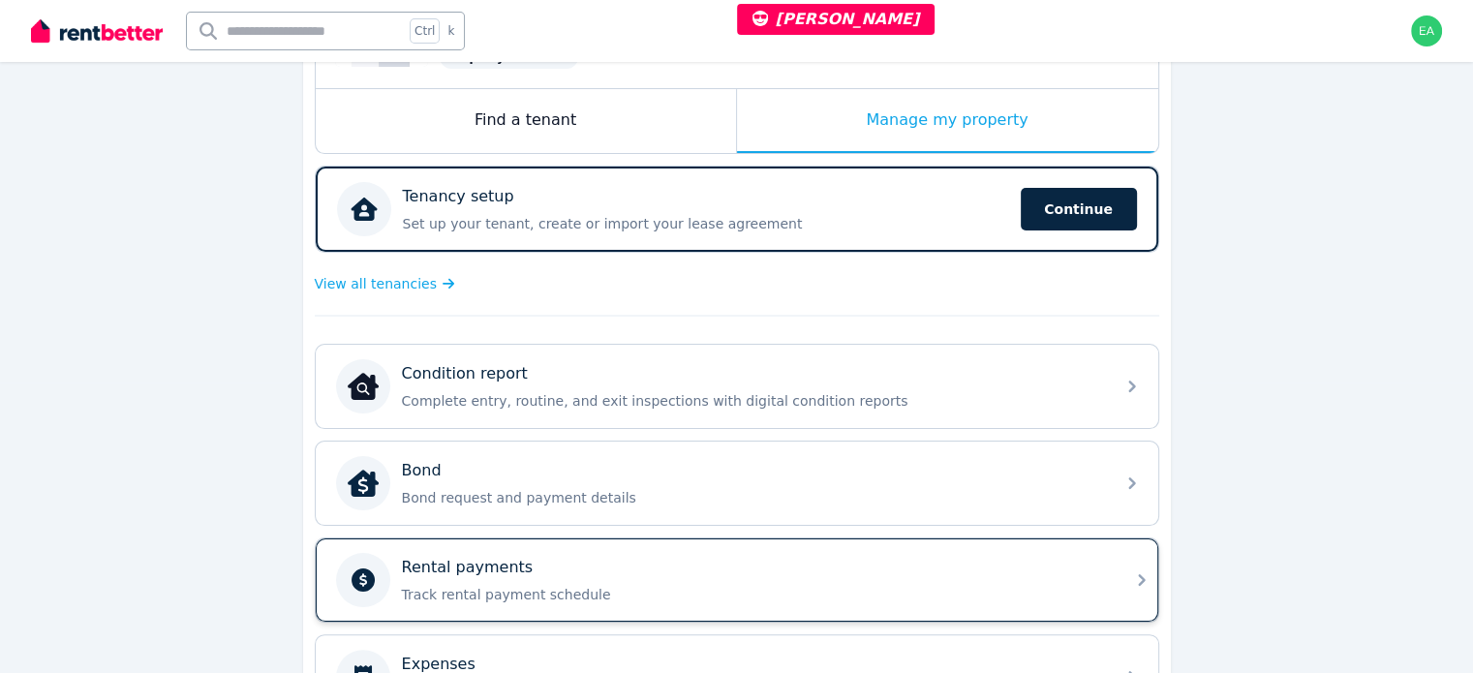
click at [871, 575] on div "Rental payments Track rental payment schedule" at bounding box center [752, 580] width 701 height 48
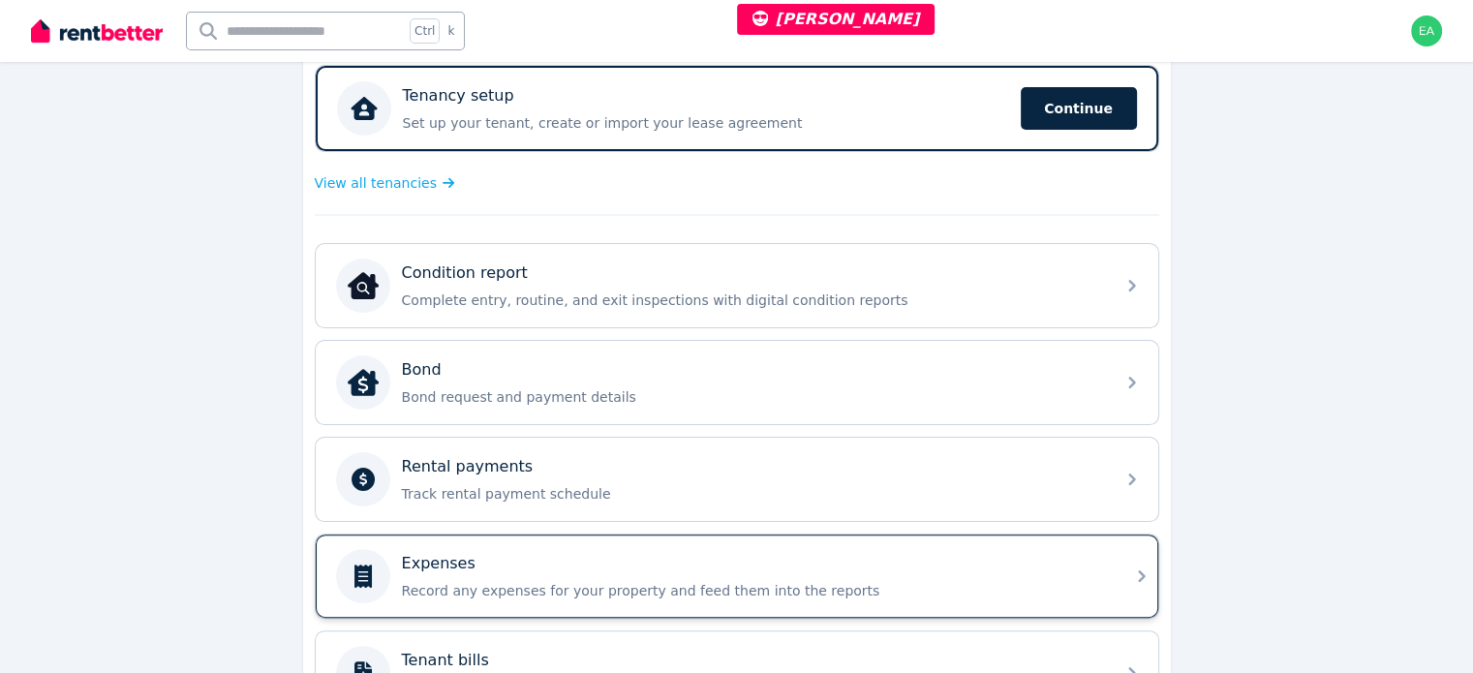
scroll to position [391, 0]
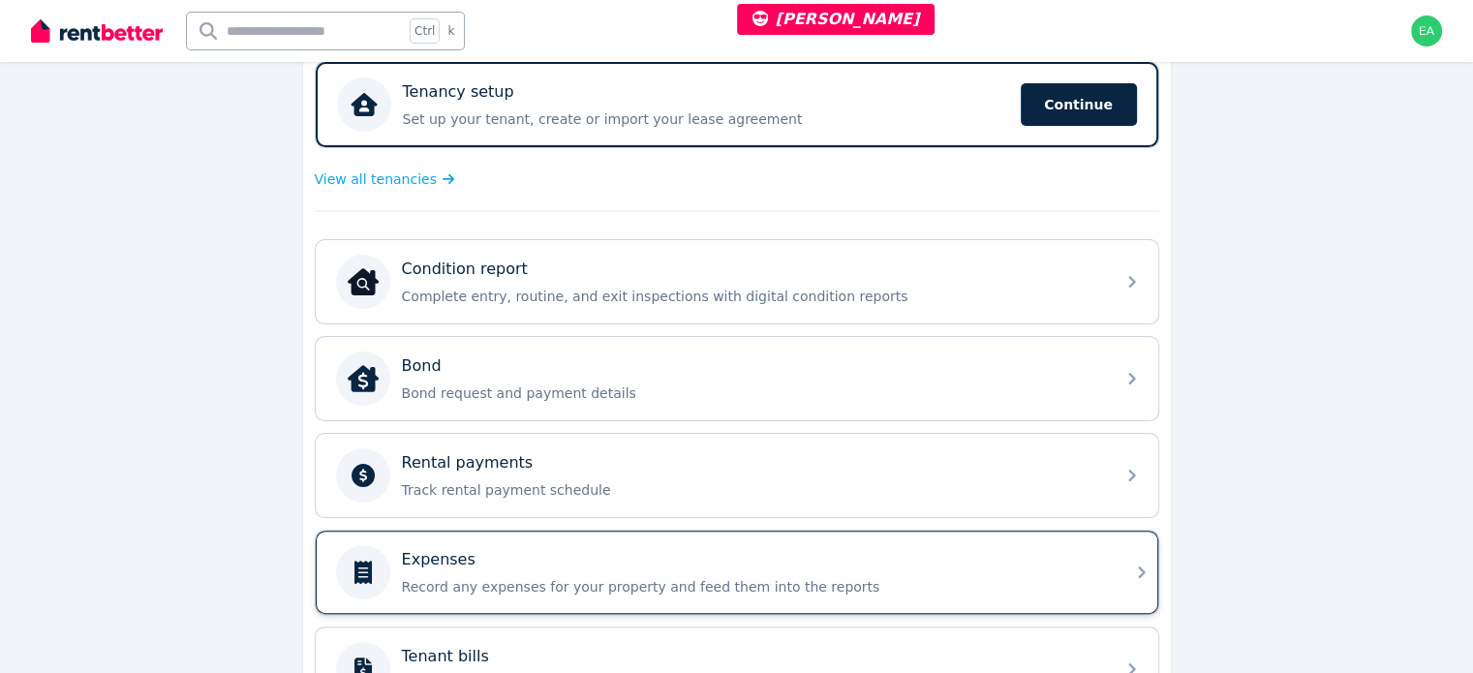
click at [977, 569] on div "Expenses Record any expenses for your property and feed them into the reports" at bounding box center [752, 572] width 701 height 48
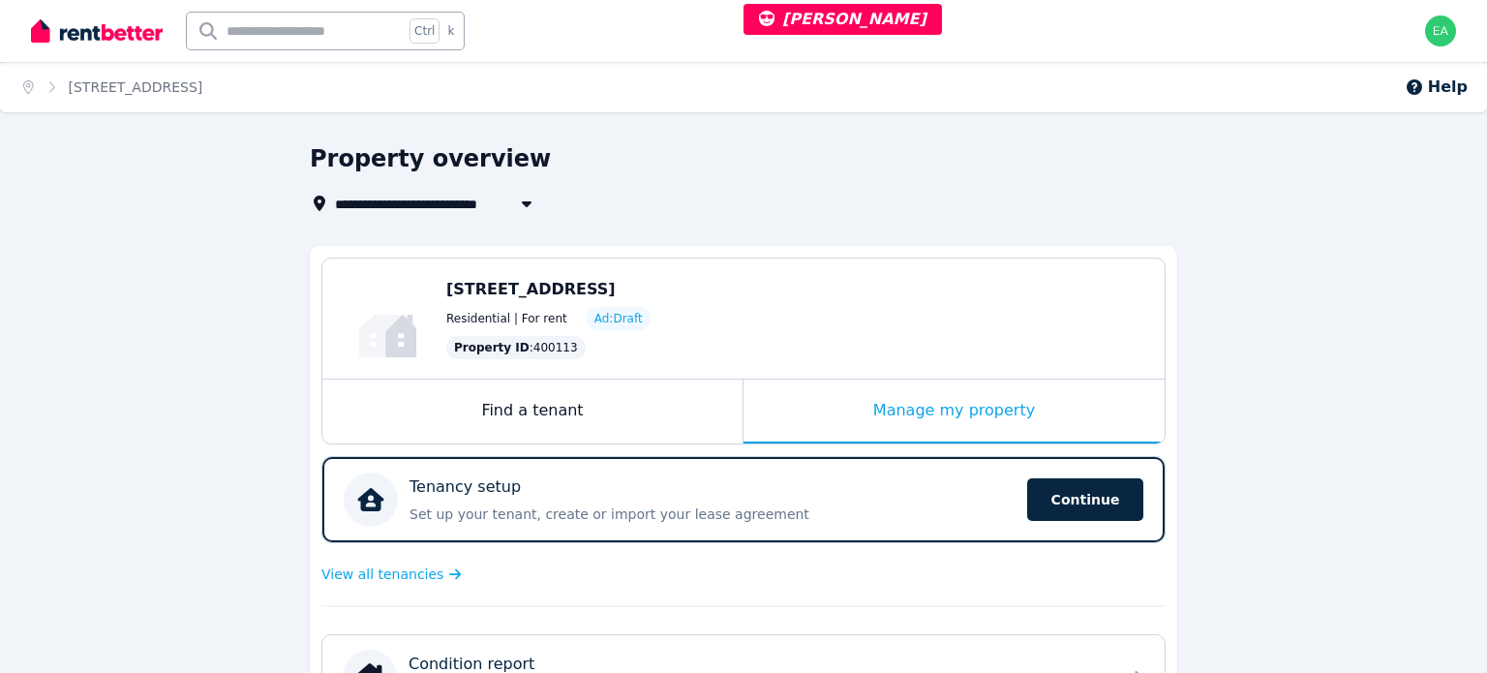
select select "***"
select select "**********"
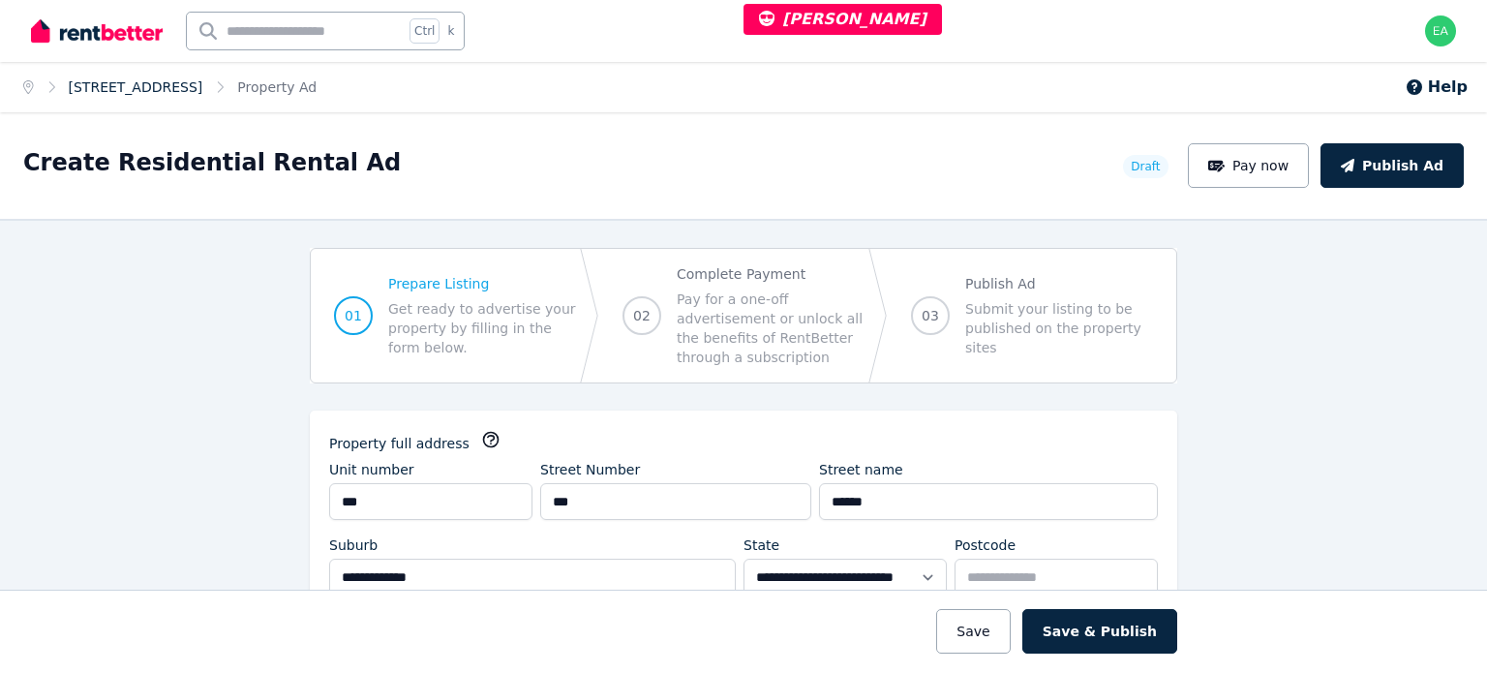
click at [195, 83] on link "195/293 N Quay, Brisbane City" at bounding box center [136, 86] width 135 height 15
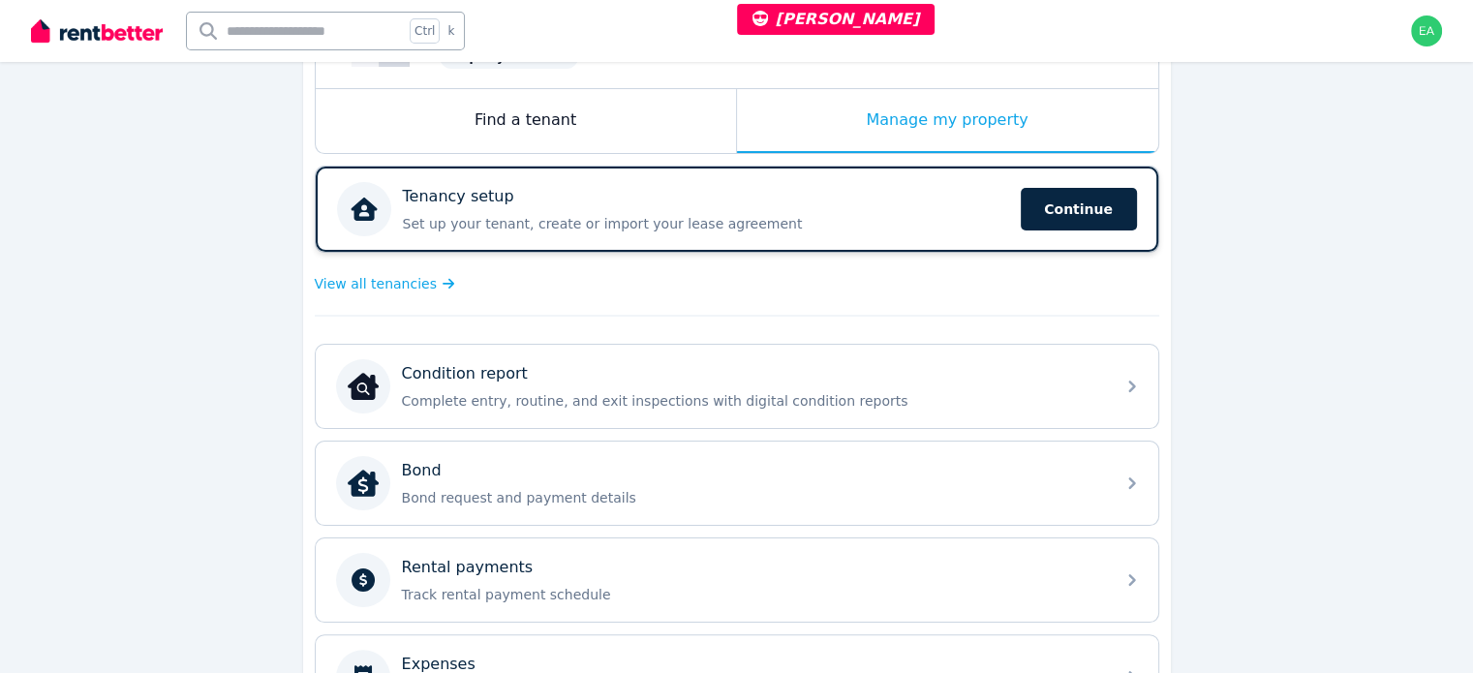
scroll to position [391, 0]
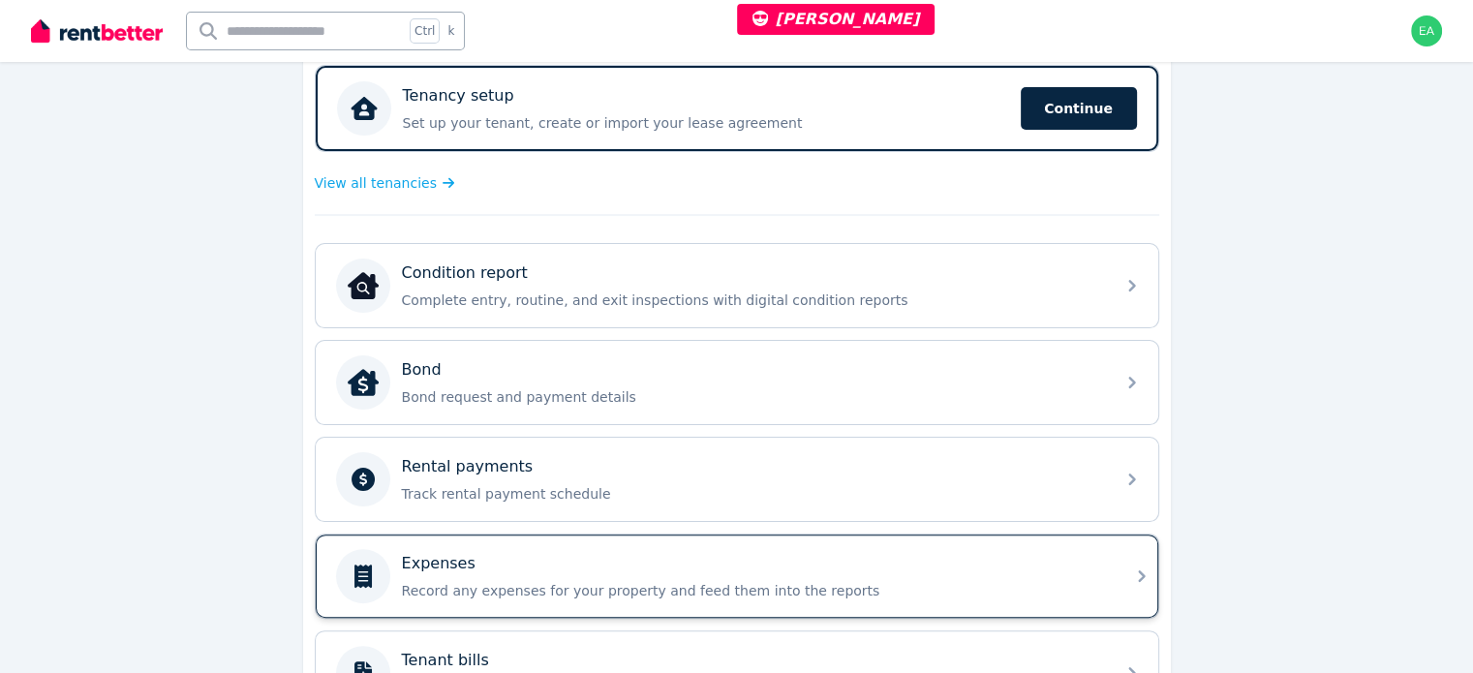
click at [928, 566] on div "Expenses" at bounding box center [752, 563] width 701 height 23
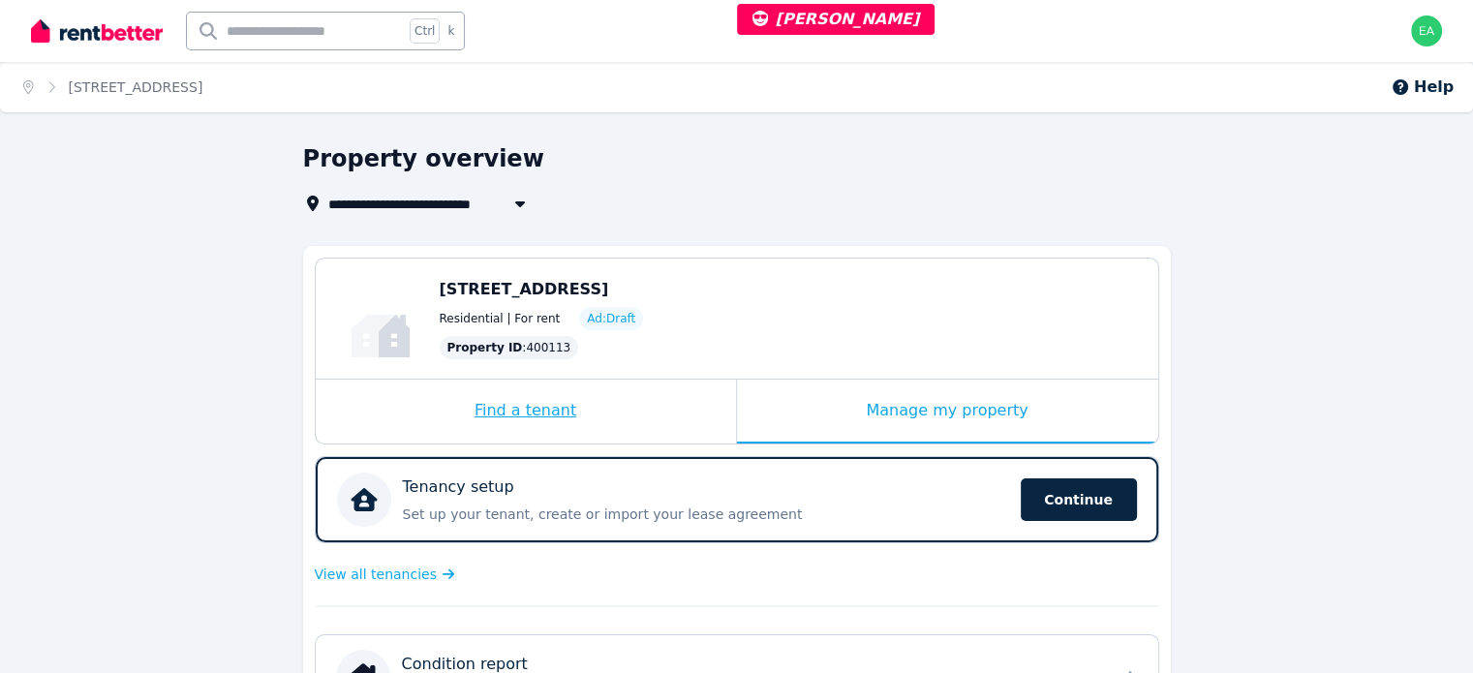
click at [656, 421] on div "Find a tenant" at bounding box center [526, 412] width 420 height 64
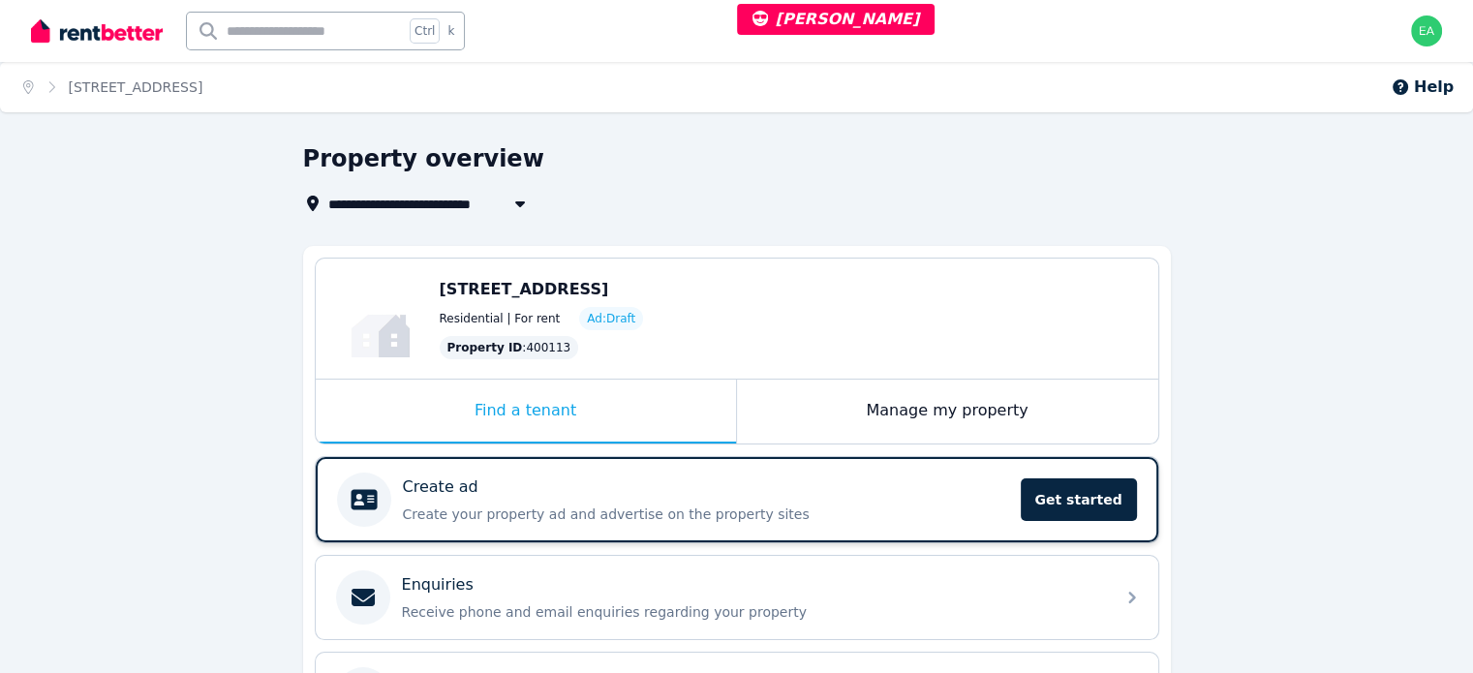
click at [829, 480] on div "Create ad" at bounding box center [706, 486] width 606 height 23
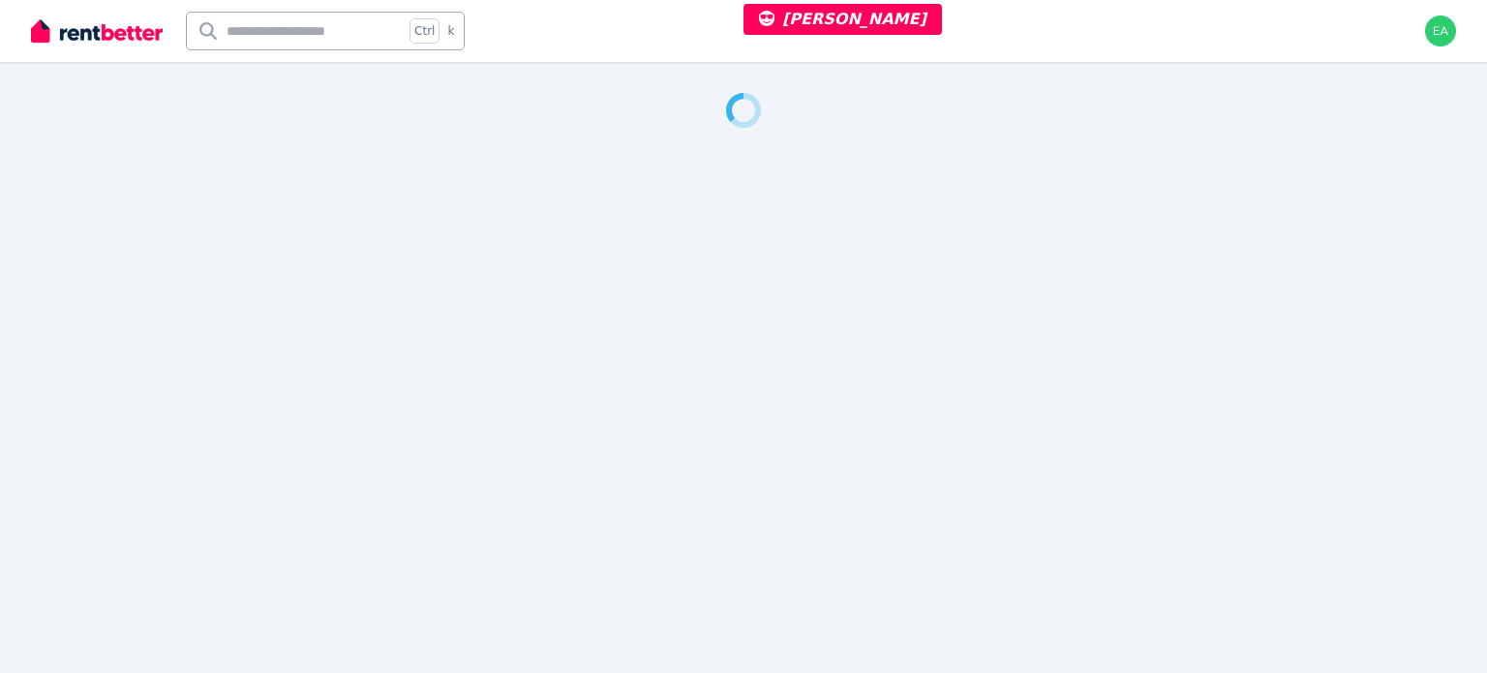
select select "***"
select select "**********"
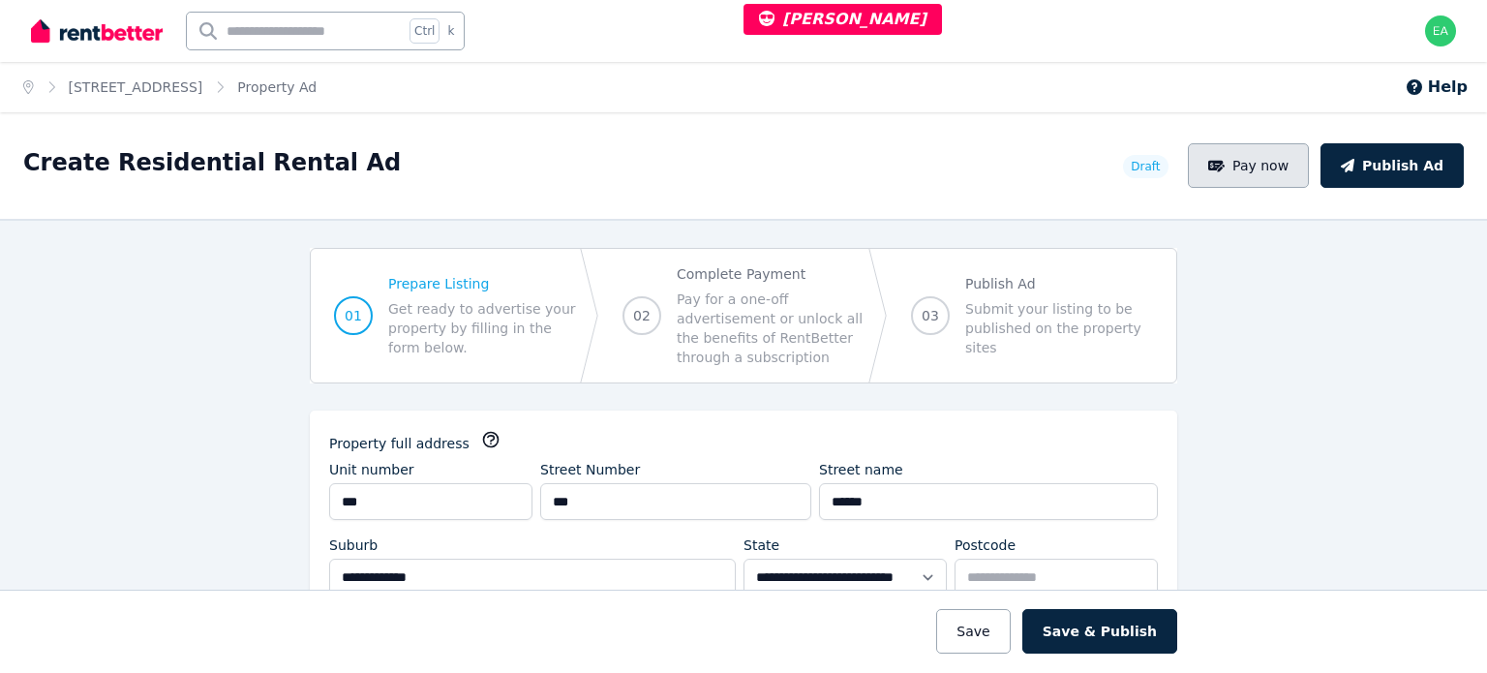
click at [1295, 182] on button "Pay now" at bounding box center [1249, 165] width 122 height 45
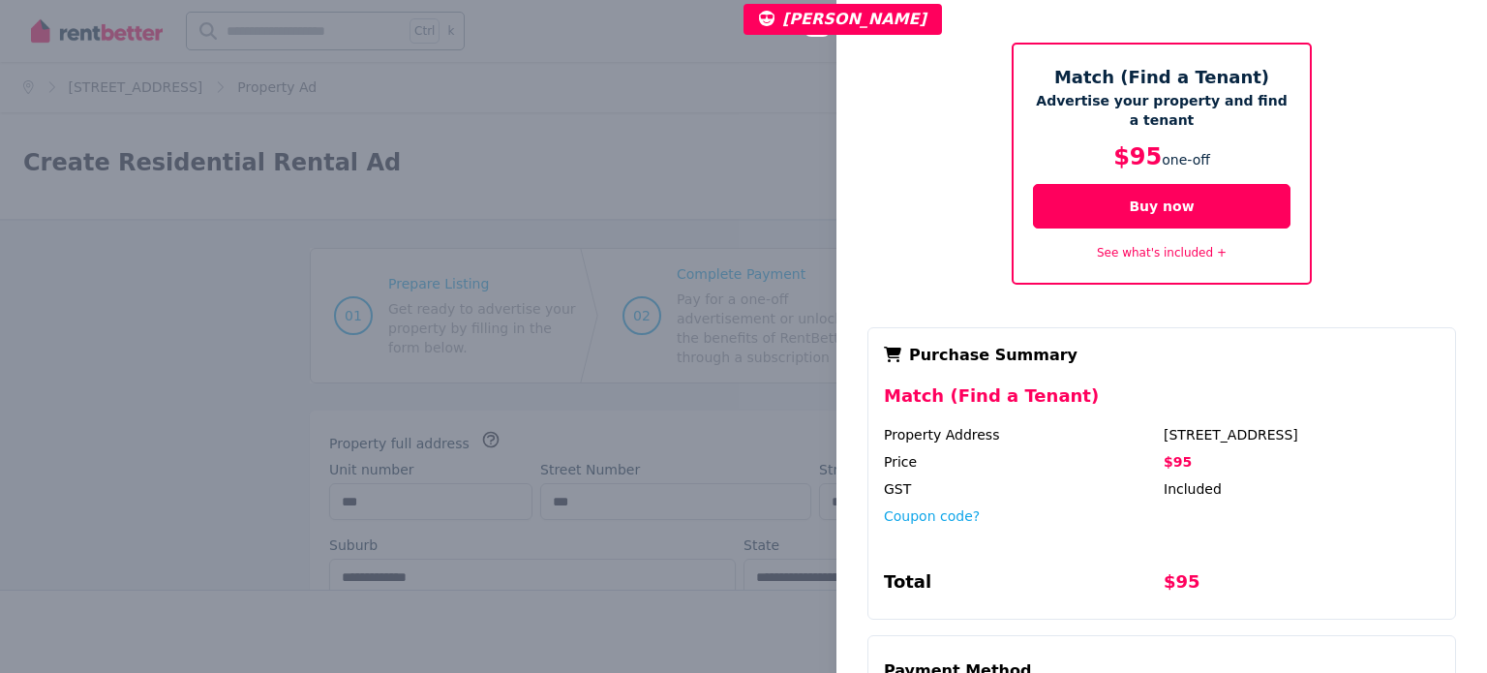
scroll to position [159, 0]
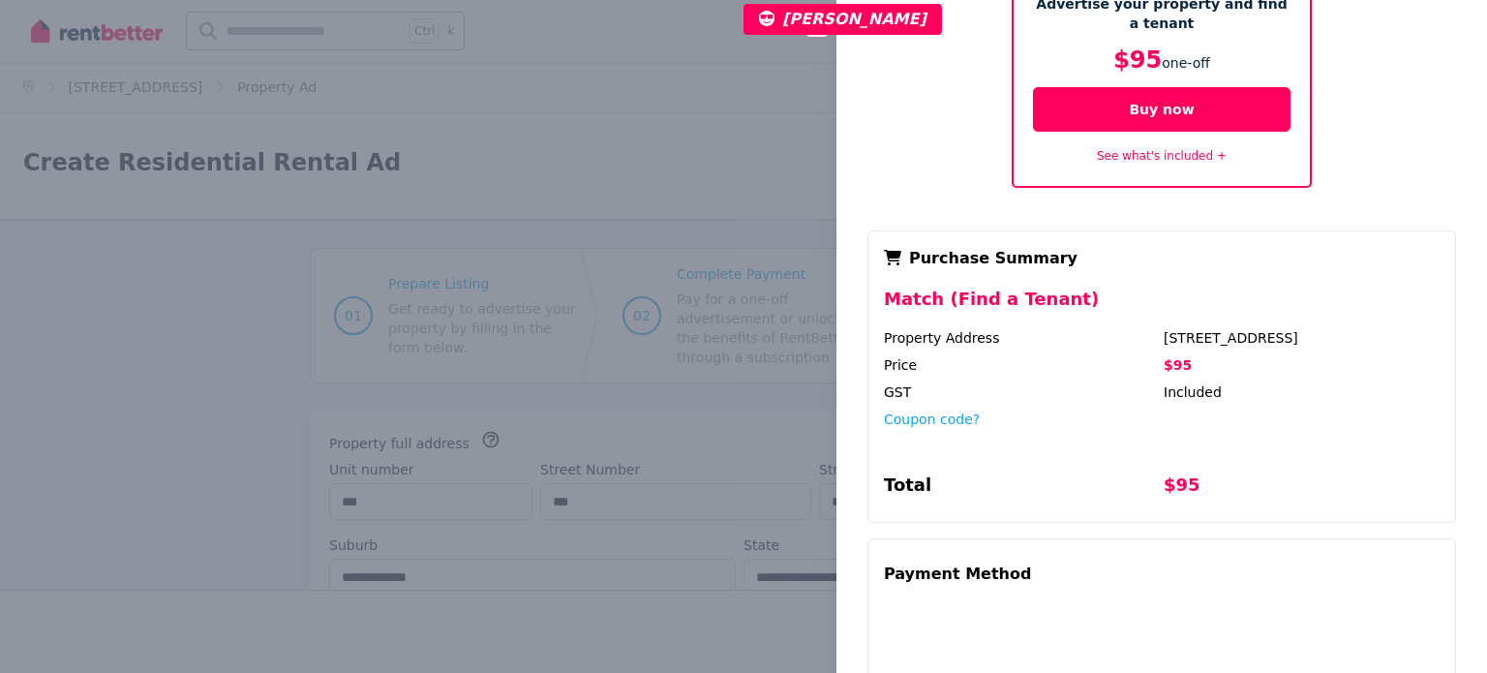
click at [541, 113] on div "Close panel Pay now to publish your ad Match (Find a Tenant) Advertise your pro…" at bounding box center [743, 336] width 1487 height 673
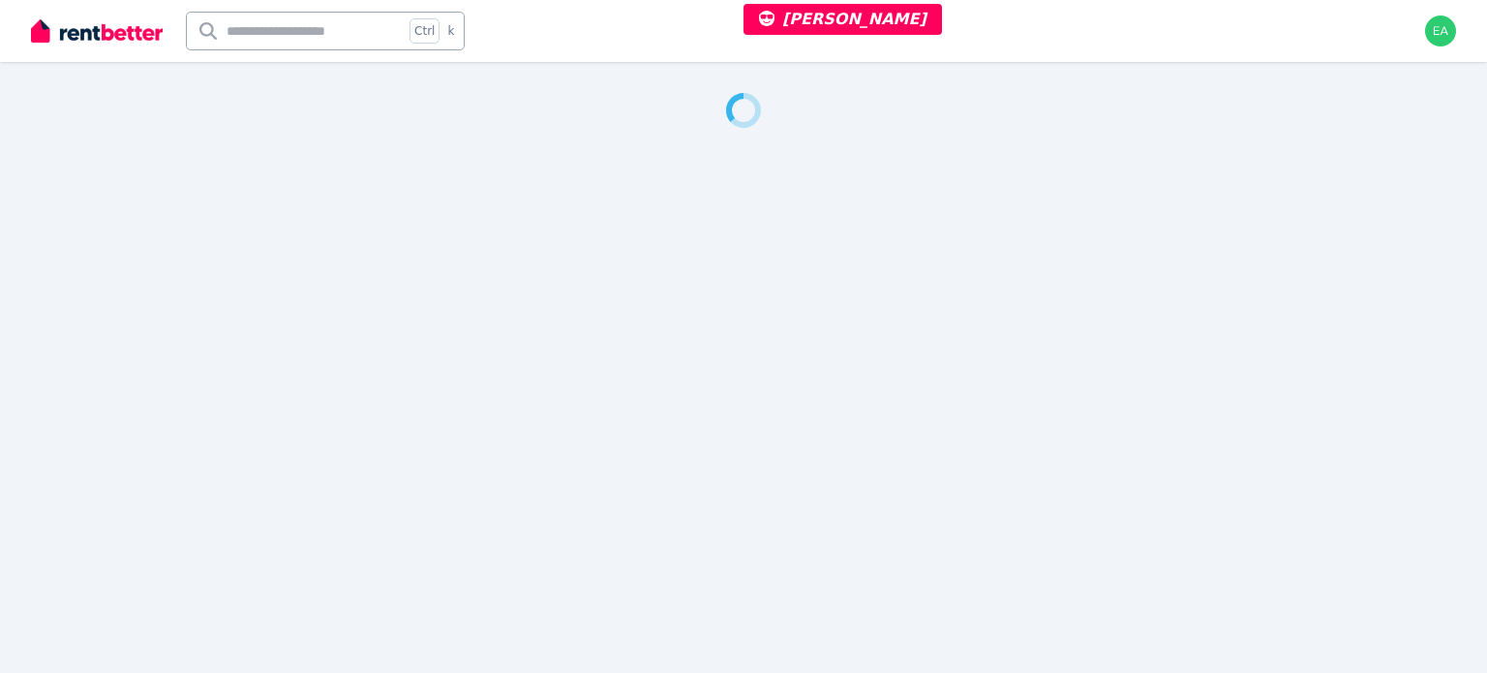
select select "***"
select select "**********"
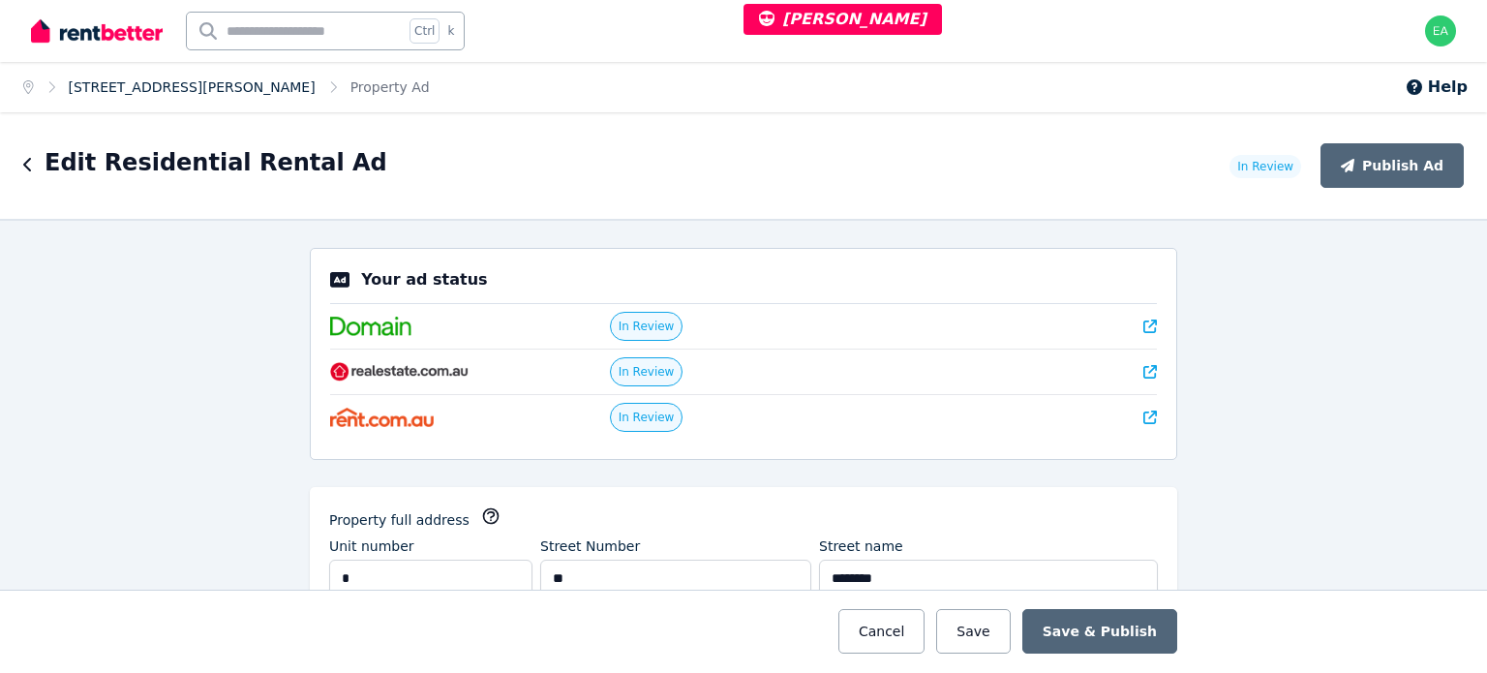
click at [196, 85] on link "[STREET_ADDRESS][PERSON_NAME]" at bounding box center [192, 86] width 247 height 15
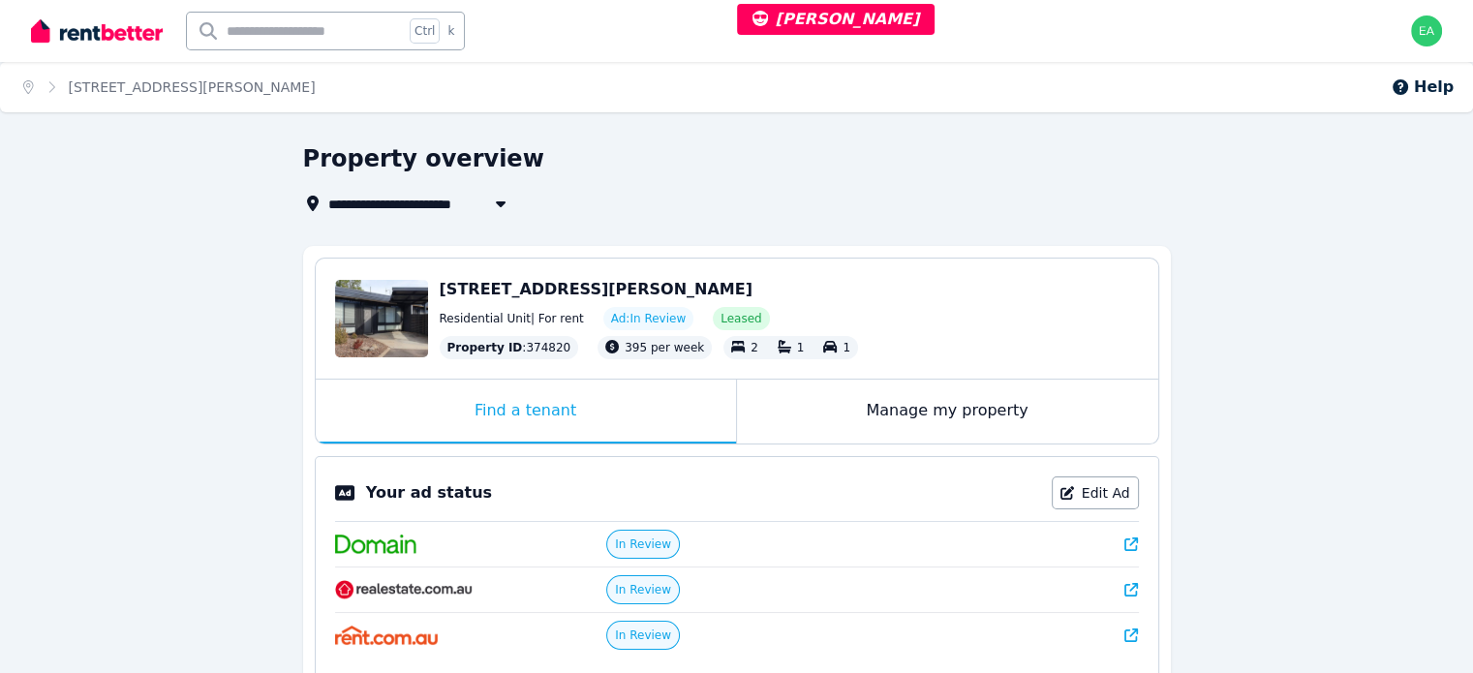
click at [815, 410] on div "Manage my property" at bounding box center [947, 412] width 421 height 64
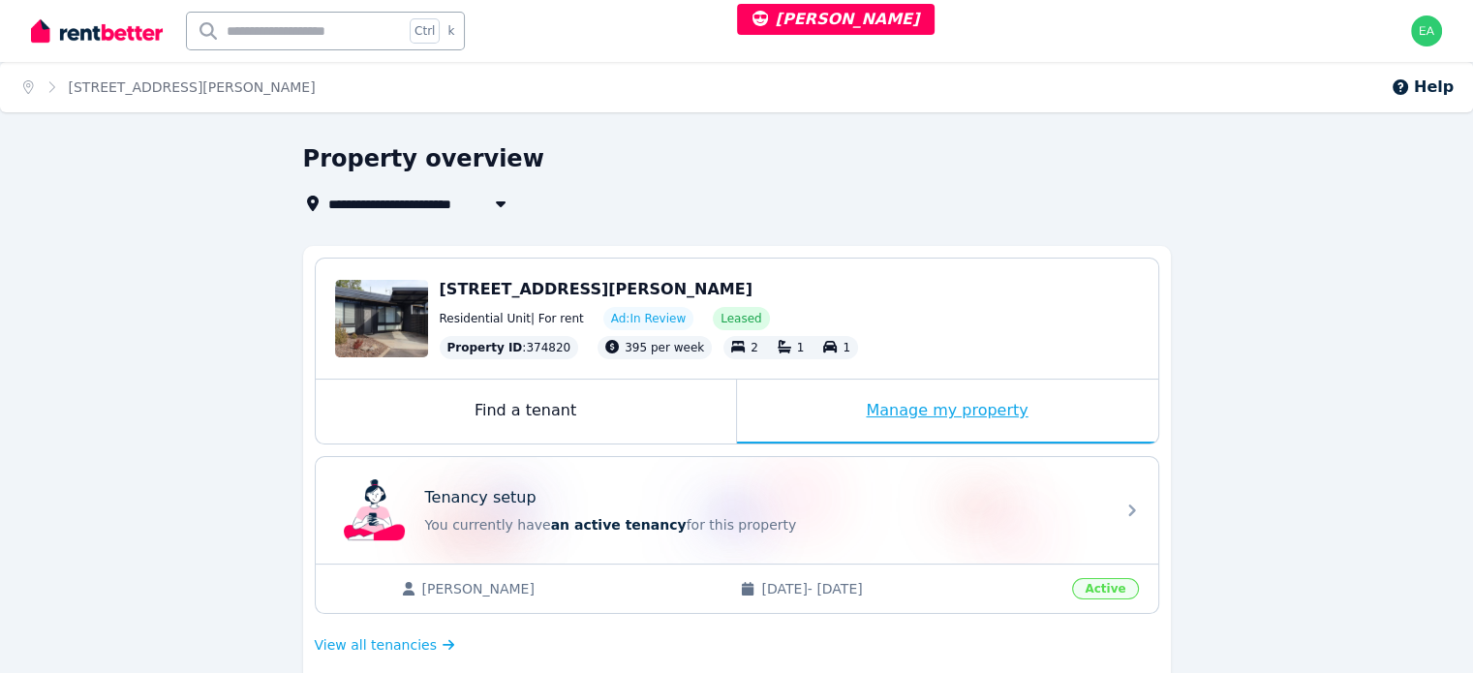
scroll to position [387, 0]
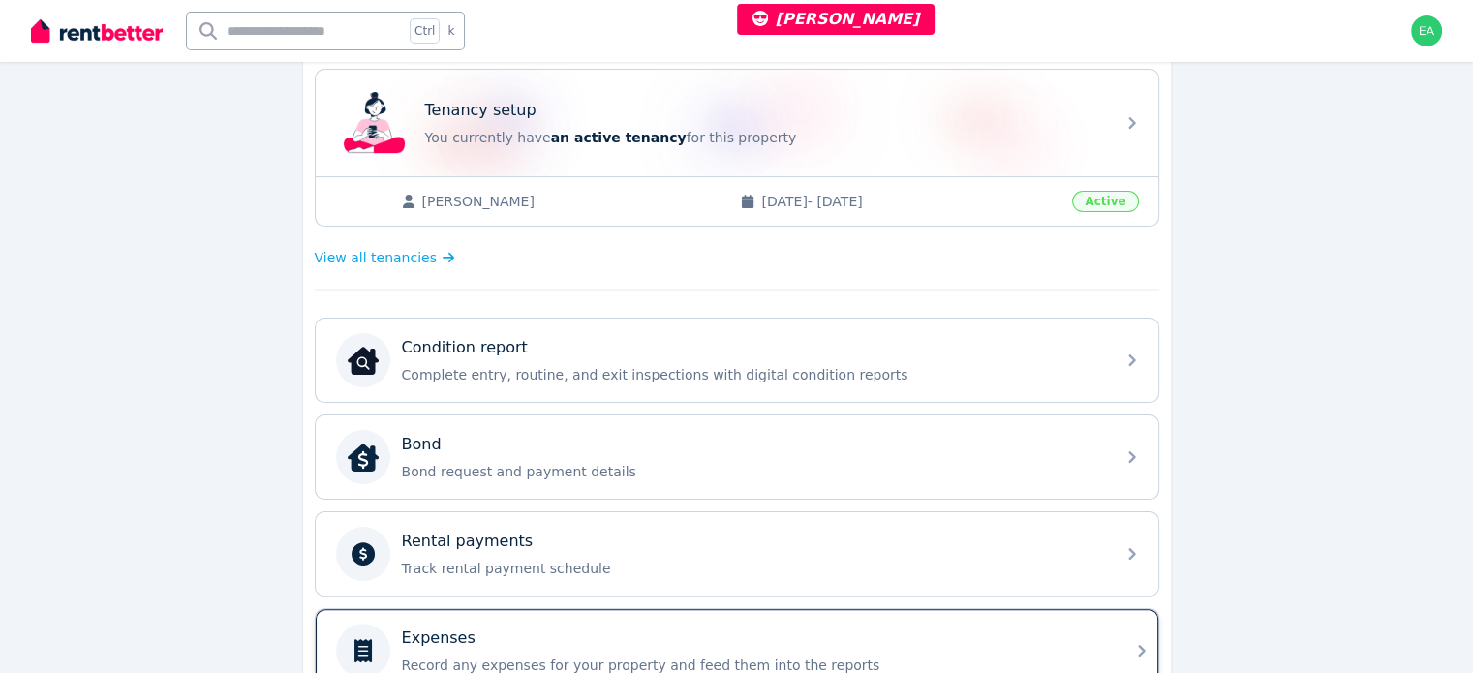
click at [927, 632] on div "Expenses" at bounding box center [752, 637] width 701 height 23
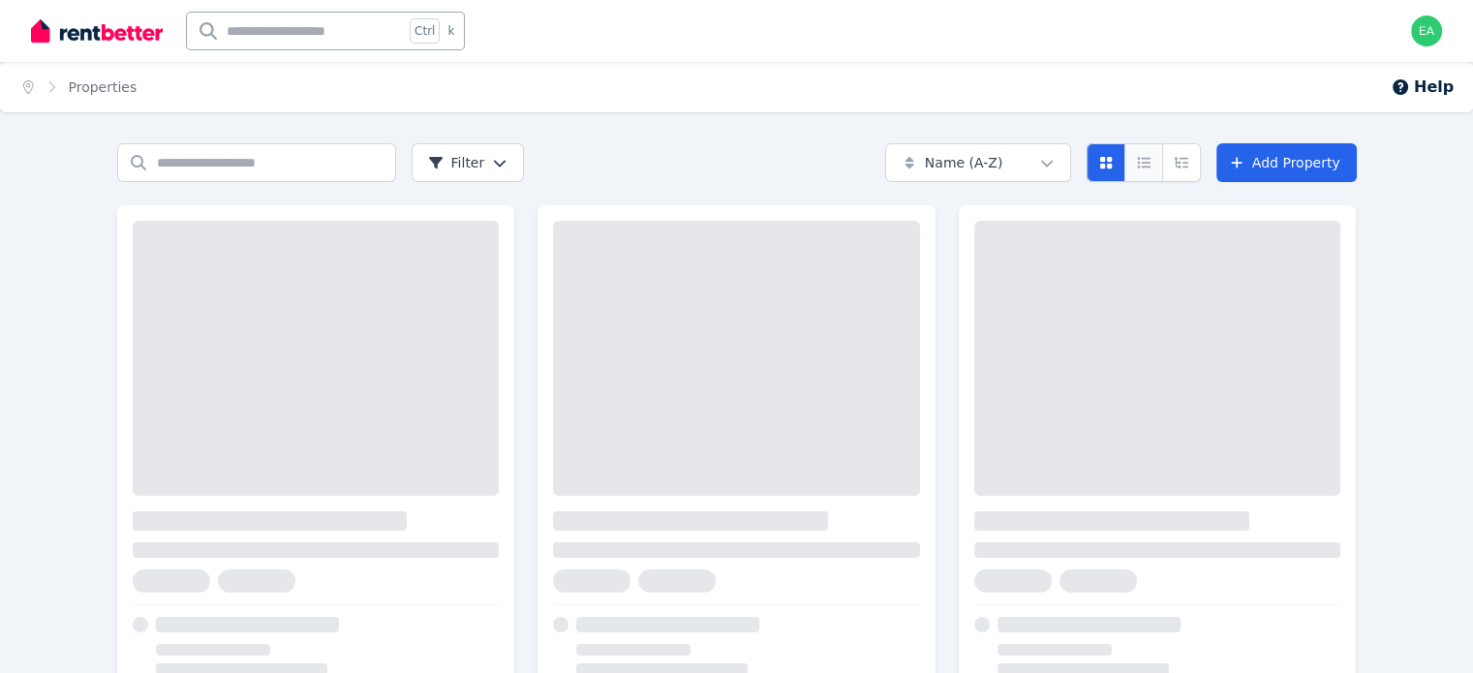
click at [1151, 157] on icon "Compact list view" at bounding box center [1143, 163] width 15 height 14
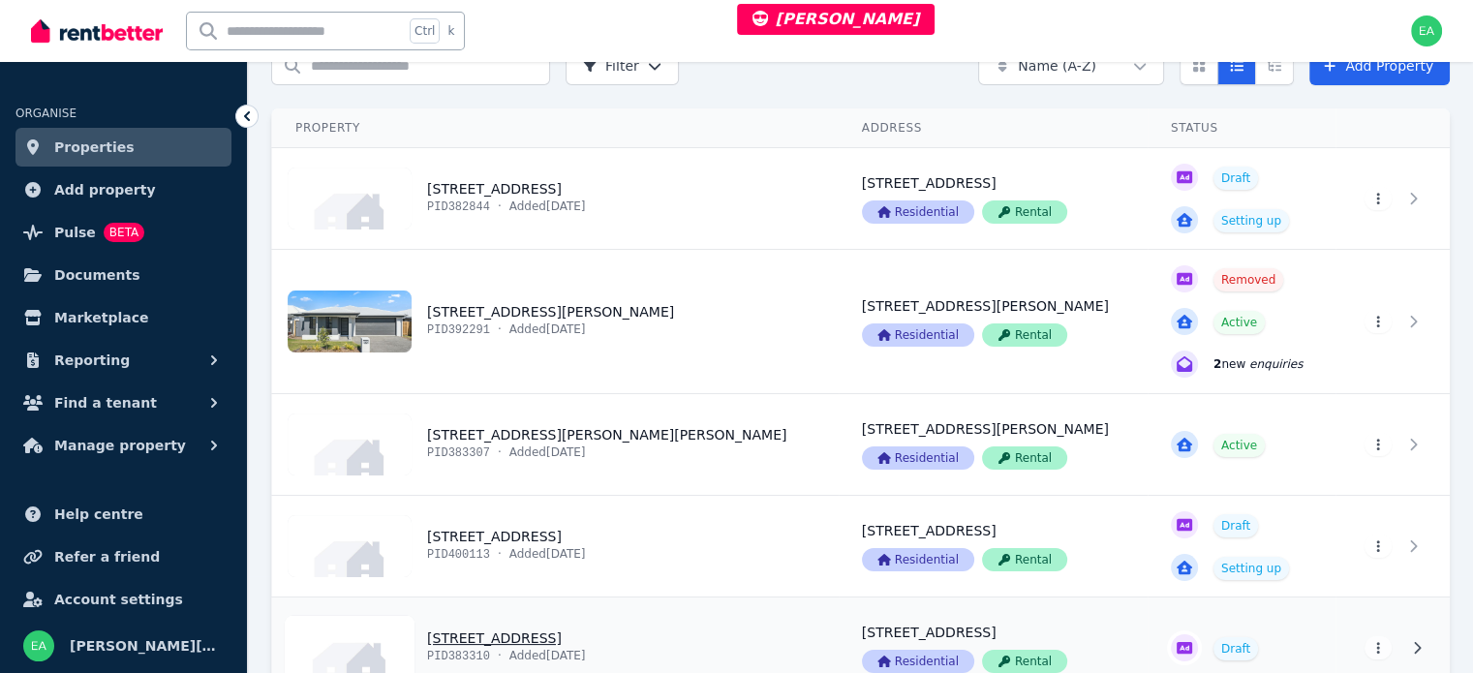
scroll to position [209, 0]
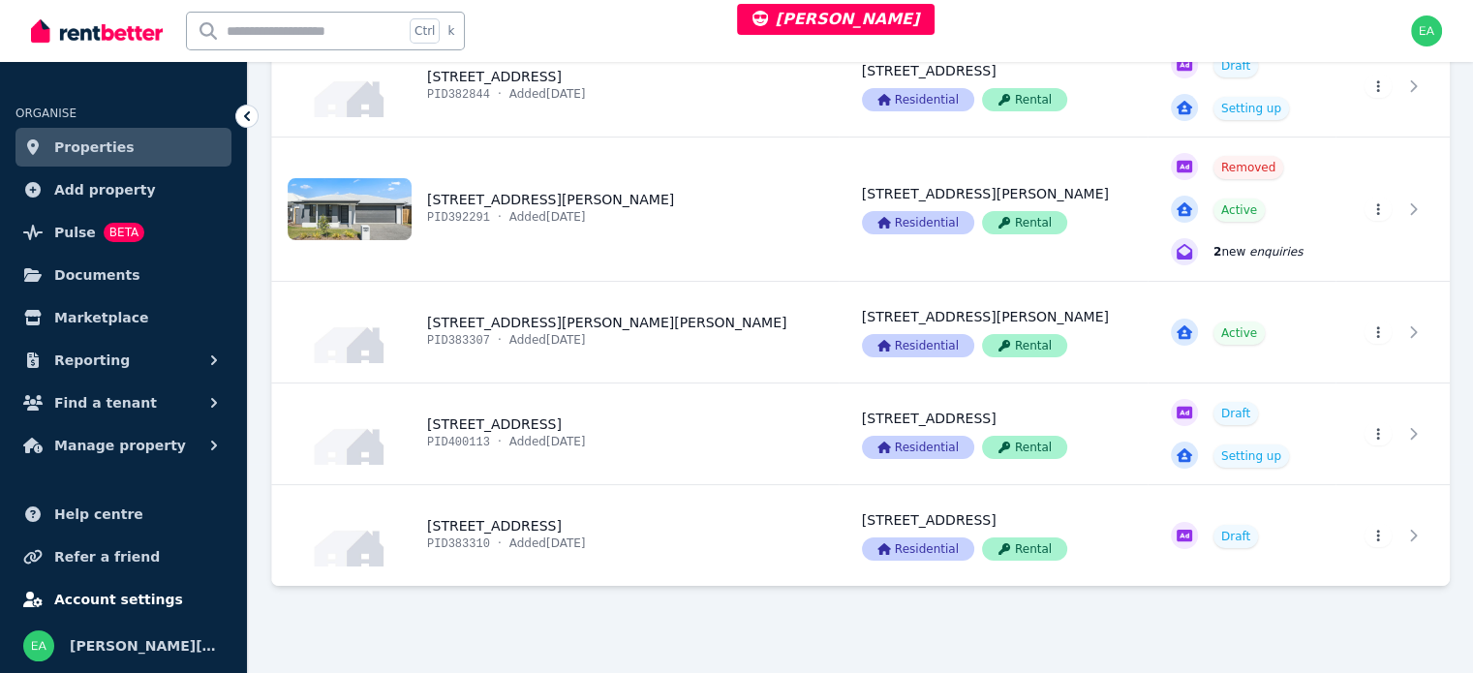
click at [102, 594] on span "Account settings" at bounding box center [118, 599] width 129 height 23
